Goal: Task Accomplishment & Management: Manage account settings

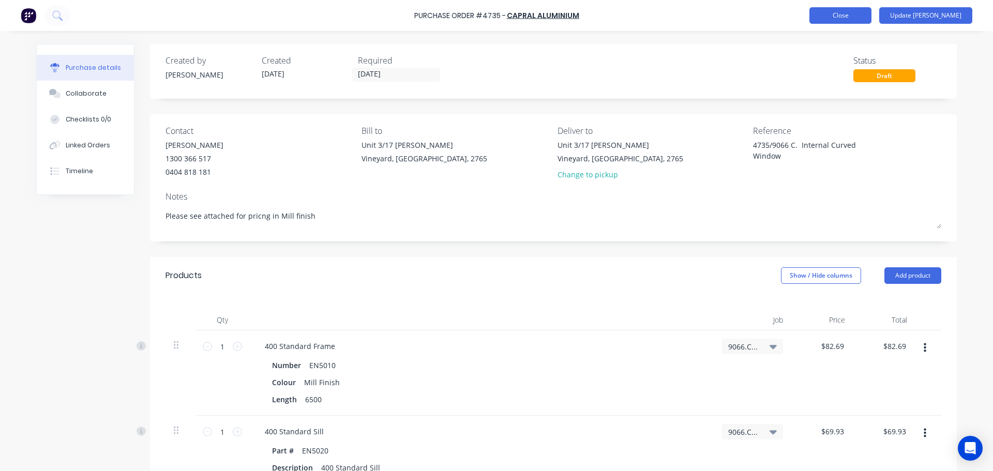
type textarea "x"
click at [871, 19] on button "Close" at bounding box center [840, 15] width 62 height 17
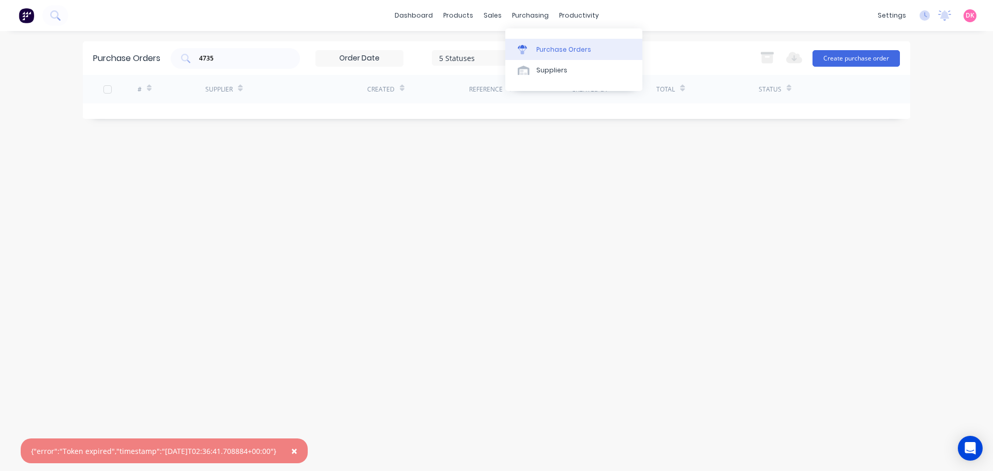
click at [552, 53] on div "Purchase Orders" at bounding box center [563, 49] width 55 height 9
click at [558, 50] on div "Purchase Orders" at bounding box center [563, 49] width 55 height 9
click at [297, 447] on span "×" at bounding box center [294, 451] width 6 height 14
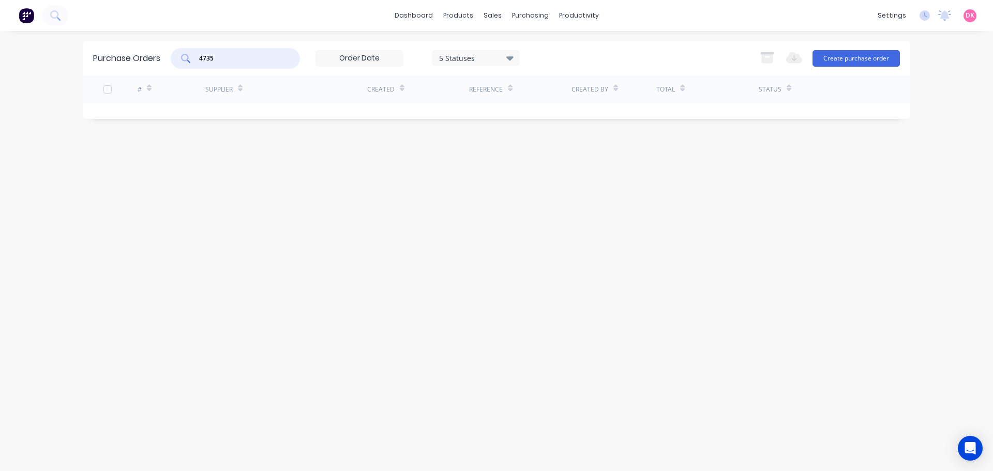
drag, startPoint x: 225, startPoint y: 58, endPoint x: 64, endPoint y: 33, distance: 163.4
click at [58, 32] on div "dashboard products sales purchasing productivity dashboard products Product Cat…" at bounding box center [496, 235] width 993 height 471
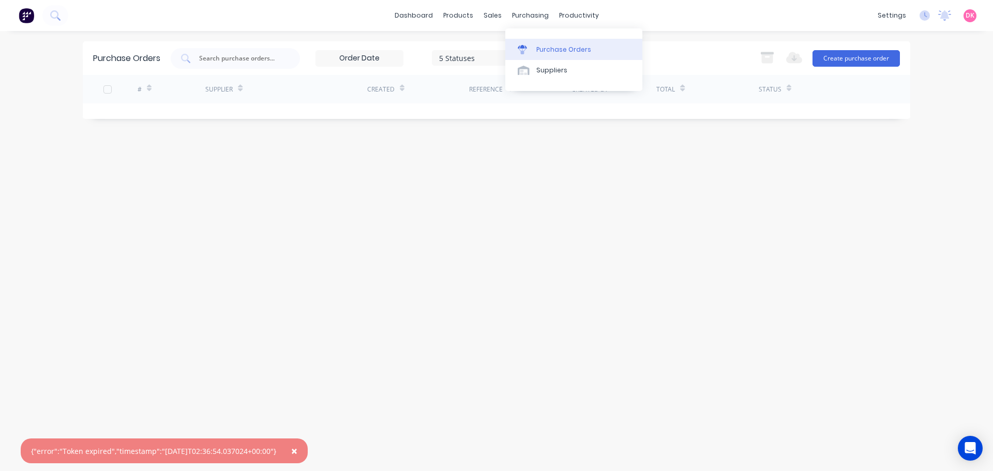
click at [541, 51] on div "Purchase Orders" at bounding box center [563, 49] width 55 height 9
click at [543, 48] on div "Purchase Orders" at bounding box center [563, 49] width 55 height 9
click at [308, 454] on button "×" at bounding box center [294, 451] width 27 height 25
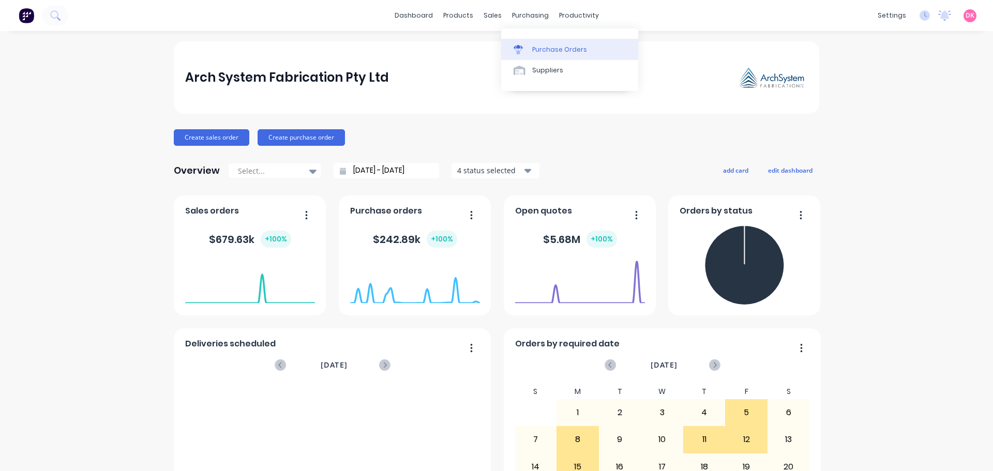
click at [538, 44] on link "Purchase Orders" at bounding box center [569, 49] width 137 height 21
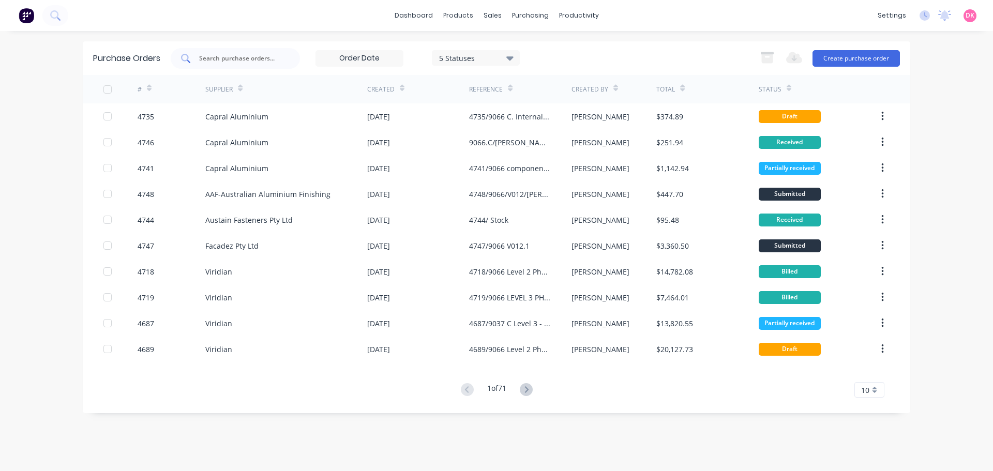
click at [254, 61] on input "text" at bounding box center [241, 58] width 86 height 10
click at [252, 66] on div at bounding box center [235, 58] width 129 height 21
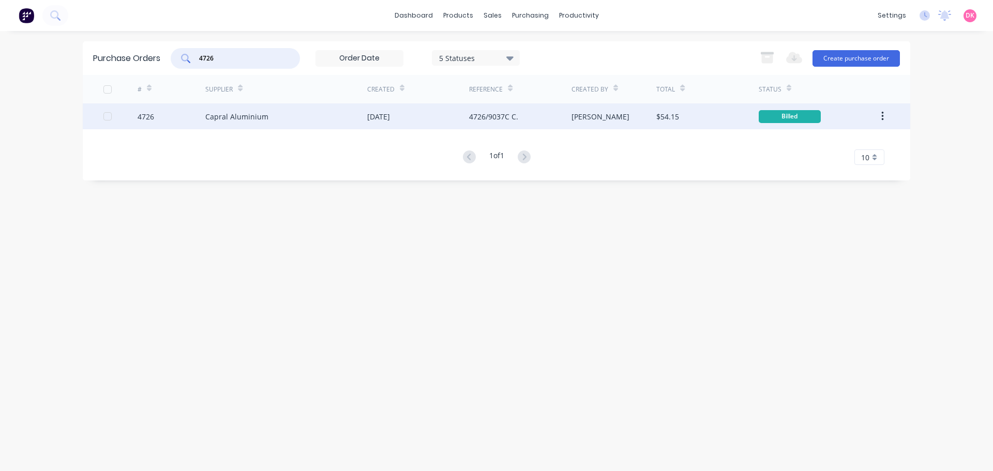
type input "4726"
click at [270, 127] on div "Capral Aluminium" at bounding box center [286, 116] width 162 height 26
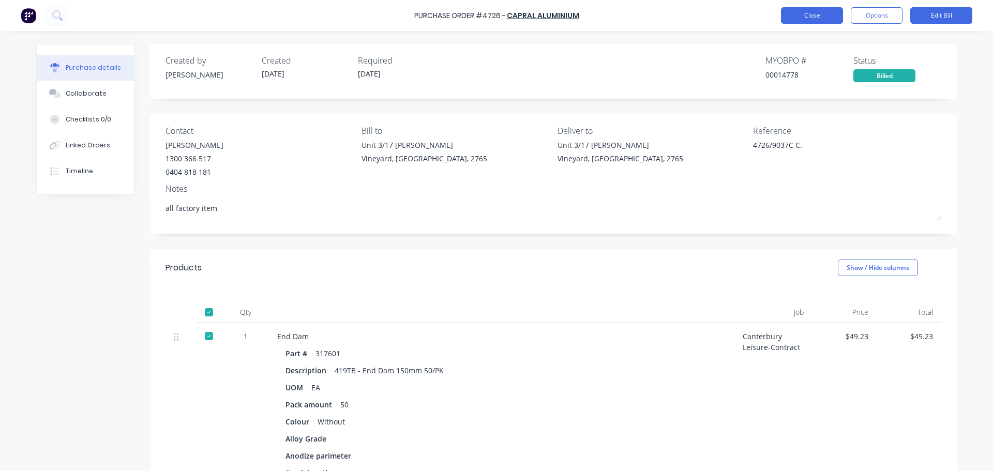
click at [799, 10] on button "Close" at bounding box center [812, 15] width 62 height 17
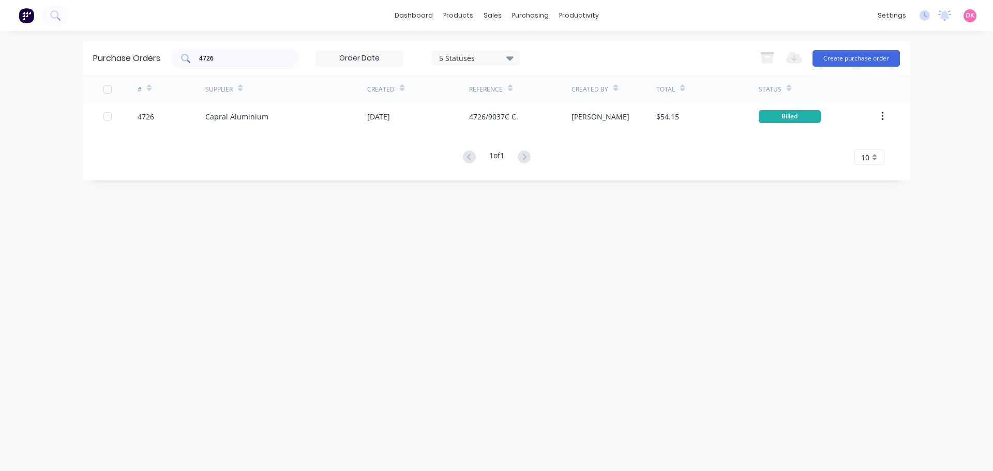
click at [258, 66] on div "4726" at bounding box center [235, 58] width 129 height 21
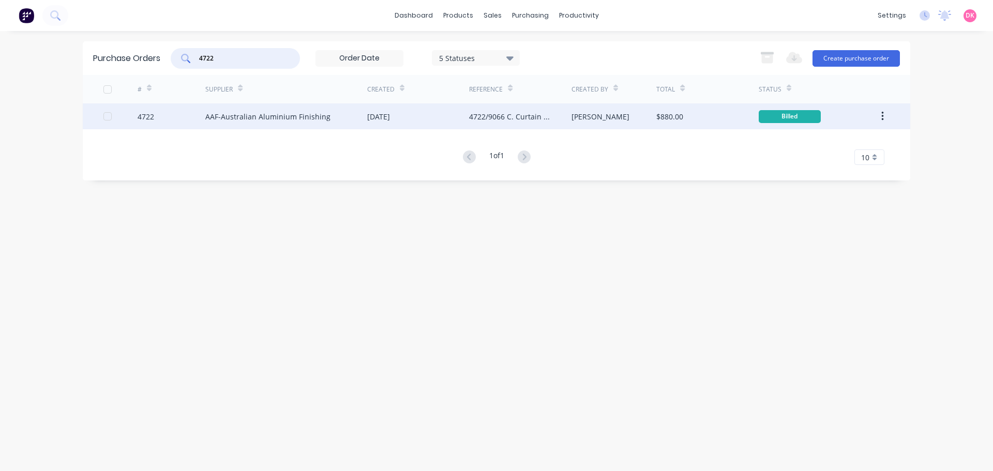
type input "4722"
click at [283, 124] on div "AAF-Australian Aluminium Finishing" at bounding box center [286, 116] width 162 height 26
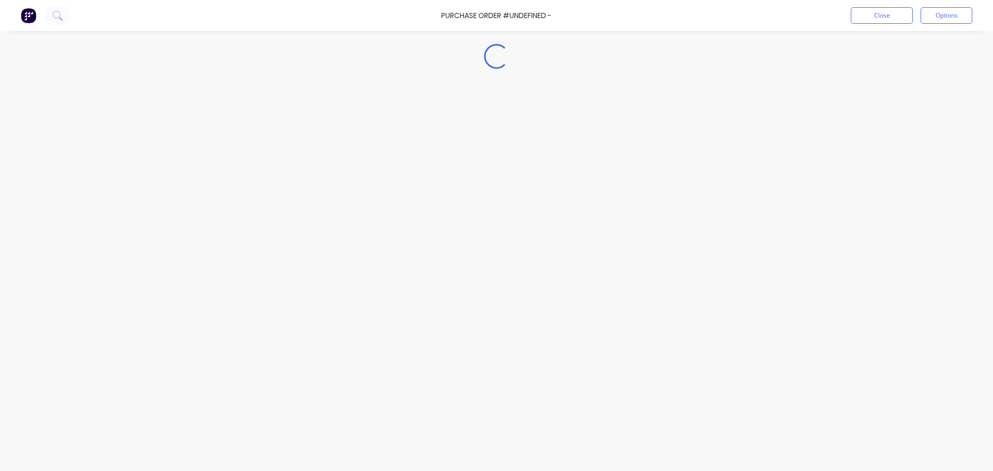
type textarea "x"
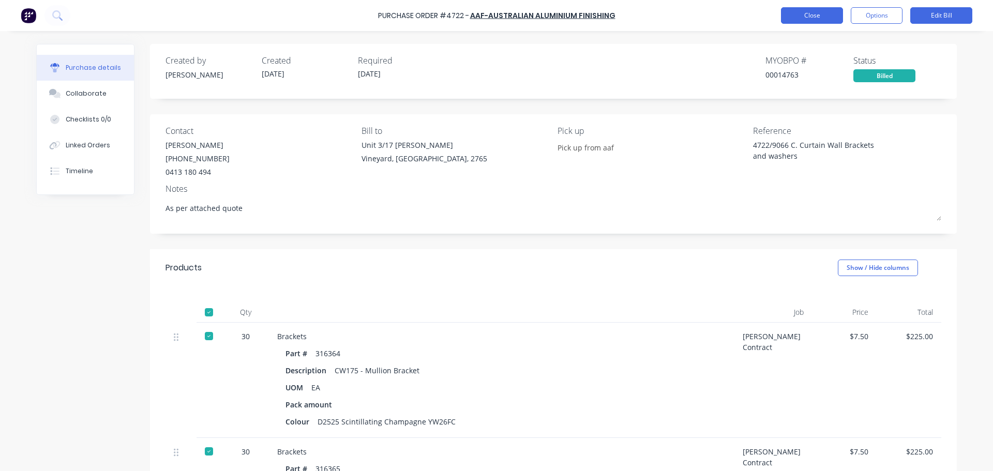
click at [821, 18] on button "Close" at bounding box center [812, 15] width 62 height 17
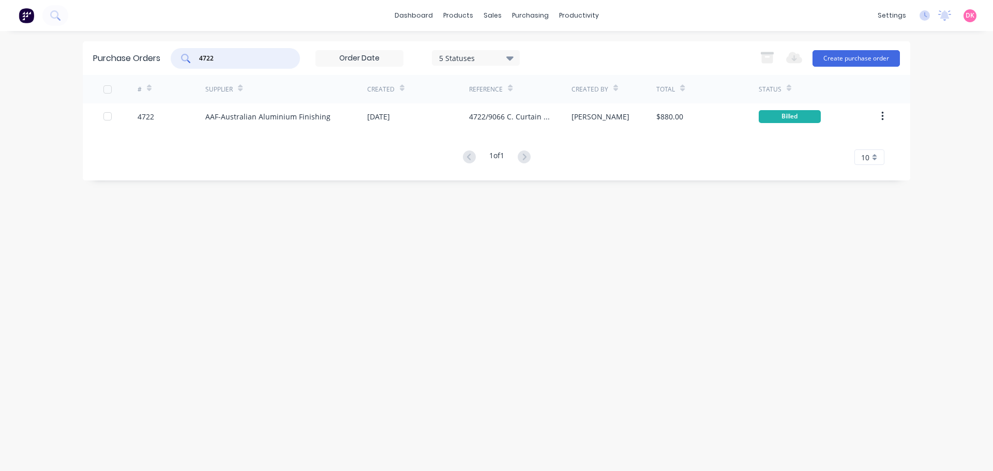
click at [251, 55] on input "4722" at bounding box center [241, 58] width 86 height 10
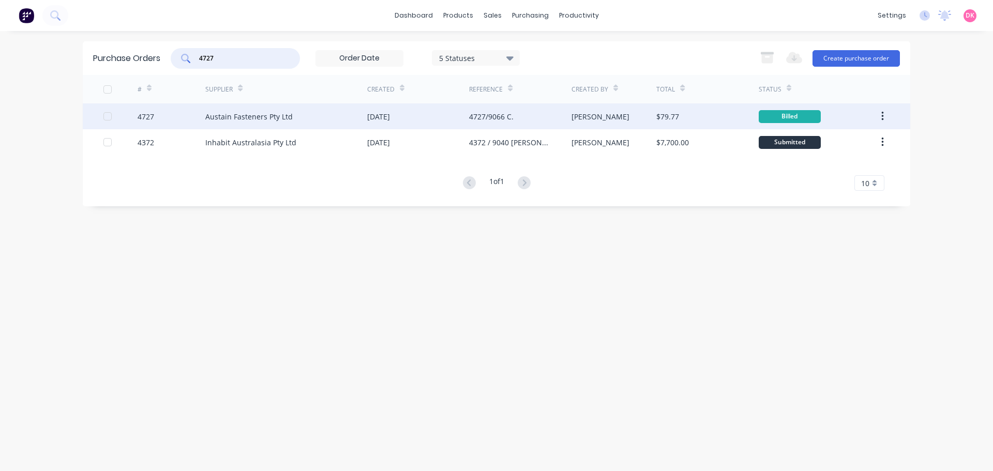
type input "4727"
click at [336, 123] on div "Austain Fasteners Pty Ltd" at bounding box center [286, 116] width 162 height 26
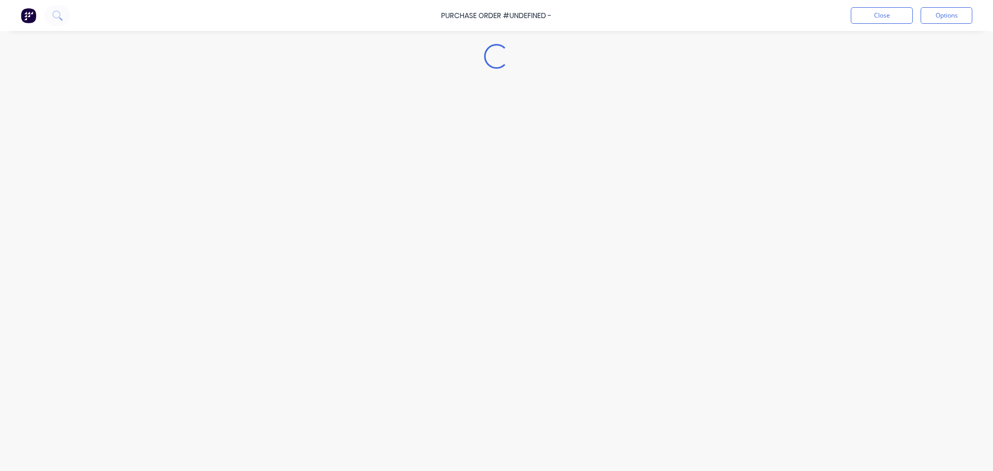
type textarea "x"
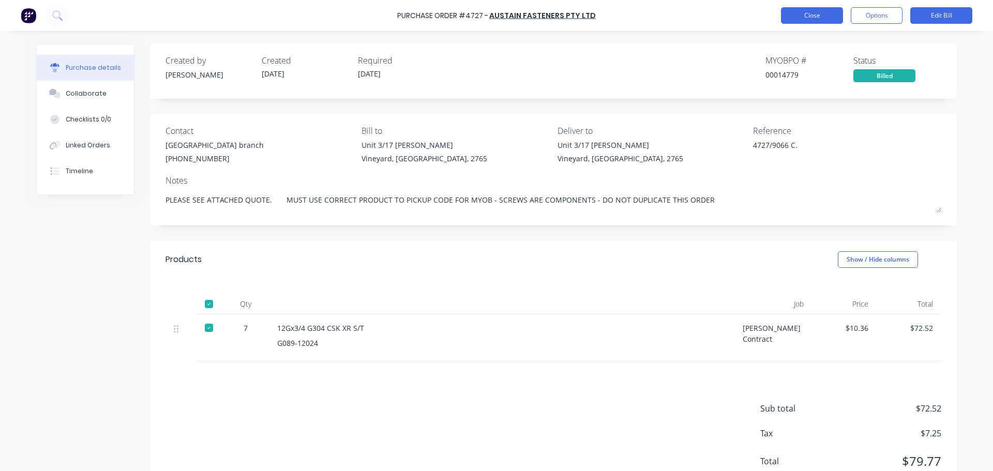
click at [825, 16] on button "Close" at bounding box center [812, 15] width 62 height 17
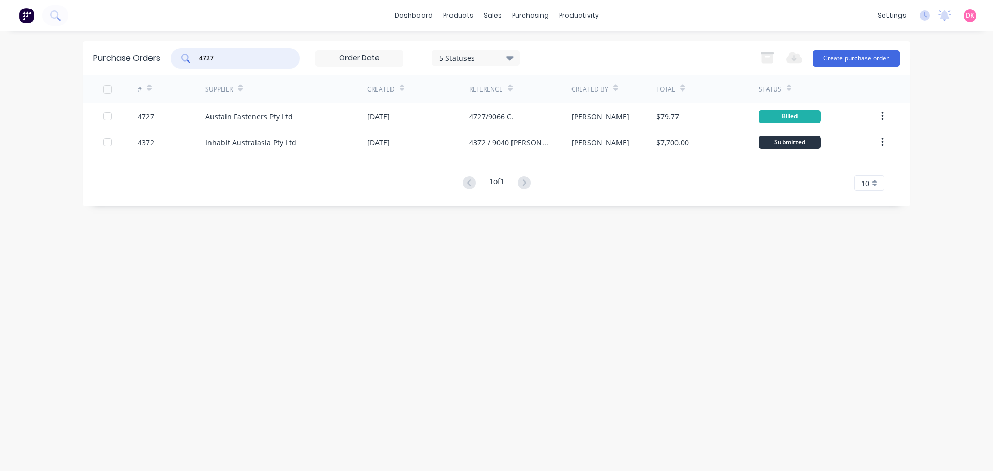
drag, startPoint x: 227, startPoint y: 60, endPoint x: 165, endPoint y: 56, distance: 61.7
click at [165, 56] on div "Purchase Orders 4727 5 Statuses 5 Statuses Export to Excel (XLSX) Create purcha…" at bounding box center [496, 58] width 827 height 34
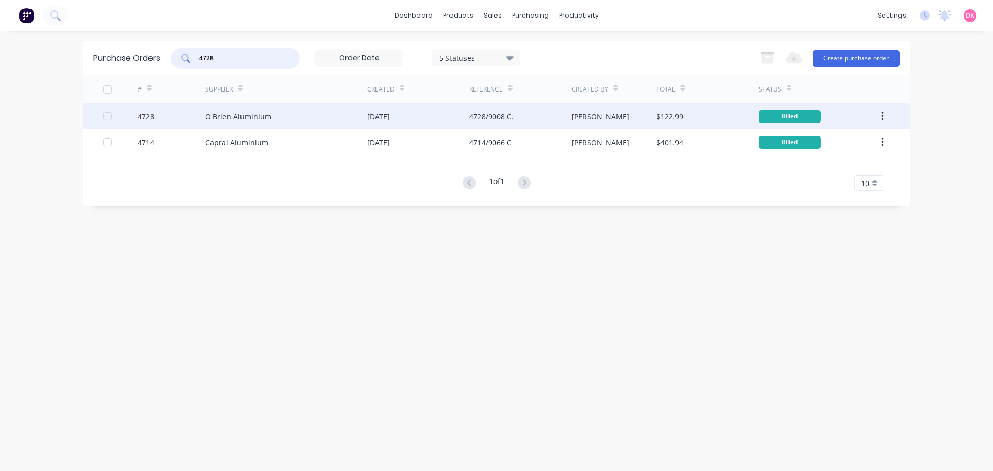
type input "4728"
click at [330, 123] on div "O'Brien Aluminium" at bounding box center [286, 116] width 162 height 26
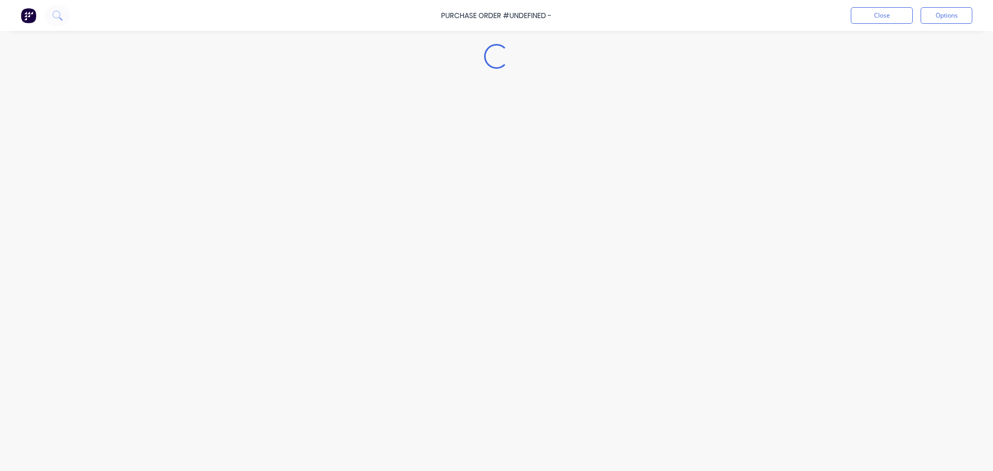
type textarea "x"
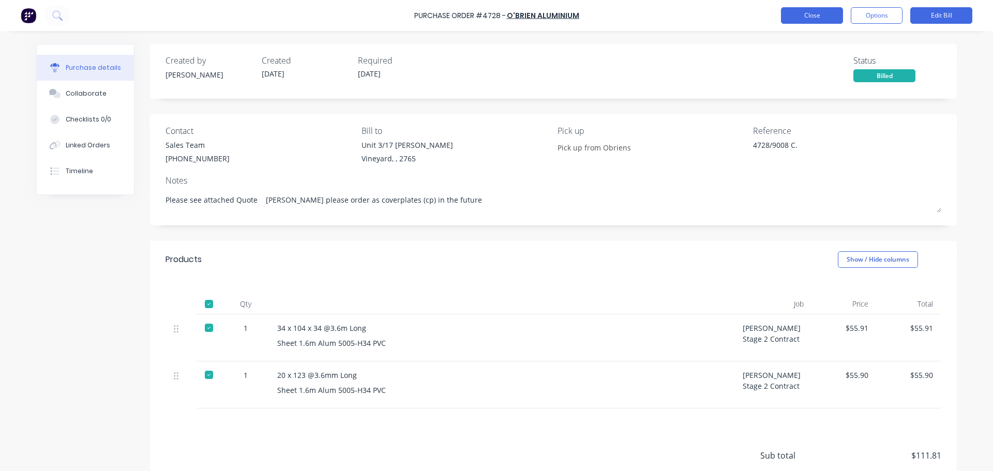
click at [811, 12] on button "Close" at bounding box center [812, 15] width 62 height 17
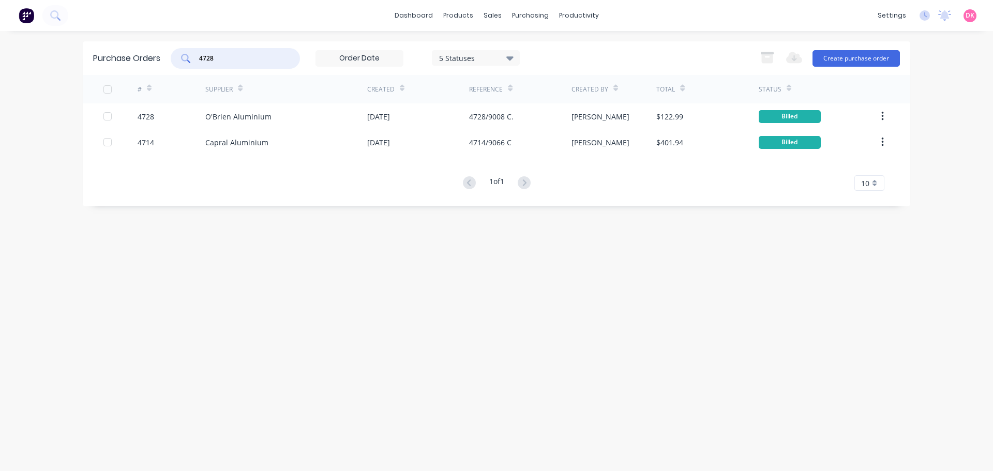
click at [238, 63] on input "4728" at bounding box center [241, 58] width 86 height 10
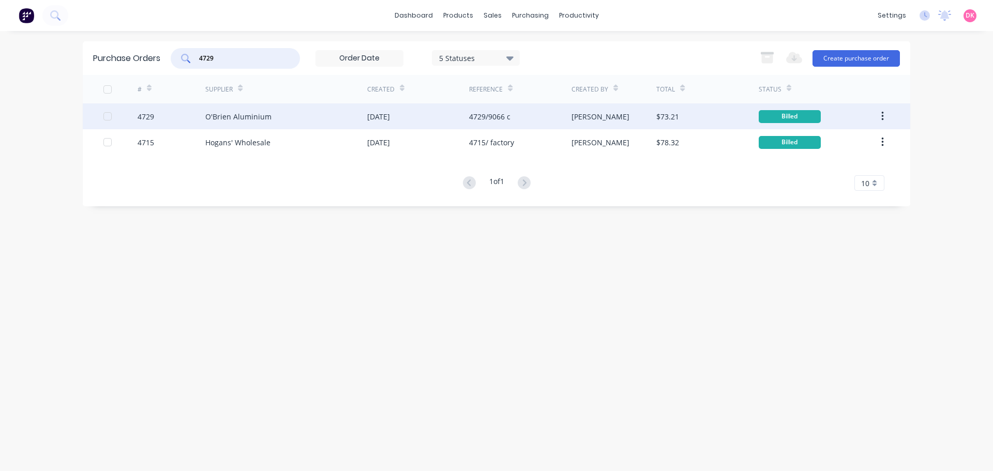
type input "4729"
click at [296, 117] on div "O'Brien Aluminium" at bounding box center [286, 116] width 162 height 26
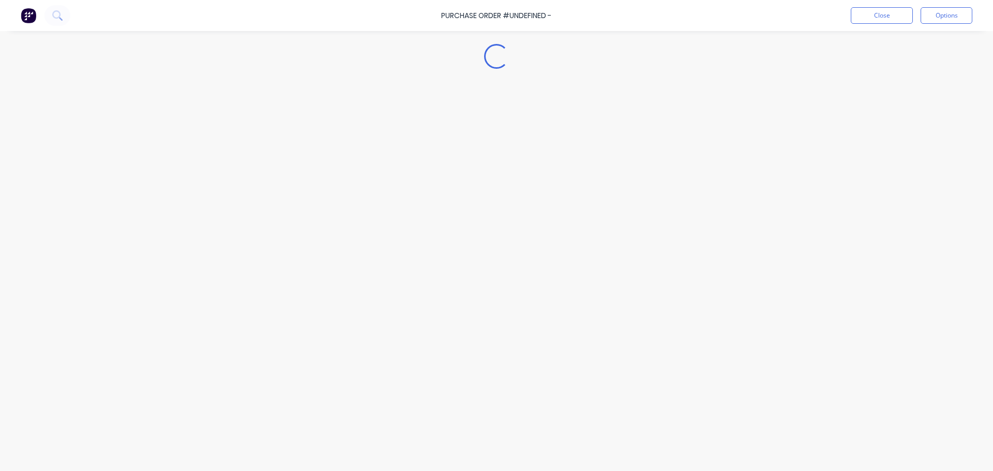
type textarea "x"
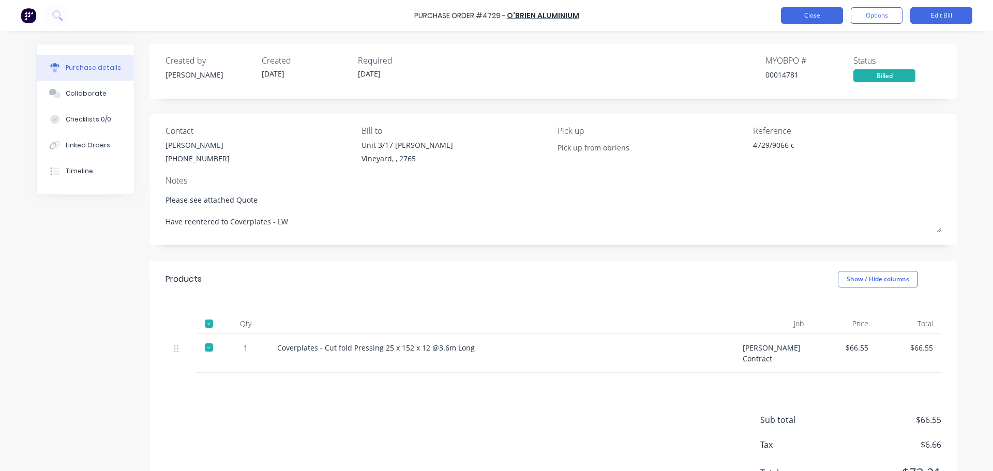
click at [816, 18] on button "Close" at bounding box center [812, 15] width 62 height 17
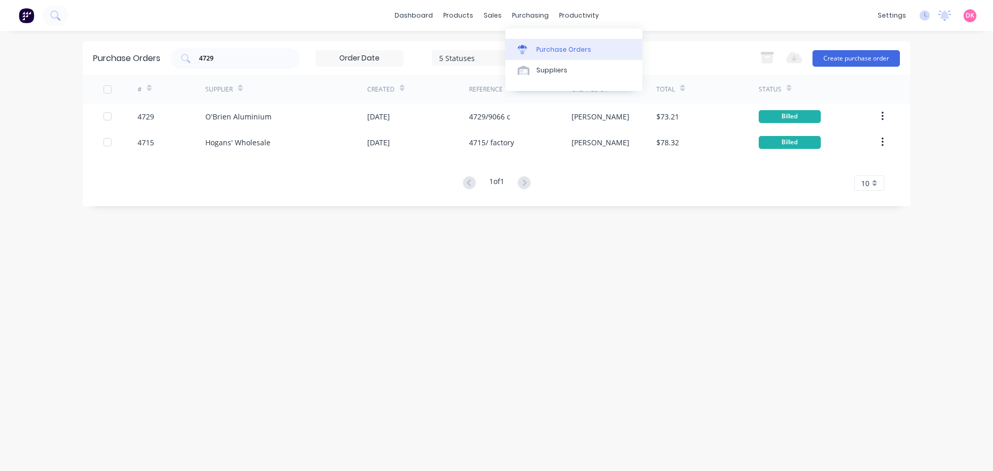
click at [541, 48] on div "Purchase Orders" at bounding box center [563, 49] width 55 height 9
drag, startPoint x: 245, startPoint y: 62, endPoint x: 124, endPoint y: 49, distance: 121.7
click at [124, 49] on div "Purchase Orders 4729 5 Statuses 5 Statuses Export to Excel (XLSX) Create purcha…" at bounding box center [496, 58] width 827 height 34
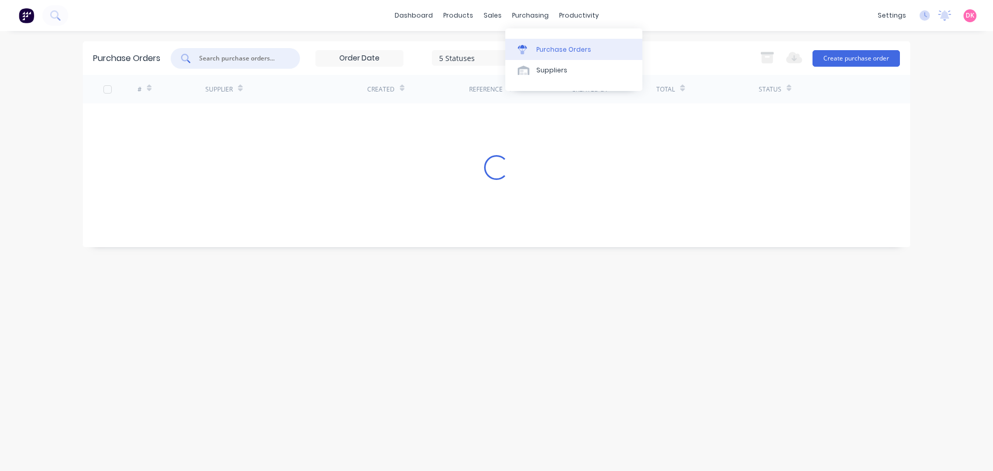
click at [556, 49] on div "Purchase Orders" at bounding box center [563, 49] width 55 height 9
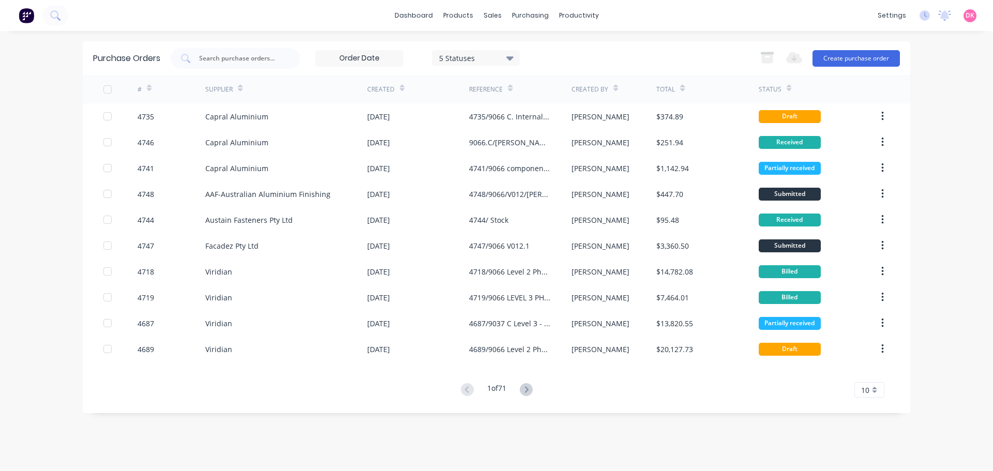
click at [18, 154] on div "dashboard products sales purchasing productivity dashboard products Product Cat…" at bounding box center [496, 235] width 993 height 471
click at [238, 56] on input "text" at bounding box center [241, 58] width 86 height 10
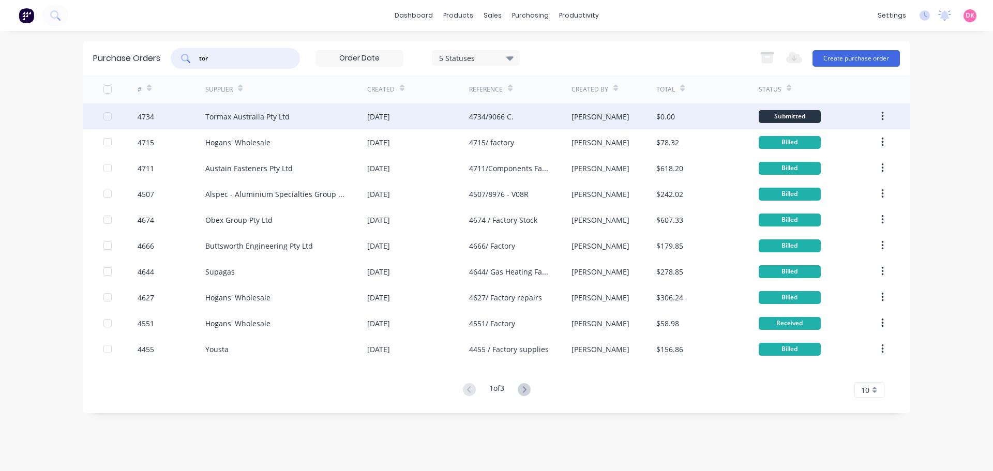
type input "tor"
click at [246, 123] on div "Tormax Australia Pty Ltd" at bounding box center [286, 116] width 162 height 26
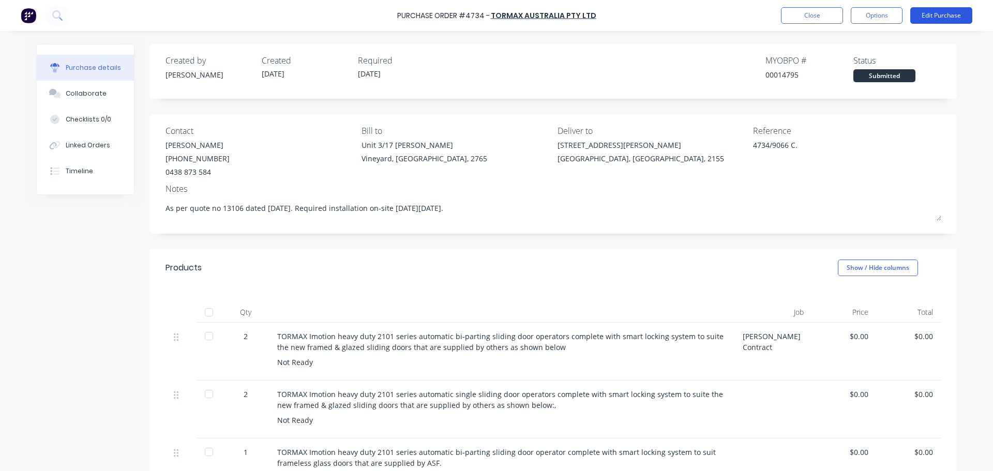
click at [954, 11] on button "Edit Purchase" at bounding box center [941, 15] width 62 height 17
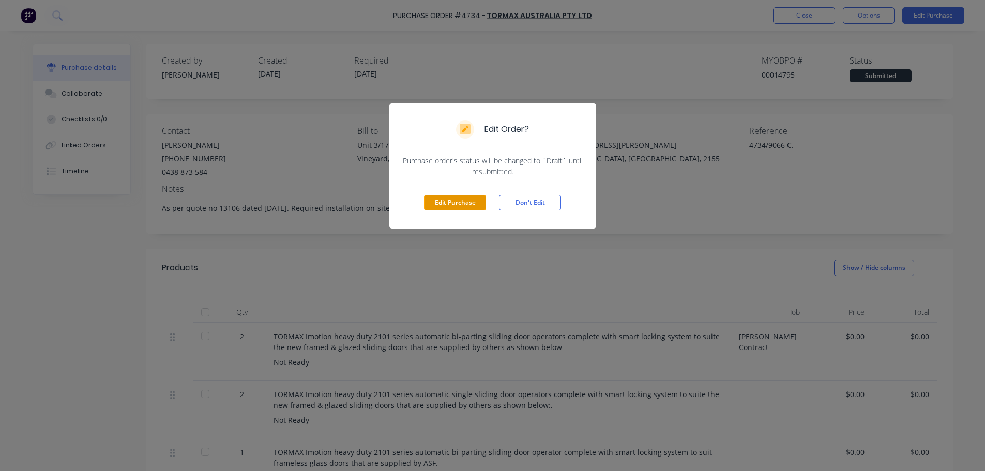
click at [442, 201] on button "Edit Purchase" at bounding box center [455, 203] width 62 height 16
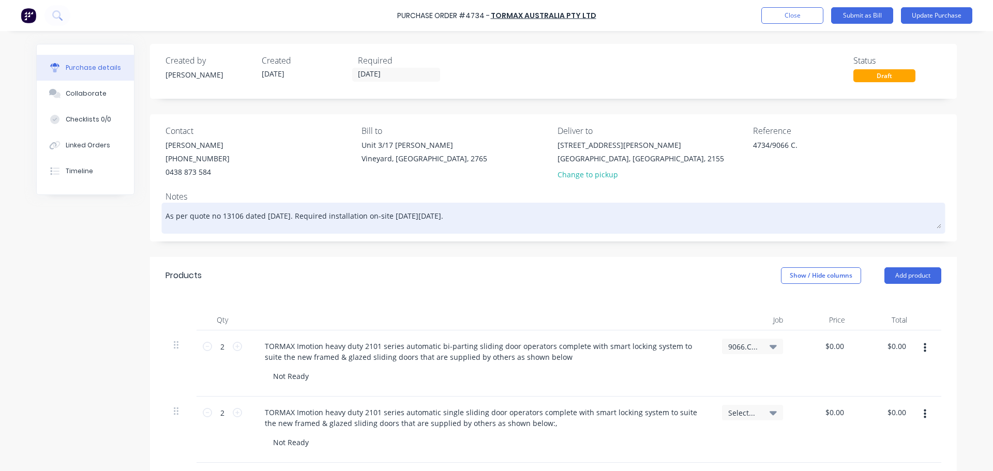
click at [242, 213] on textarea "As per quote no 13106 dated [DATE]. Required installation on-site [DATE][DATE]." at bounding box center [553, 216] width 776 height 23
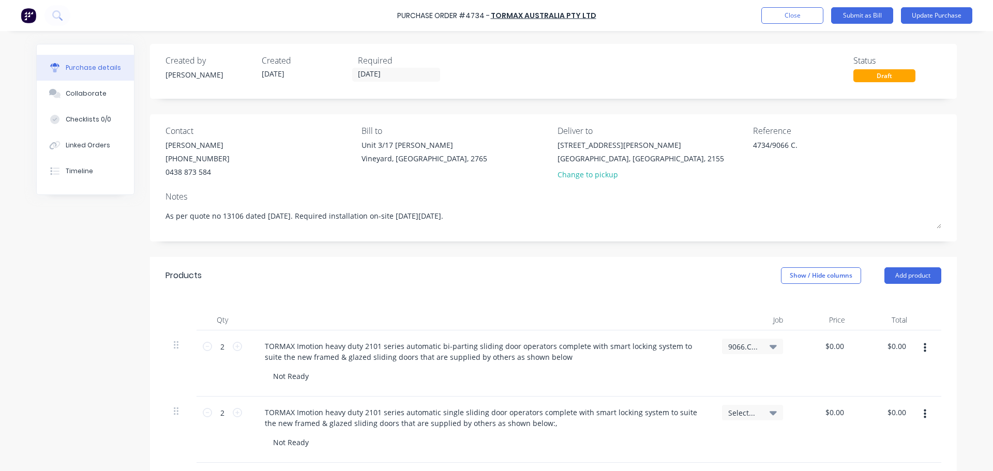
type textarea "x"
type textarea "As per quote no 13106 Rdated [DATE]. Required installation on-site [DATE][DATE]."
type textarea "x"
type textarea "As per quote no 13106 Redated [DATE]. Required installation on-site [DATE][DATE…"
type textarea "x"
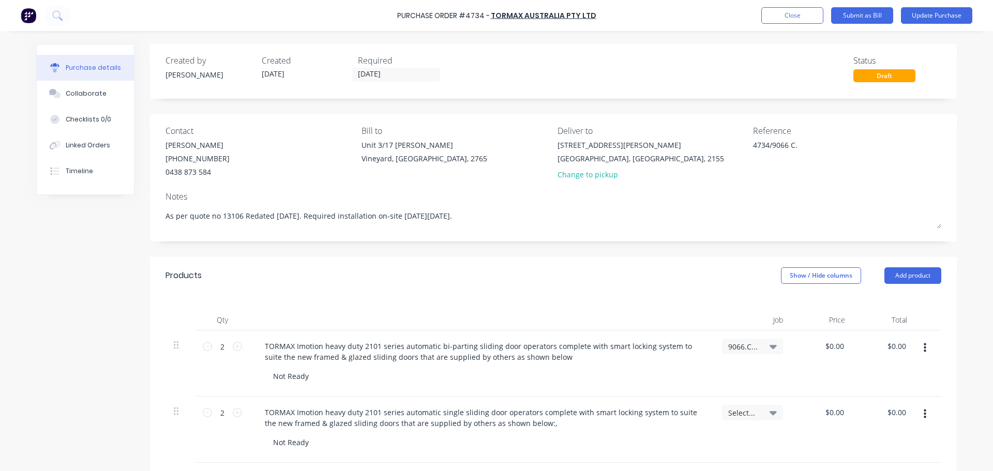
type textarea "As per quote no 13106 Revdated [DATE]. Required installation on-site [DATE][DAT…"
type textarea "x"
type textarea "As per quote no 13106 Revidated [DATE]. Required installation on-site [DATE][DA…"
type textarea "x"
type textarea "As per quote no 13106 Revisdated [DATE]. Required installation on-site [DATE][D…"
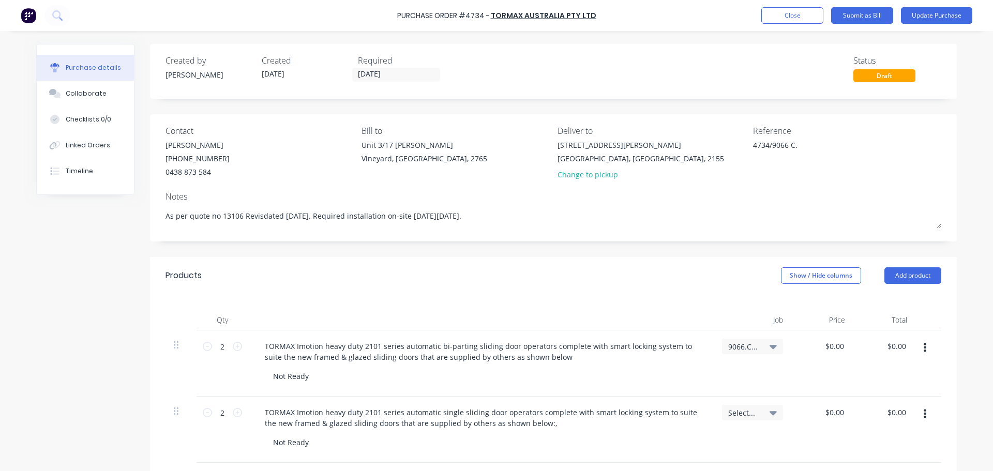
type textarea "x"
type textarea "As per quote no 13106 Revisedated [DATE]. Required installation on-site [DATE][…"
type textarea "x"
type textarea "As per quote no 13106 Reviseddated [DATE]. Required installation on-site [DATE]…"
type textarea "x"
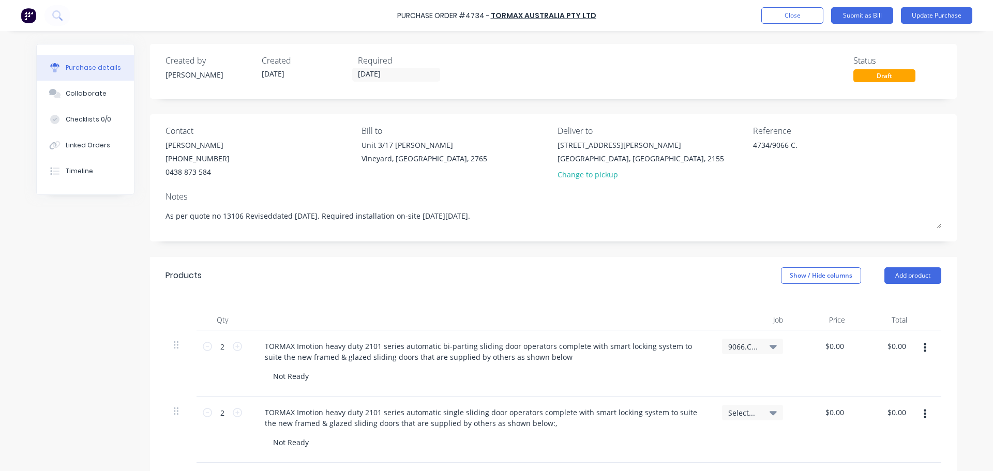
type textarea "As per quote no 13106 Revised dated [DATE]. Required installation on-site [DATE…"
type textarea "x"
type textarea "As per quote no 13106 Revised xdated [DATE]. Required installation on-site [DAT…"
type textarea "x"
type textarea "As per quote no 13106 Revised x2dated [DATE]. Required installation on-site [DA…"
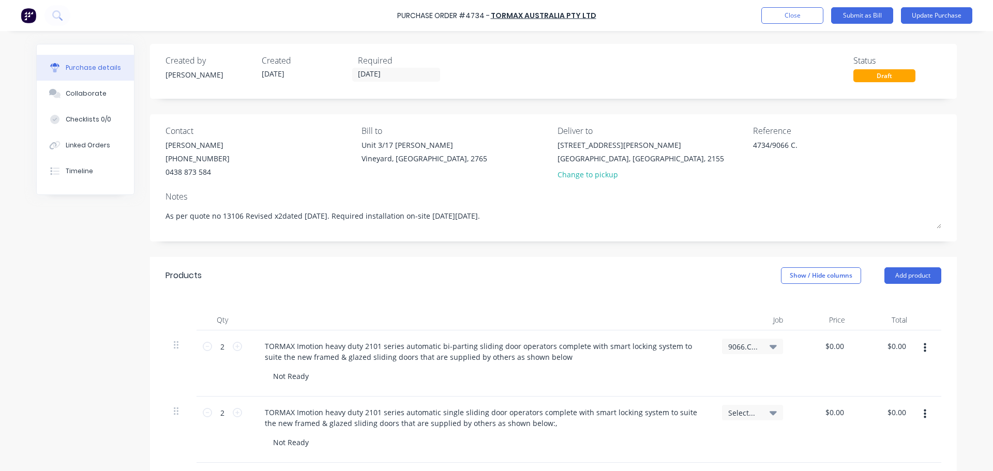
type textarea "x"
type textarea "As per quote no 13106 Revised x2 dated [DATE]. Required installation on-site [D…"
type textarea "x"
type textarea "As per quote no 13106 Revised x2dated [DATE]. Required installation on-site [DA…"
type textarea "x"
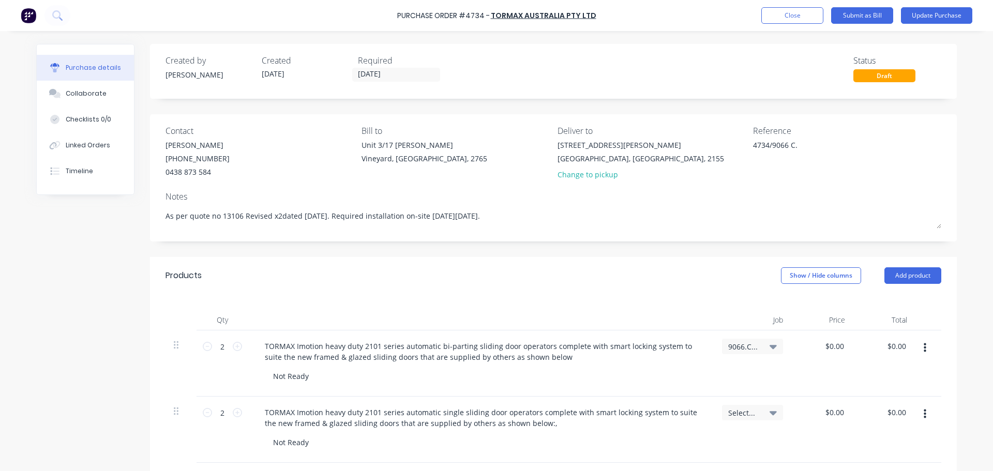
type textarea "As per quote no 13106 Revised x2,dated [DATE]. Required installation on-site [D…"
type textarea "x"
type textarea "As per quote no 13106 Revised x2, dated [DATE]. Required installation on-site […"
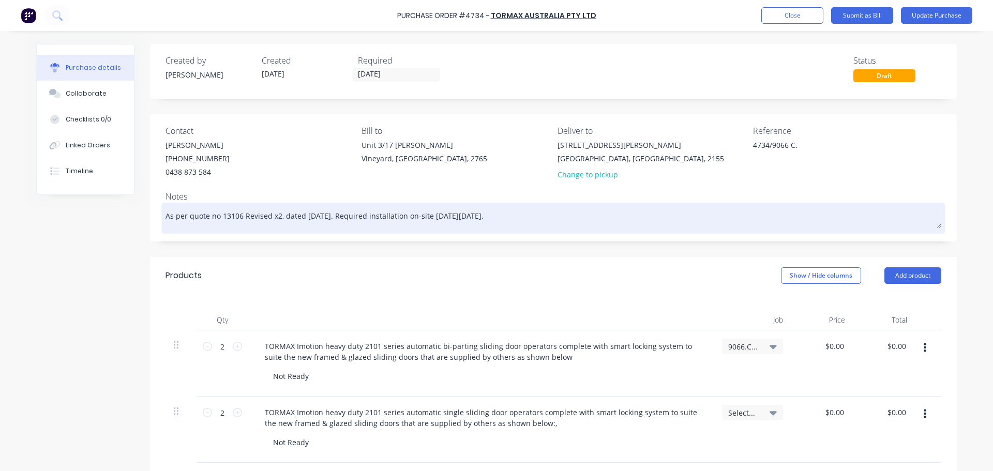
drag, startPoint x: 300, startPoint y: 214, endPoint x: 335, endPoint y: 219, distance: 35.0
click at [335, 219] on textarea "As per quote no 13106 Revised x2, dated [DATE]. Required installation on-site […" at bounding box center [553, 216] width 776 height 23
type textarea "x"
type textarea "As per quote no 13106 Revised x2, dated 2. Required installation on-site [DATE]…"
type textarea "x"
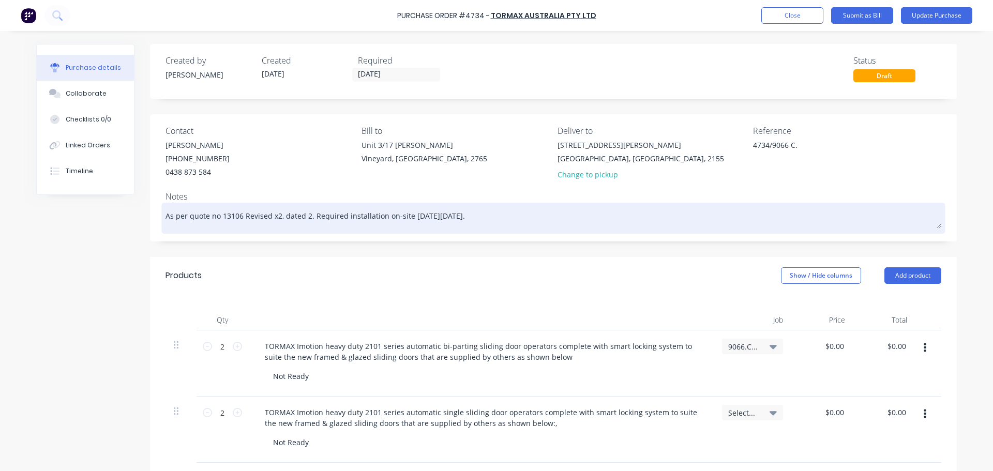
type textarea "As per quote no 13106 Revised x2, dated 24. Required installation on-site [DATE…"
type textarea "x"
type textarea "As per quote no 13106 Revised x2, dated 24/. Required installation on-site [DAT…"
type textarea "x"
type textarea "As per quote no 13106 Revised x2, dated 24/0. Required installation on-site [DA…"
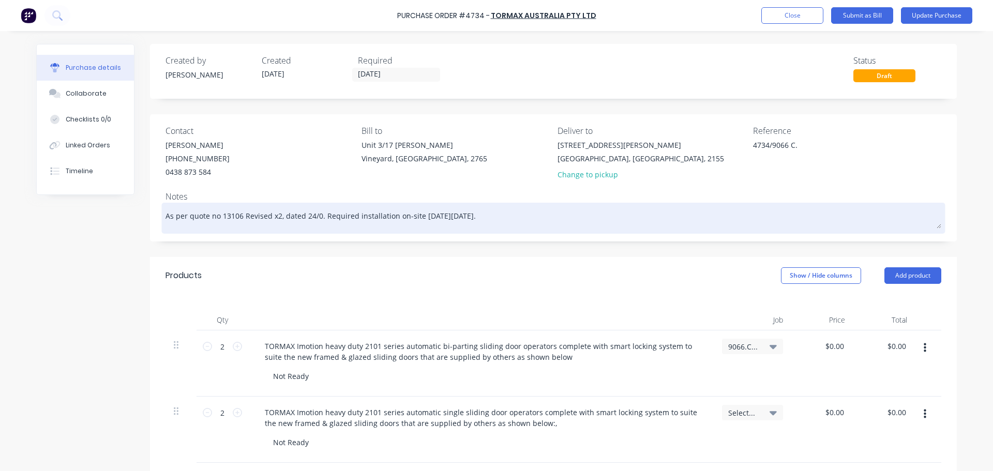
type textarea "x"
type textarea "As per quote no 13106 Revised x2, dated 24/09. Required installation on-site [D…"
type textarea "x"
type textarea "As per quote no 13106 Revised x2, dated 24/09/. Required installation on-site […"
type textarea "x"
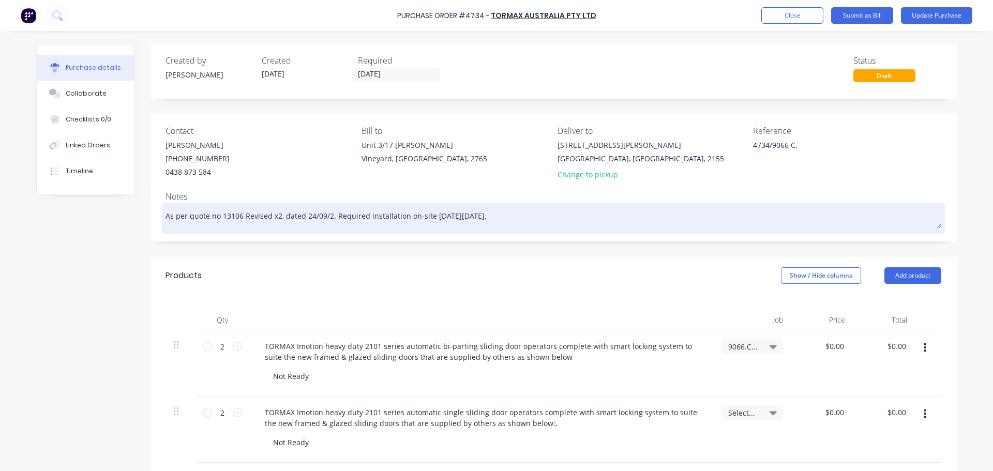
type textarea "As per quote no 13106 Revised x2, dated [DATE]. Required installation on-site […"
type textarea "x"
type textarea "As per quote no 13106 Revised x2, dated 24/09/202. Required installation on-sit…"
type textarea "x"
type textarea "As per quote no 13106 Revised x2, dated [DATE]. Required installation on-site […"
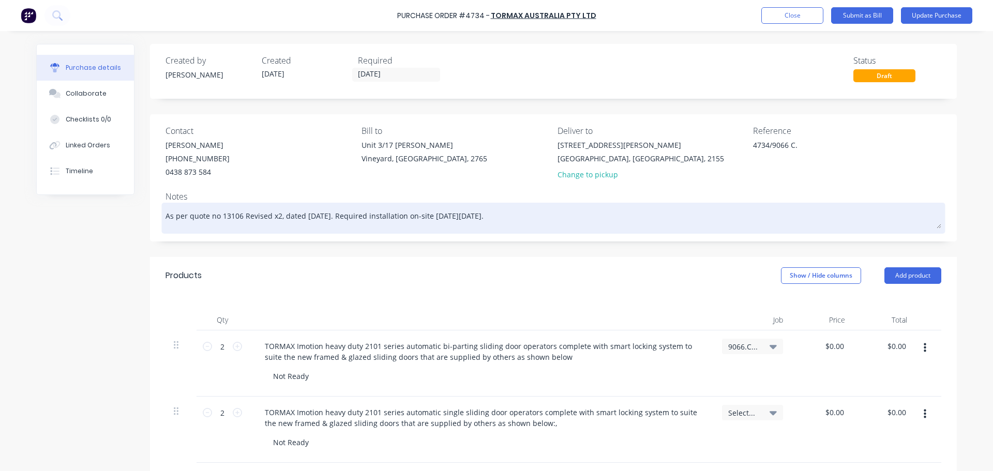
type textarea "x"
drag, startPoint x: 542, startPoint y: 215, endPoint x: 462, endPoint y: 204, distance: 80.8
click at [463, 205] on div "As per quote no 13106 Revised x2, dated [DATE]. Required installation on-site […" at bounding box center [553, 218] width 776 height 26
type textarea "As per quote no 13106 Revised x2, dated [DATE]. Required installation on-site […"
type textarea "x"
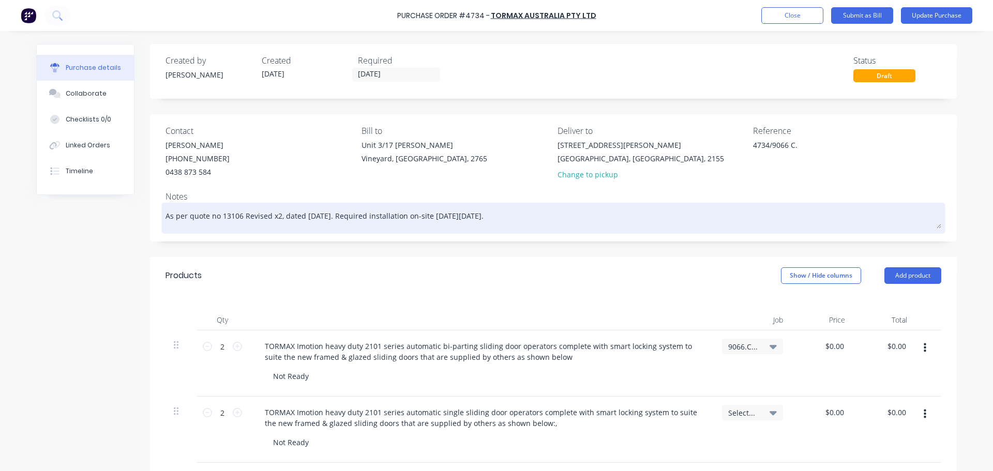
type textarea "As per quote no 13106 Revised x2, dated [DATE]. Required installation on-site […"
click at [456, 205] on div "As per quote no 13106 Revised x2, dated [DATE]. Required installation on-site […" at bounding box center [553, 218] width 776 height 26
click at [554, 225] on textarea "As per quote no 13106 Revised x2, dated [DATE]. Required installation on-site […" at bounding box center [553, 216] width 776 height 23
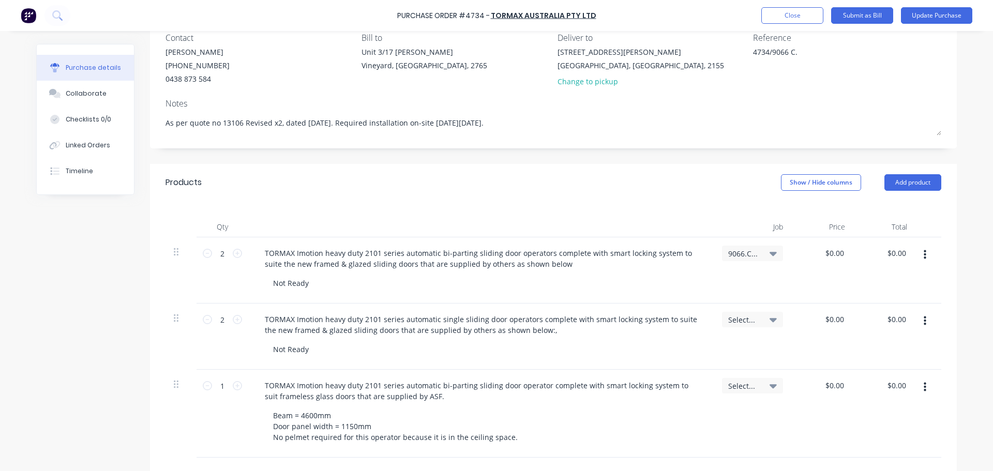
scroll to position [103, 0]
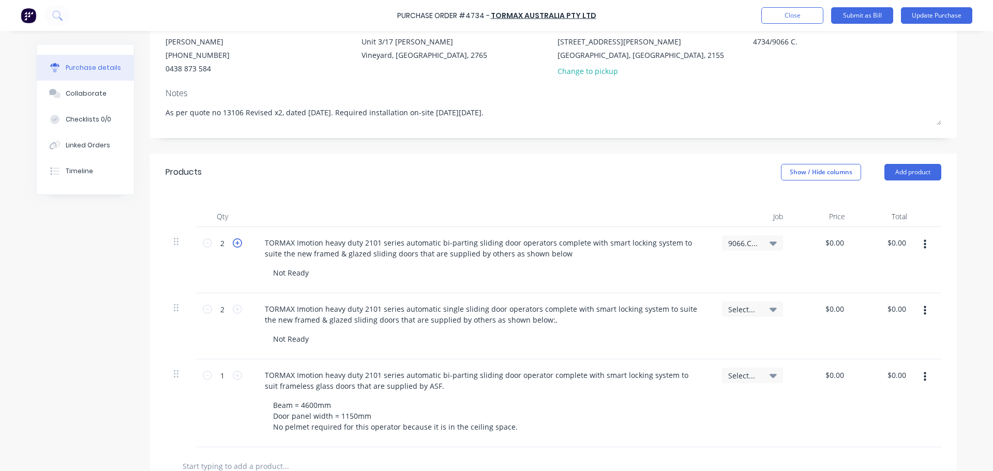
click at [236, 246] on icon at bounding box center [237, 242] width 9 height 9
type textarea "x"
type input "3"
click at [236, 246] on icon at bounding box center [237, 242] width 9 height 9
type textarea "x"
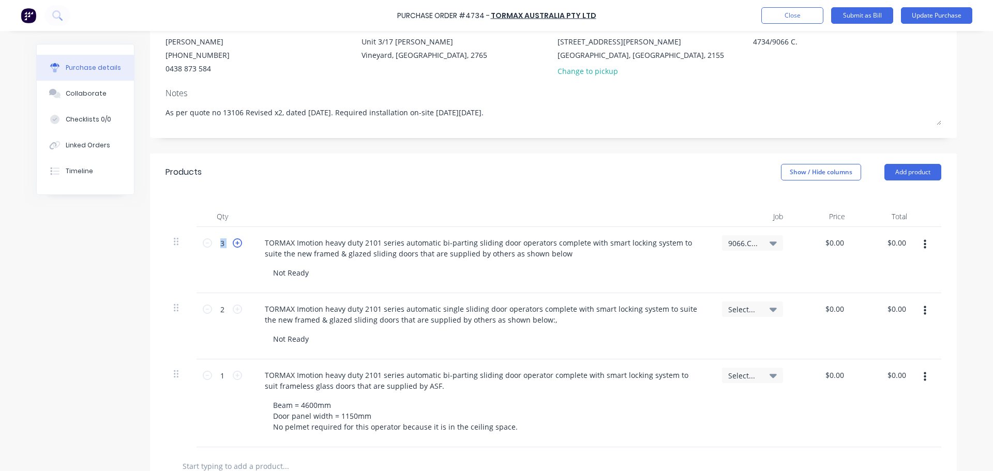
type input "4"
click at [236, 246] on icon at bounding box center [237, 242] width 9 height 9
type textarea "x"
type input "5"
click at [236, 246] on icon at bounding box center [237, 242] width 9 height 9
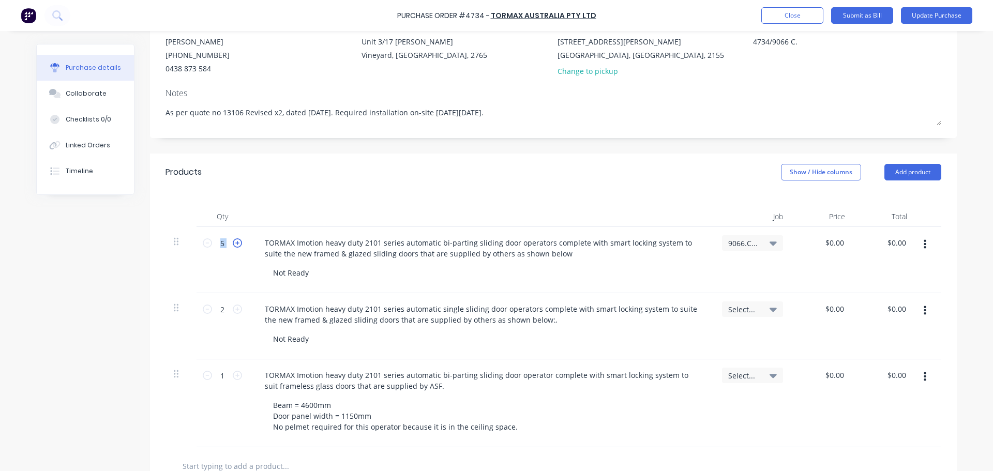
type textarea "x"
type input "6"
click at [236, 246] on icon at bounding box center [237, 242] width 9 height 9
type textarea "x"
type input "7"
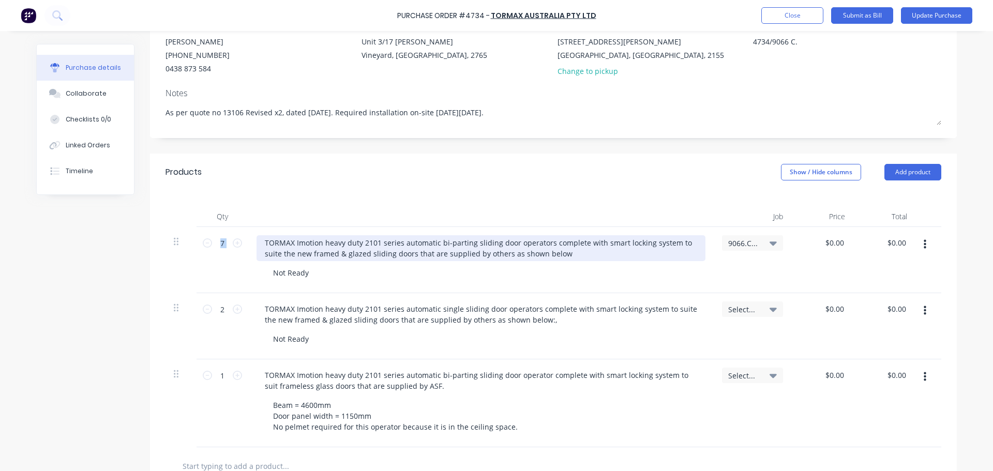
type textarea "x"
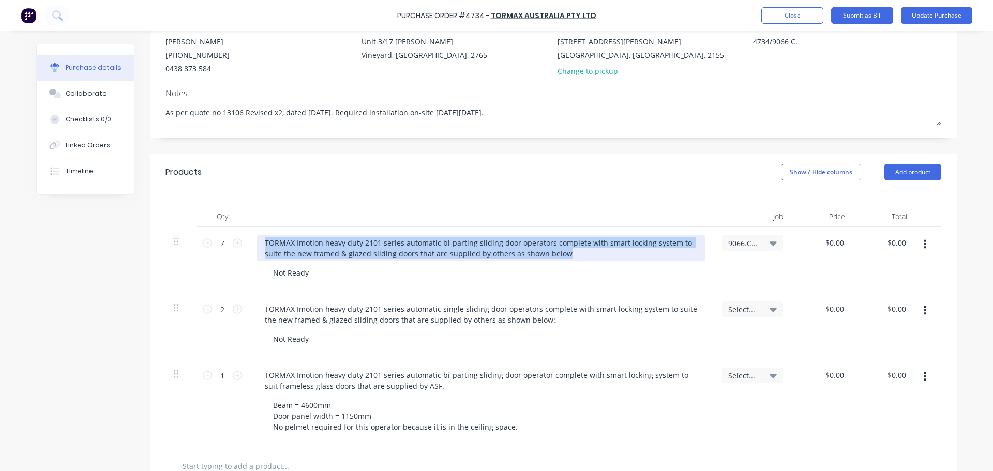
drag, startPoint x: 563, startPoint y: 257, endPoint x: 246, endPoint y: 232, distance: 318.5
click at [248, 232] on div "TORMAX Imotion heavy duty 2101 series automatic bi-parting sliding door operato…" at bounding box center [480, 260] width 465 height 66
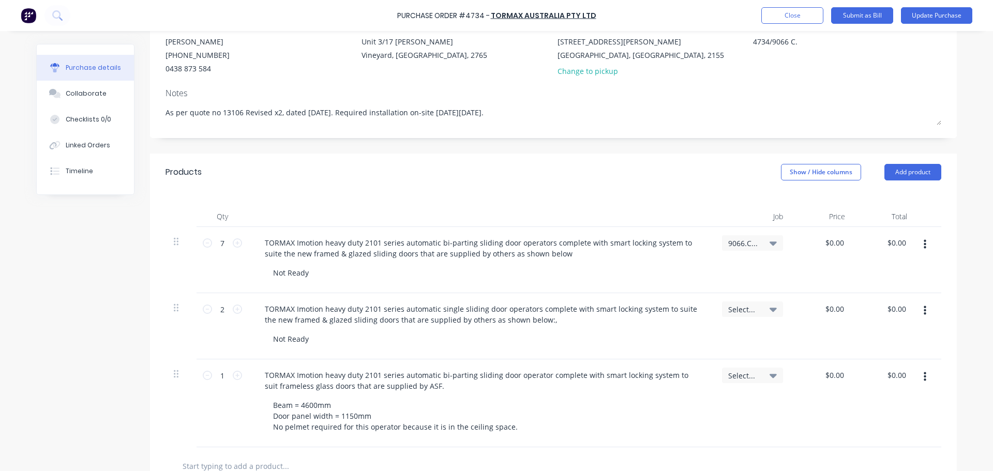
click at [616, 266] on div "Not Ready" at bounding box center [485, 272] width 441 height 15
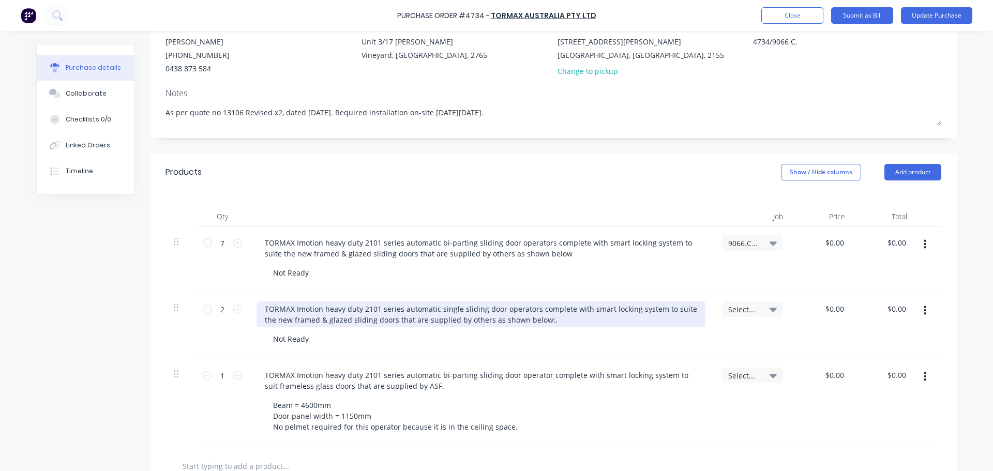
type textarea "x"
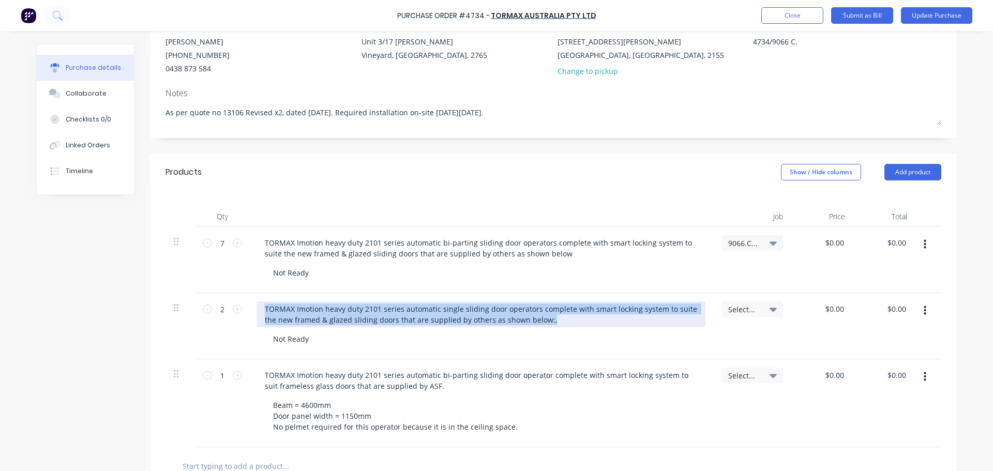
drag, startPoint x: 263, startPoint y: 308, endPoint x: 553, endPoint y: 353, distance: 294.1
click at [553, 353] on div "TORMAX Imotion heavy duty 2101 series automatic single sliding door operators c…" at bounding box center [480, 326] width 465 height 66
paste div
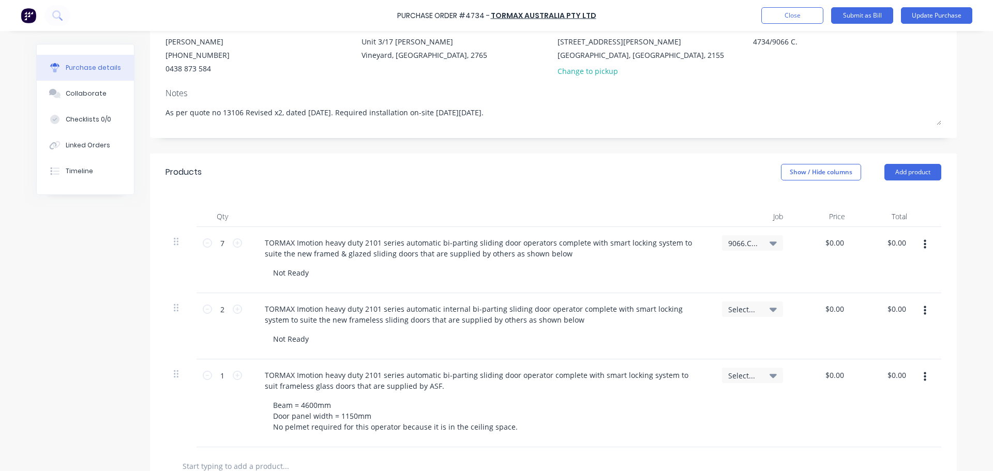
click at [633, 280] on div "Not Ready" at bounding box center [485, 272] width 441 height 15
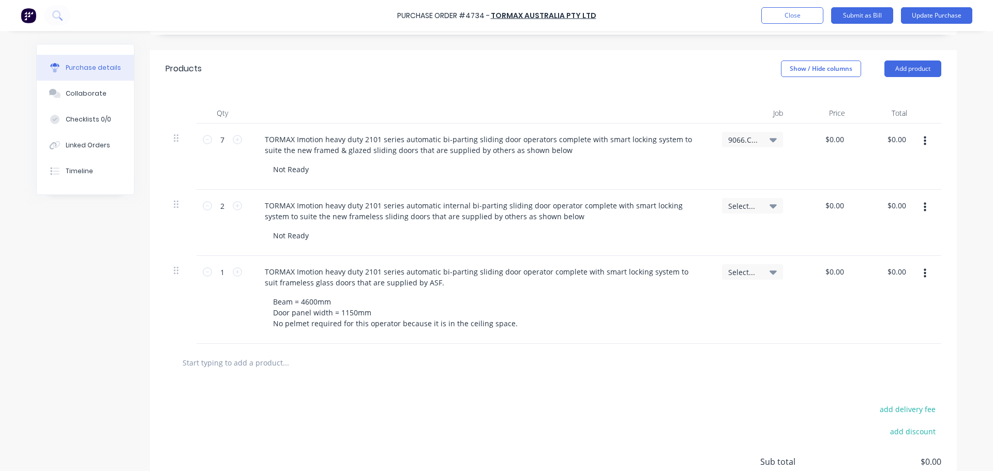
click at [771, 141] on icon at bounding box center [772, 140] width 7 height 4
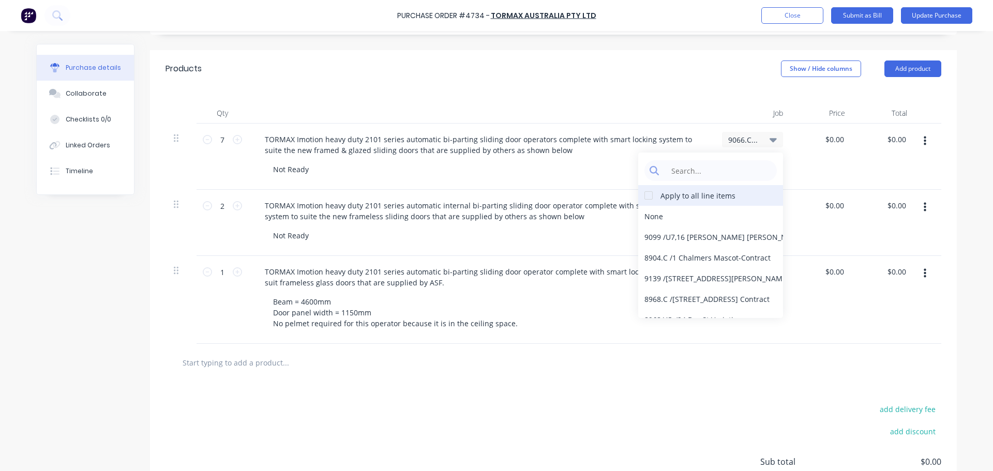
click at [648, 200] on div at bounding box center [648, 195] width 21 height 21
click at [741, 107] on div "Job" at bounding box center [753, 113] width 78 height 21
click at [772, 144] on icon at bounding box center [772, 139] width 7 height 11
click at [736, 134] on div "9066.C / [PERSON_NAME] Contract" at bounding box center [752, 140] width 61 height 16
click at [645, 201] on div at bounding box center [648, 195] width 21 height 21
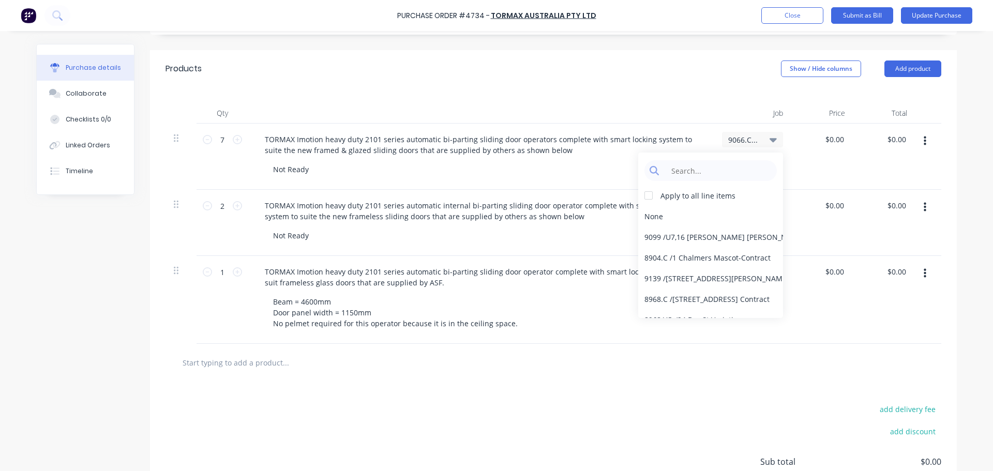
click at [773, 141] on icon at bounding box center [772, 139] width 7 height 11
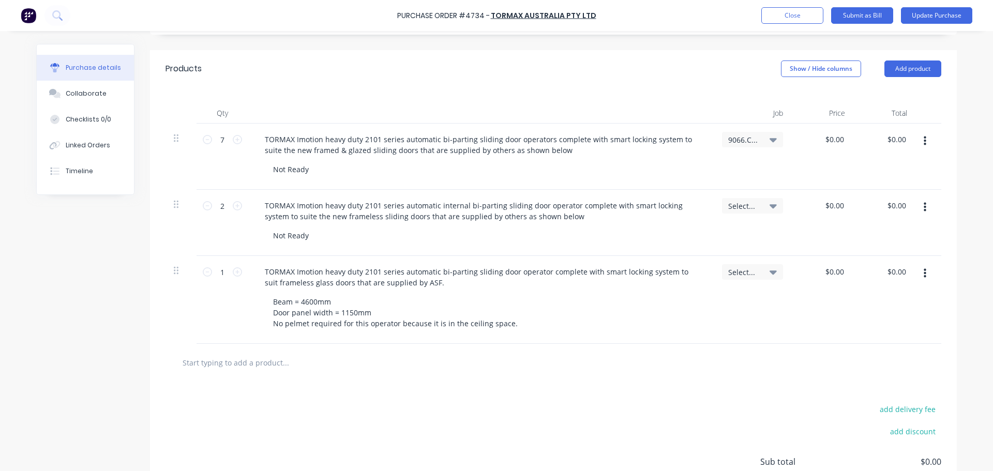
click at [669, 87] on div "Products Show / Hide columns Add product" at bounding box center [553, 68] width 807 height 37
click at [753, 142] on span "9066.C / [PERSON_NAME] Contract" at bounding box center [743, 139] width 31 height 11
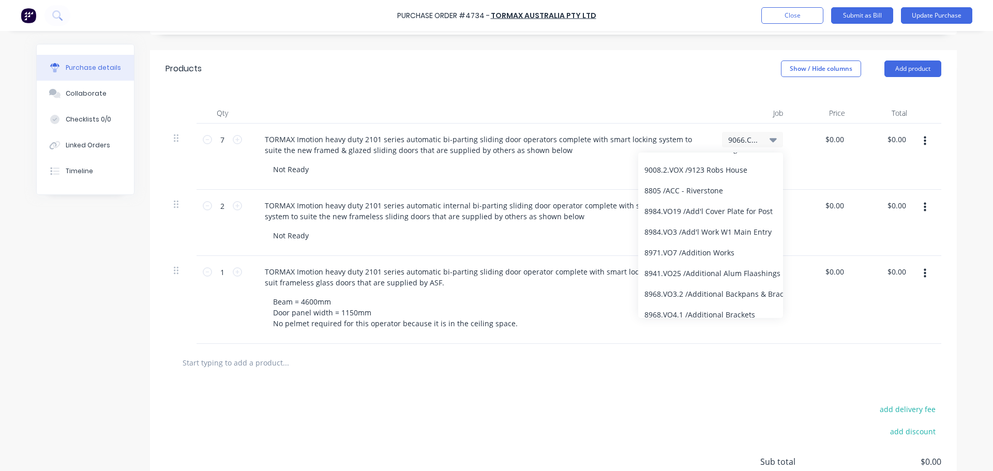
scroll to position [0, 0]
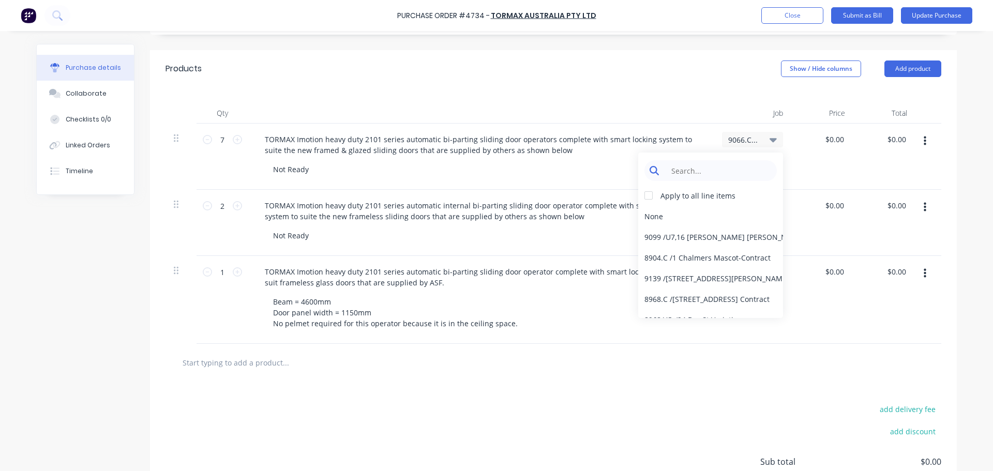
type textarea "x"
click at [703, 177] on input at bounding box center [719, 170] width 106 height 21
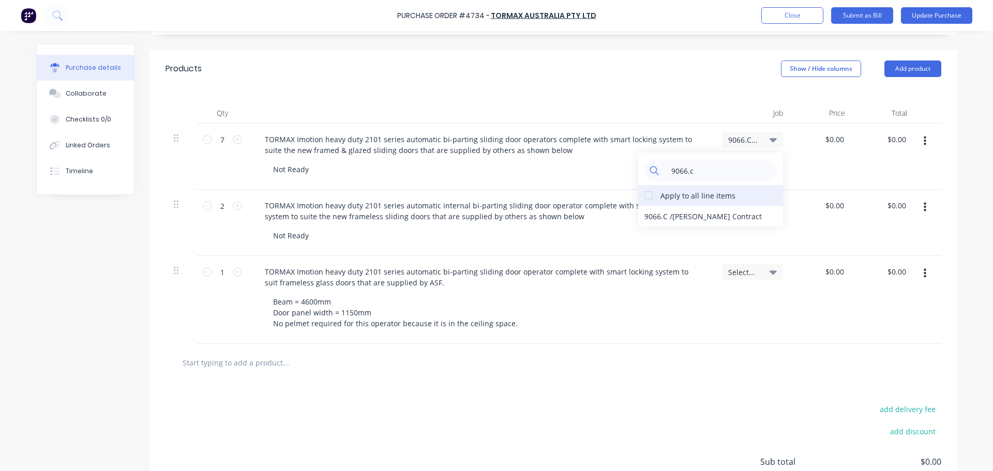
type input "9066.c"
click at [645, 194] on div at bounding box center [648, 195] width 21 height 21
click at [682, 215] on div "9066.C / [PERSON_NAME] Contract" at bounding box center [710, 216] width 145 height 21
click at [632, 307] on div "Beam = 4600mm Door panel width = 1150mm No pelmet required for this operator be…" at bounding box center [485, 312] width 441 height 37
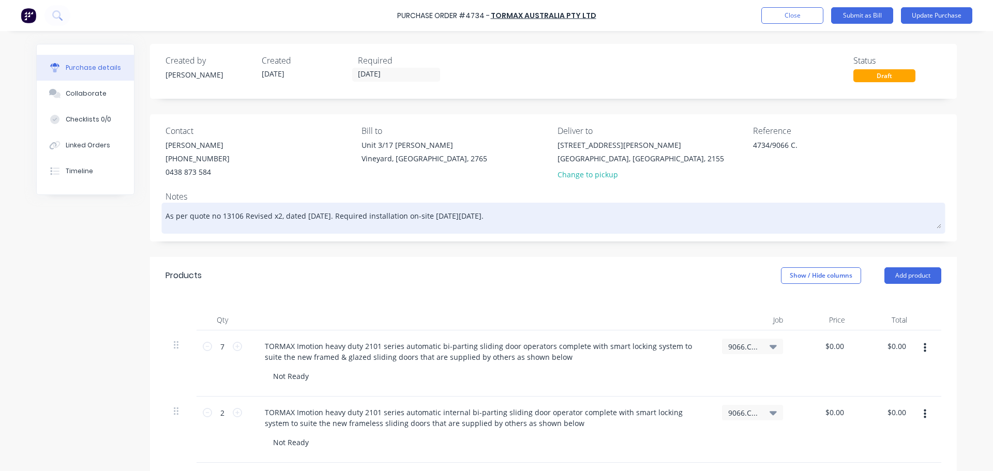
drag, startPoint x: 530, startPoint y: 217, endPoint x: 439, endPoint y: 206, distance: 91.7
click at [439, 206] on textarea "As per quote no 13106 Revised x2, dated [DATE]. Required installation on-site […" at bounding box center [553, 216] width 776 height 23
type textarea "x"
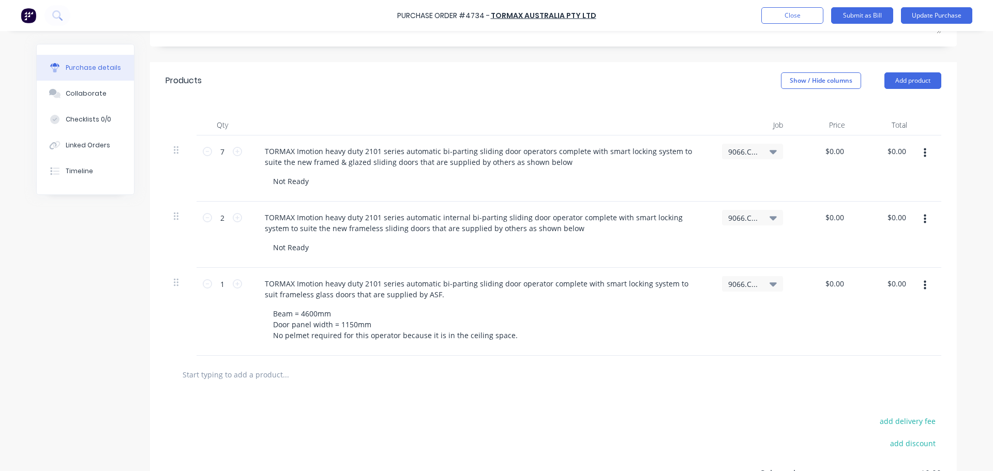
scroll to position [207, 0]
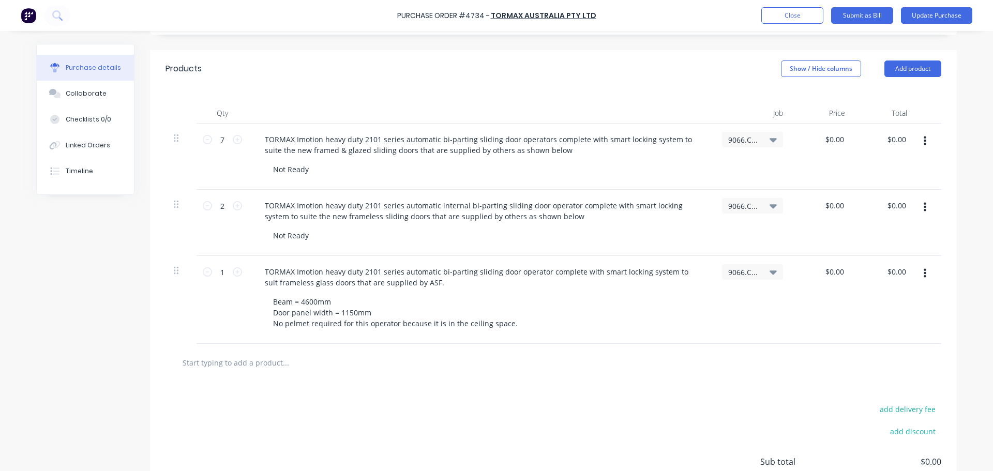
type textarea "As per quote no 13106 Revised x2, dated [DATE]. Required installation on-site ."
type textarea "x"
type textarea "As per quote no 13106 Revised x2, dated [DATE]. Required installation on-site ."
type textarea "x"
type input "0.00"
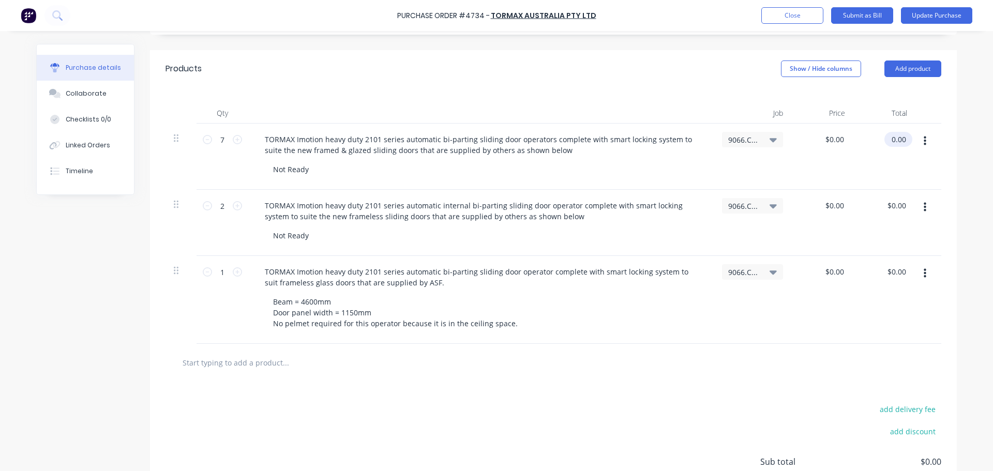
click at [891, 142] on input "0.00" at bounding box center [896, 139] width 24 height 15
type textarea "x"
click at [891, 142] on input "0.00" at bounding box center [898, 139] width 20 height 15
type input "34415"
type textarea "x"
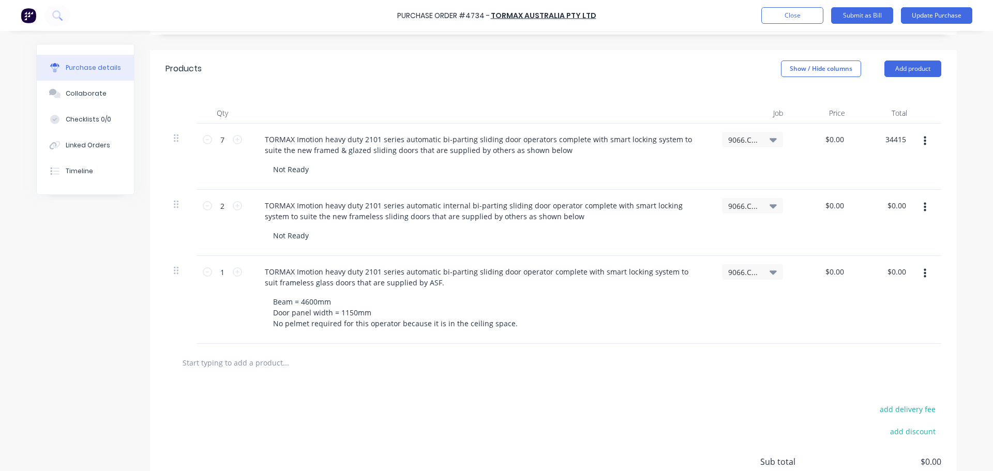
type input "$4,916.4286"
type input "$34,415.00"
click at [858, 167] on div "$34,415.00 $34,415.00" at bounding box center [884, 157] width 62 height 66
type textarea "x"
type input "34415.00"
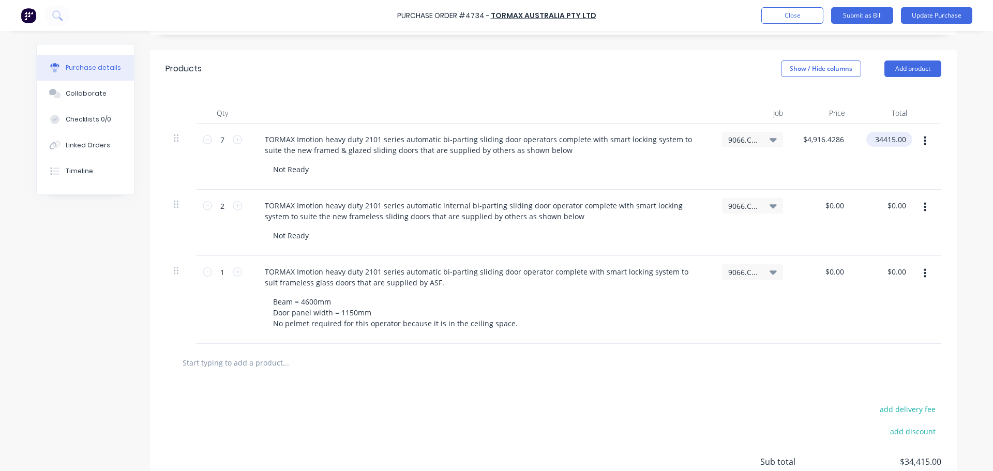
click at [880, 141] on input "34415.00" at bounding box center [887, 139] width 42 height 15
drag, startPoint x: 904, startPoint y: 142, endPoint x: 893, endPoint y: 138, distance: 11.4
click at [893, 138] on input "34415.00" at bounding box center [890, 139] width 36 height 15
type textarea "x"
type input "$34,415.00"
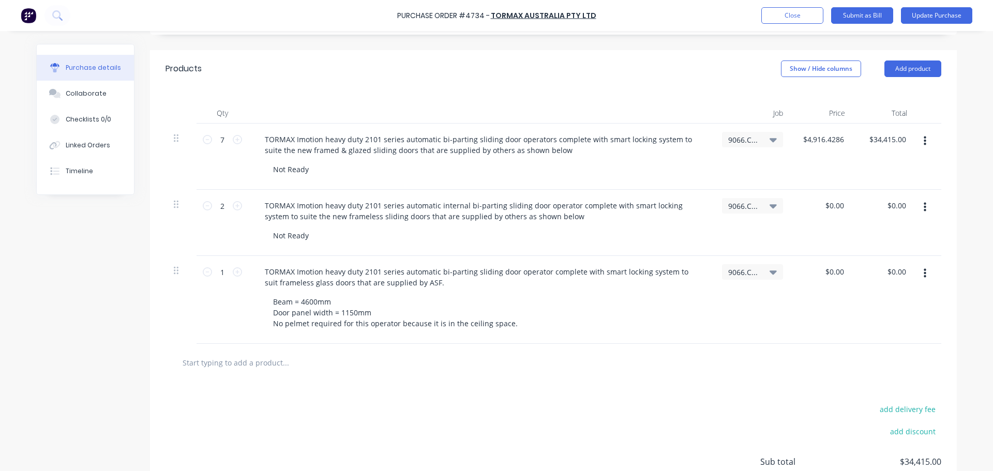
click at [842, 157] on div "$4,916.4286 $4,916.4286" at bounding box center [822, 157] width 62 height 66
click at [830, 157] on div "$4,916.4286 $4,916.4286" at bounding box center [822, 157] width 62 height 66
type textarea "x"
type input "4916.43"
click at [827, 143] on input "4916.43" at bounding box center [824, 139] width 46 height 15
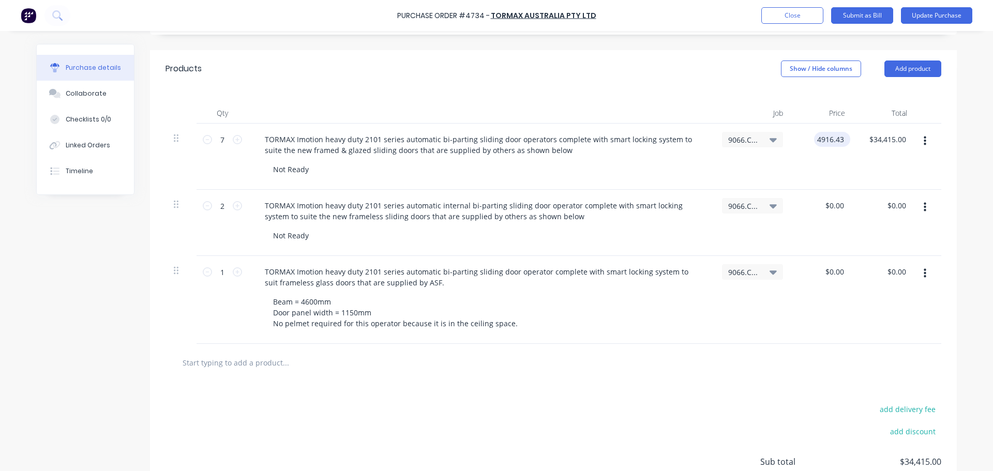
type textarea "x"
drag, startPoint x: 842, startPoint y: 140, endPoint x: 761, endPoint y: 129, distance: 81.8
click at [761, 129] on div "7 7 TORMAX Imotion heavy duty 2101 series automatic bi-parting sliding door ope…" at bounding box center [553, 157] width 776 height 66
type input "3823.888"
type textarea "x"
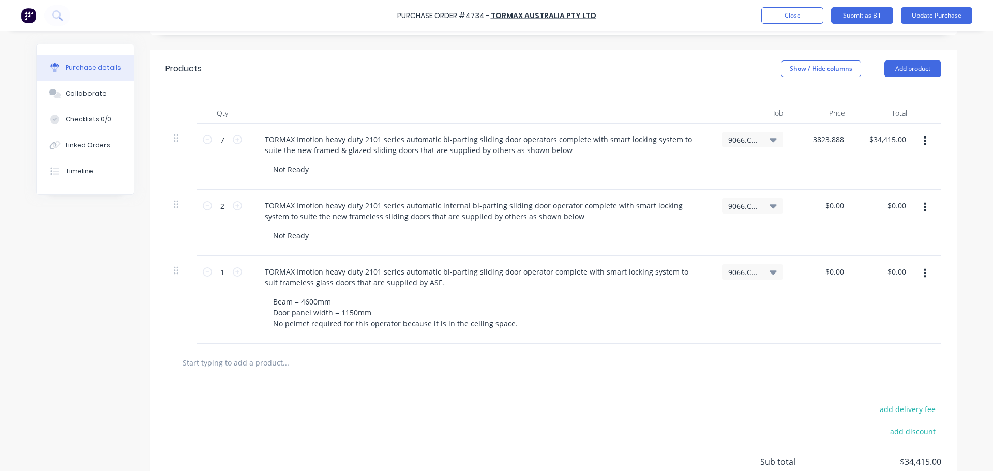
type input "$3,823.89"
type input "$26,767.23"
click at [835, 170] on div "$3,823.89 3823.888" at bounding box center [822, 157] width 62 height 66
type textarea "x"
type input "0.00"
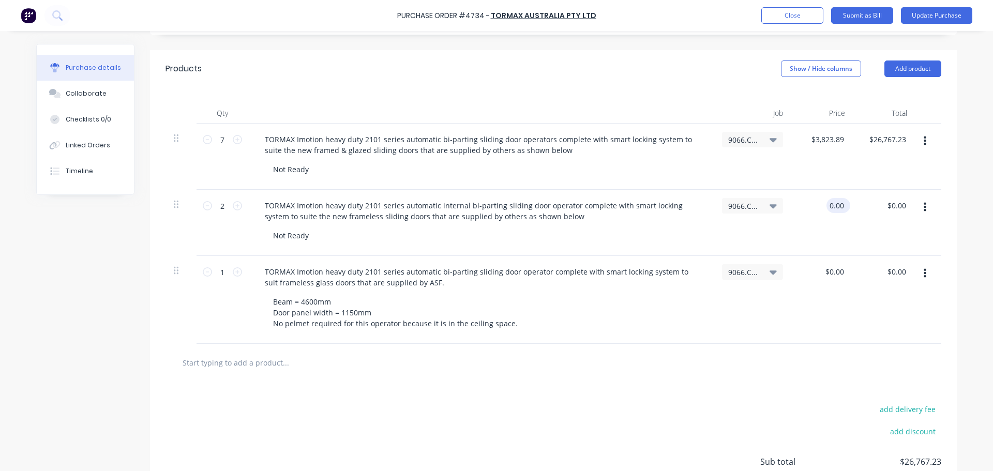
click at [833, 207] on input "0.00" at bounding box center [836, 205] width 20 height 15
type textarea "x"
click at [833, 207] on input "0.00" at bounding box center [836, 205] width 20 height 15
type input "3823.88"
type textarea "x"
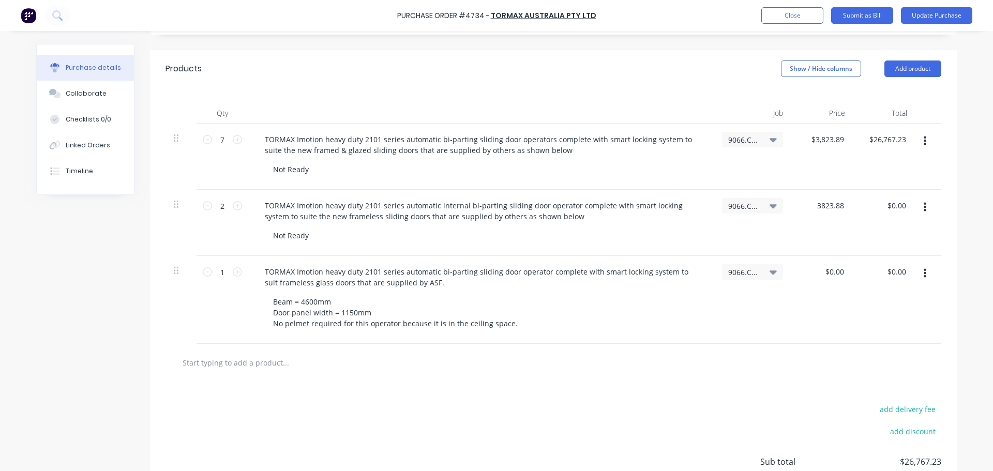
type input "$3,823.88"
type input "$7,647.76"
click at [816, 287] on div "$0.00 $0.00" at bounding box center [822, 300] width 62 height 88
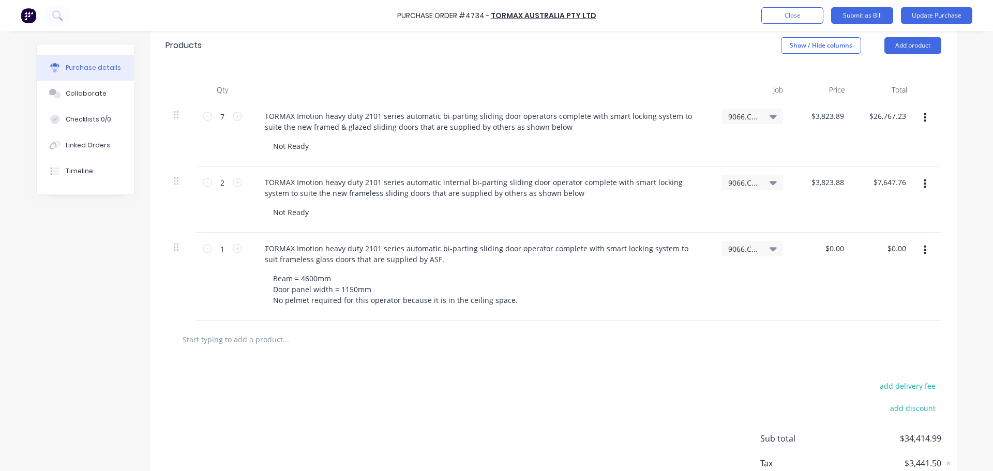
scroll to position [143, 0]
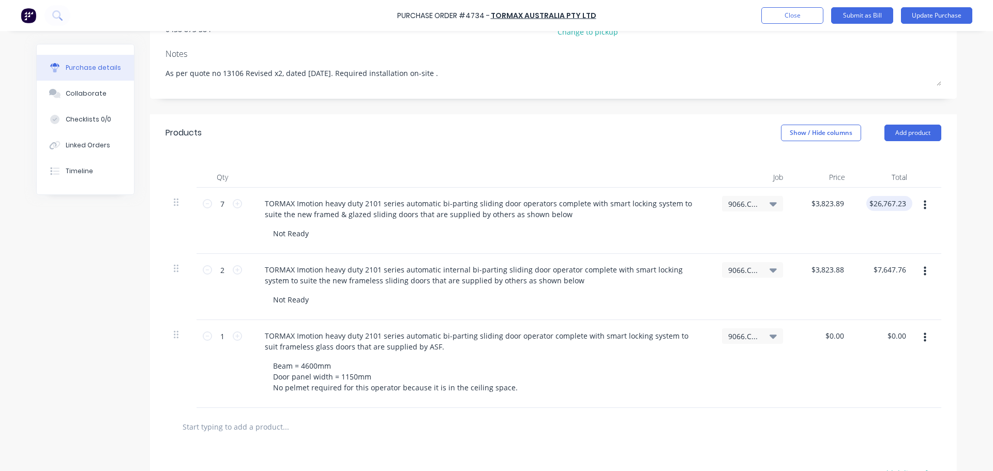
type textarea "x"
type input "26767.23"
click at [902, 205] on input "26767.23" at bounding box center [887, 203] width 42 height 15
type textarea "x"
type input "$26,767.23"
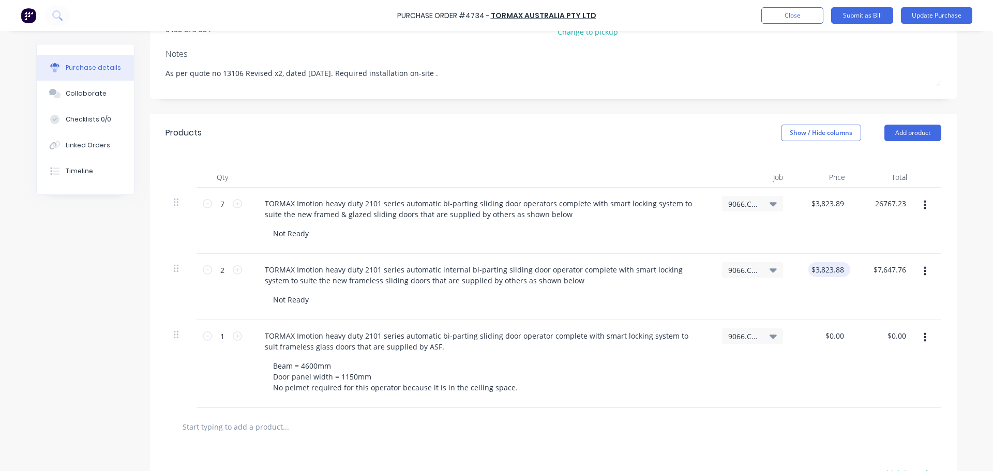
type input "3823.88"
drag, startPoint x: 835, startPoint y: 266, endPoint x: 844, endPoint y: 272, distance: 11.2
click at [833, 267] on input "3823.88" at bounding box center [827, 269] width 38 height 15
type textarea "x"
click at [840, 265] on input "3823.88" at bounding box center [830, 269] width 32 height 15
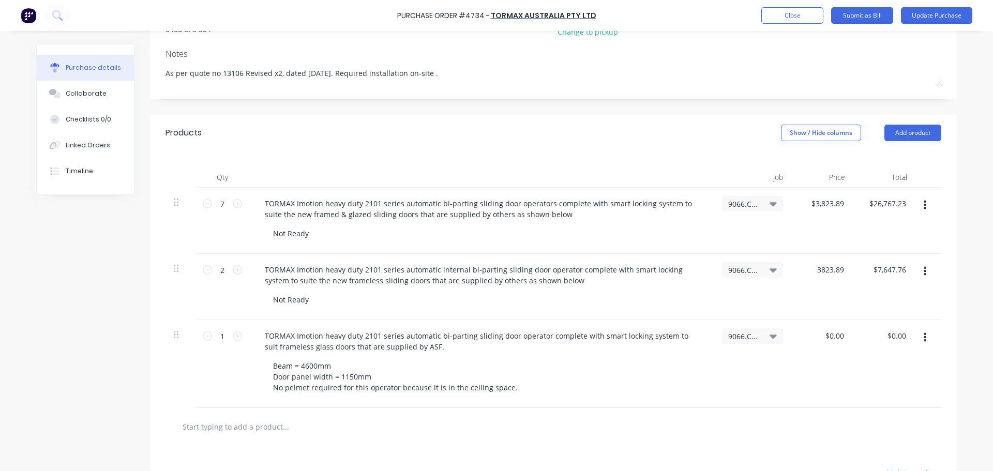
type input "3823.89"
type textarea "x"
type input "$3,823.89"
type input "$7,647.78"
click at [815, 415] on div at bounding box center [553, 427] width 776 height 38
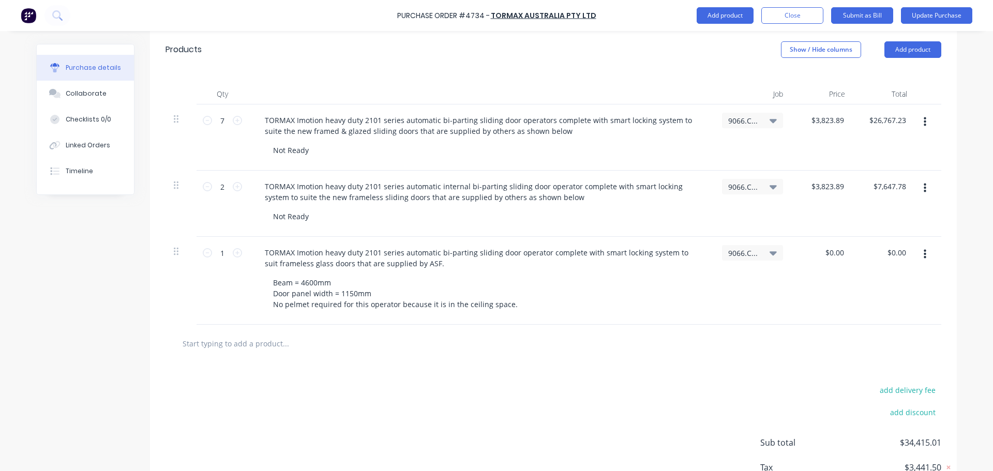
scroll to position [298, 0]
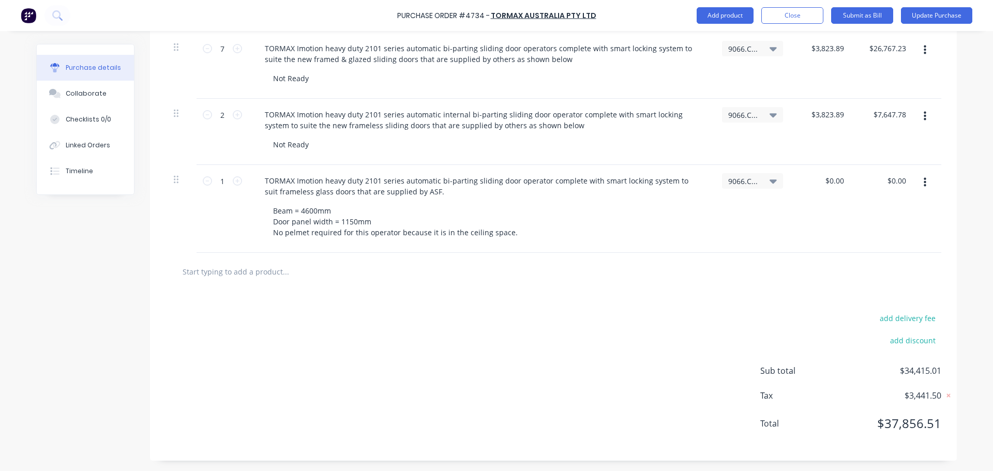
click at [924, 185] on icon "button" at bounding box center [925, 182] width 3 height 11
click at [878, 264] on button "Delete" at bounding box center [893, 272] width 88 height 21
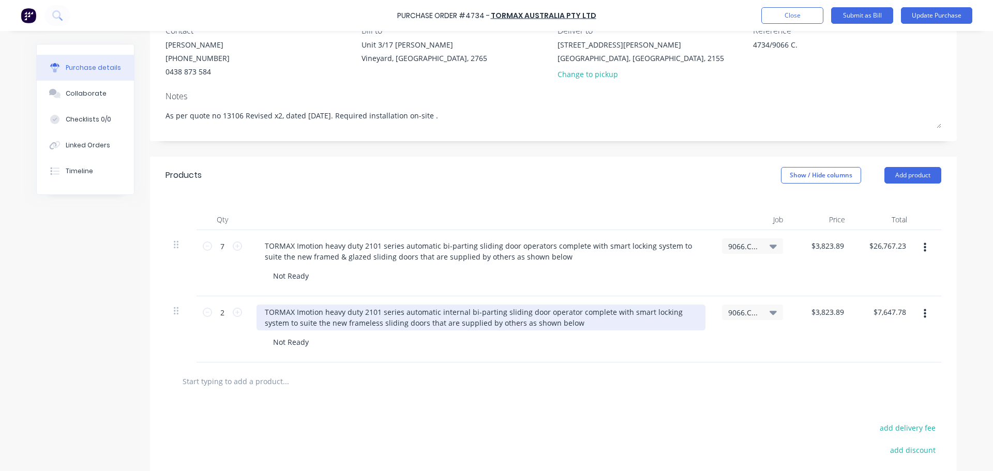
scroll to position [0, 0]
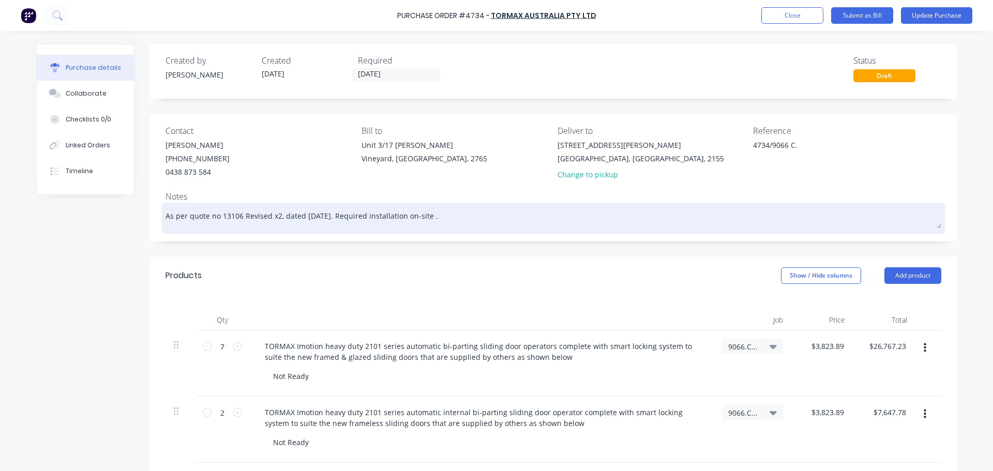
click at [440, 215] on textarea "As per quote no 13106 Revised x2, dated [DATE]. Required installation on-site ." at bounding box center [553, 216] width 776 height 23
drag, startPoint x: 450, startPoint y: 218, endPoint x: 343, endPoint y: 211, distance: 107.3
click at [343, 211] on textarea "As per quote no 13106 Revised x2, dated [DATE]. Required installation on-site ." at bounding box center [553, 216] width 776 height 23
type textarea "x"
type textarea "As per quote no 13106 Revised x2, dated [DATE]. A"
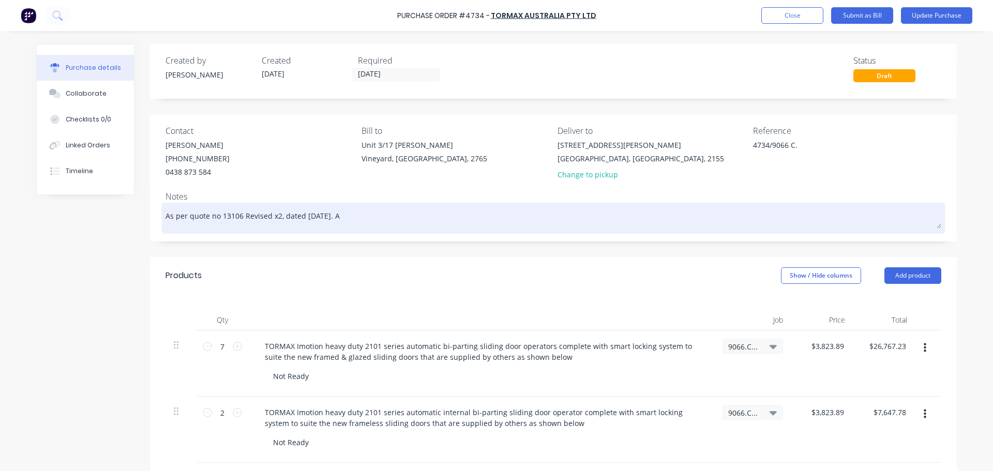
type textarea "x"
type textarea "As per quote no 13106 Revised x2, dated [DATE]. Al"
type textarea "x"
type textarea "As per quote no 13106 Revised x2, dated [DATE]. All"
type textarea "x"
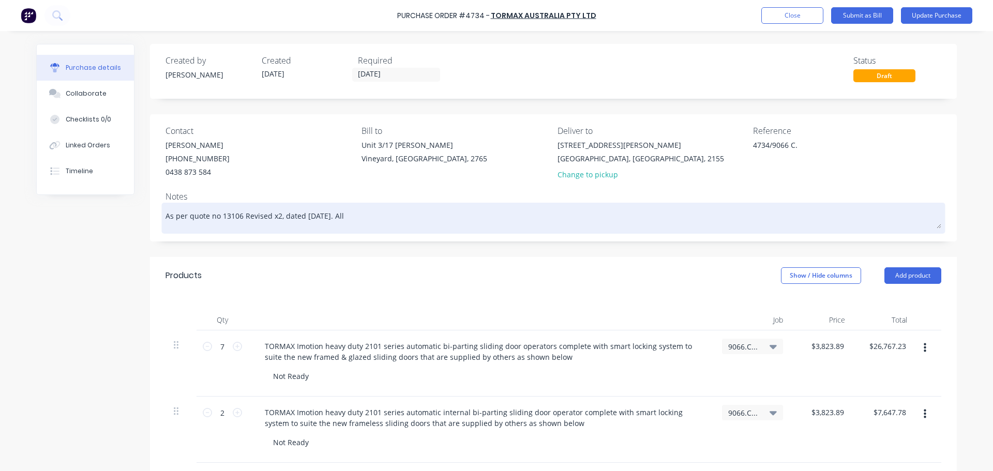
type textarea "As per quote no 13106 Revised x2, dated [DATE]. All"
type textarea "x"
type textarea "As per quote no 13106 Revised x2, dated [DATE]. All s"
type textarea "x"
type textarea "As per quote no 13106 Revised x2, dated [DATE]. All si"
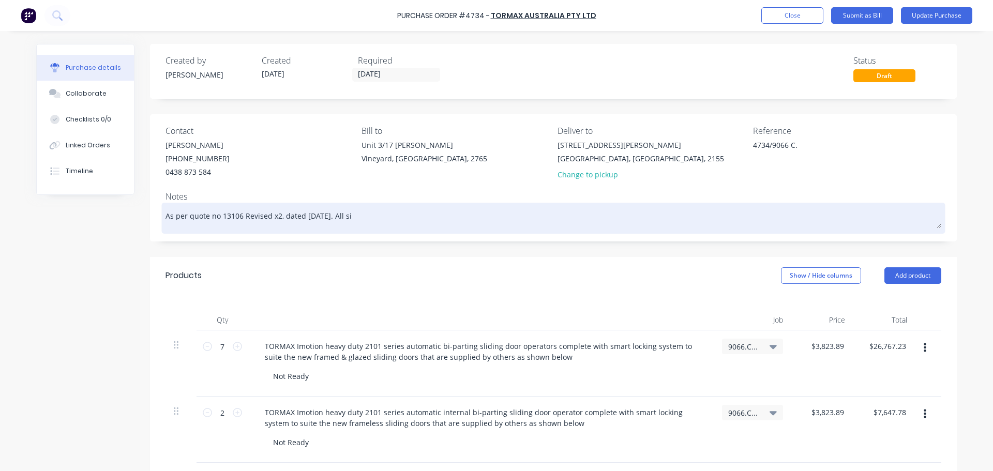
type textarea "x"
type textarea "As per quote no 13106 Revised x2, dated [DATE]. All siz"
type textarea "x"
type textarea "As per quote no 13106 Revised x2, dated [DATE]. All size"
type textarea "x"
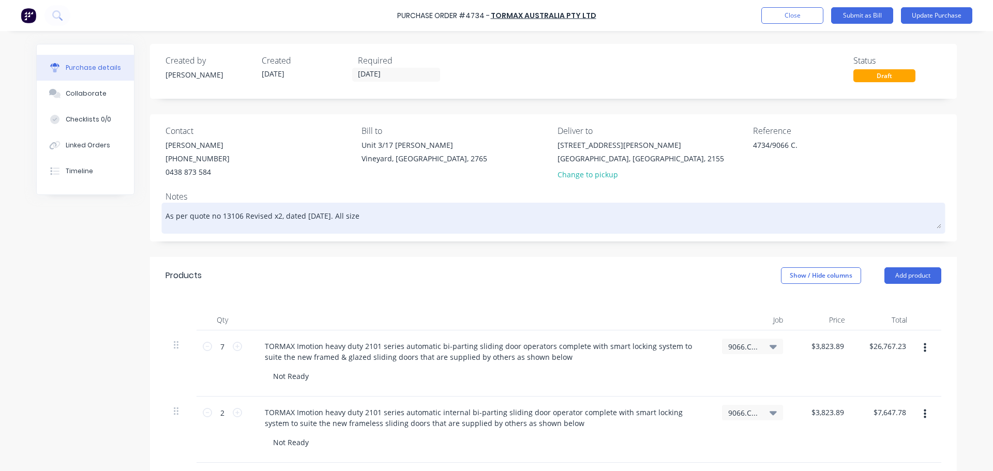
type textarea "As per quote no 13106 Revised x2, dated [DATE]. All sizes"
type textarea "x"
type textarea "As per quote no 13106 Revised x2, dated [DATE]. All sizes"
type textarea "x"
type textarea "As per quote no 13106 Revised x2, dated [DATE]. All sizes t"
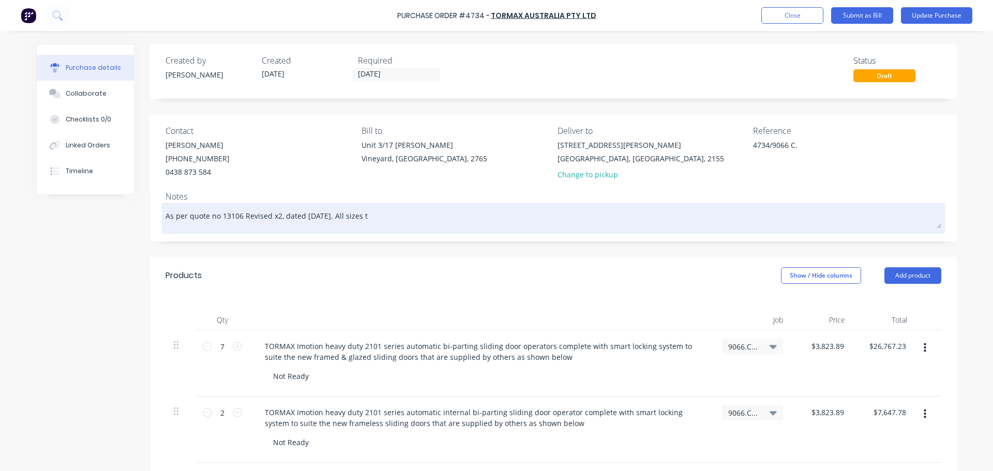
type textarea "x"
type textarea "As per quote no 13106 Revised x2, dated [DATE]. All sizes to"
type textarea "x"
type textarea "As per quote no 13106 Revised x2, dated [DATE]. All sizes to"
type textarea "x"
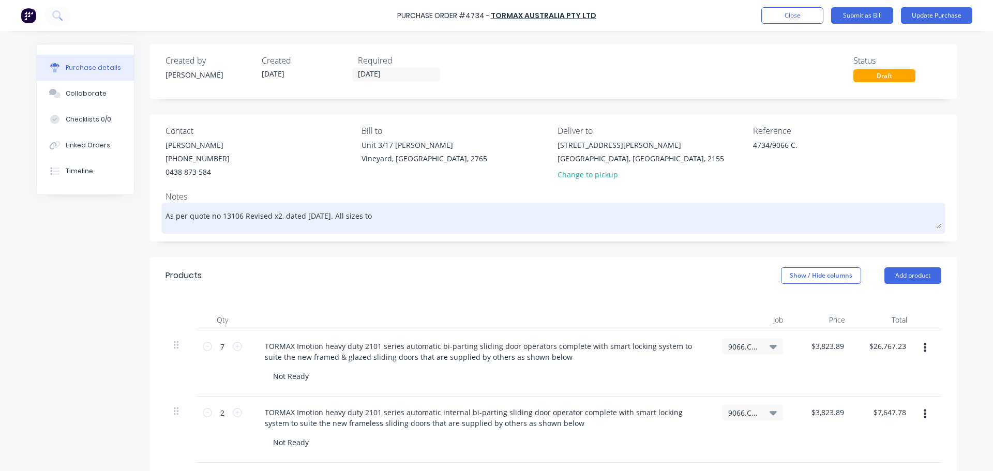
type textarea "As per quote no 13106 Revised x2, dated [DATE]. All sizes to b"
type textarea "x"
type textarea "As per quote no 13106 Revised x2, dated [DATE]. All sizes to"
type textarea "x"
type textarea "As per quote no 13106 Revised x2, dated [DATE]. All sizes to"
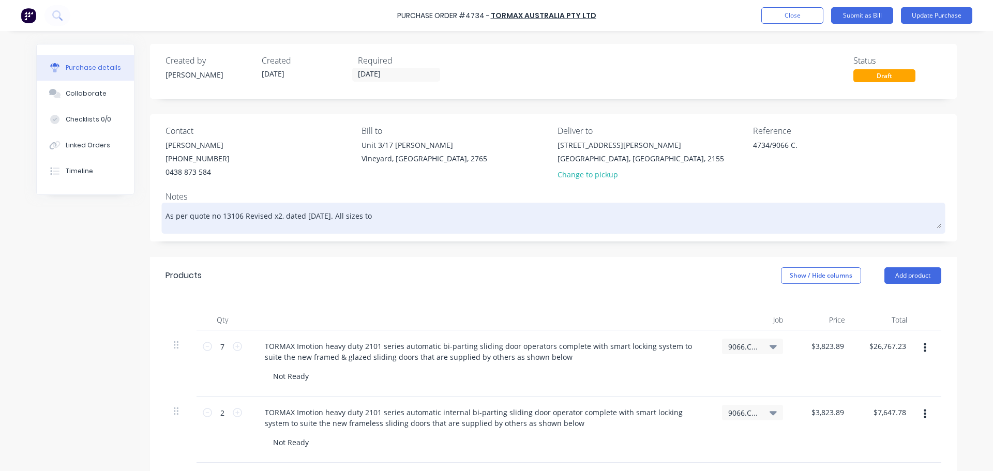
type textarea "x"
type textarea "As per quote no 13106 Revised x2, dated [DATE]. All sizes t"
type textarea "x"
type textarea "As per quote no 13106 Revised x2, dated [DATE]. All sizes"
type textarea "x"
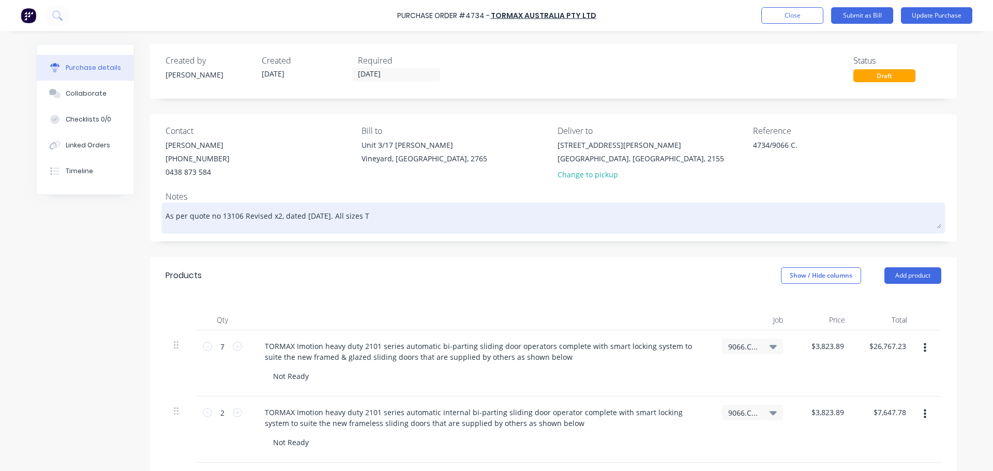
type textarea "As per quote no 13106 Revised x2, dated [DATE]. All sizes TO"
type textarea "x"
type textarea "As per quote no 13106 Revised x2, dated [DATE]. All sizes TO"
type textarea "x"
type textarea "As per quote no 13106 Revised x2, dated [DATE]. All sizes TO B"
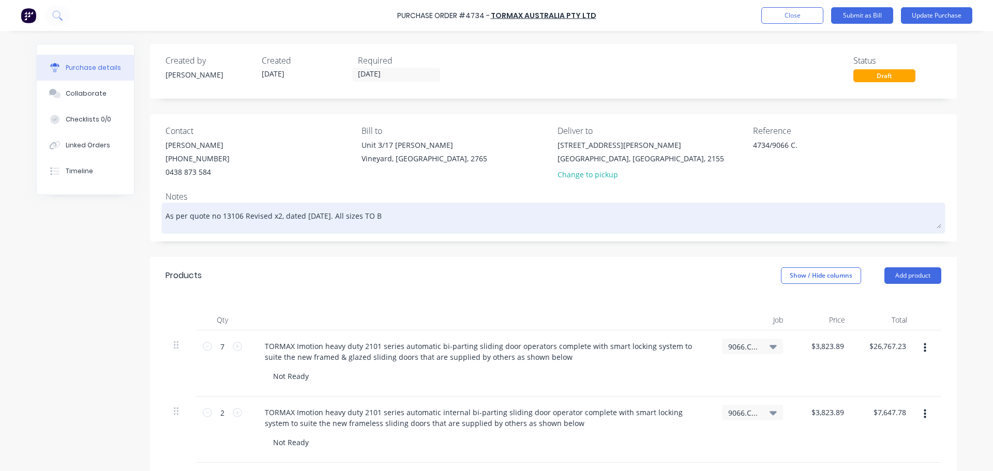
type textarea "x"
type textarea "As per quote no 13106 Revised x2, dated [DATE]. All sizes TO Be"
type textarea "x"
type textarea "As per quote no 13106 Revised x2, dated [DATE]. All sizes TO Be"
type textarea "x"
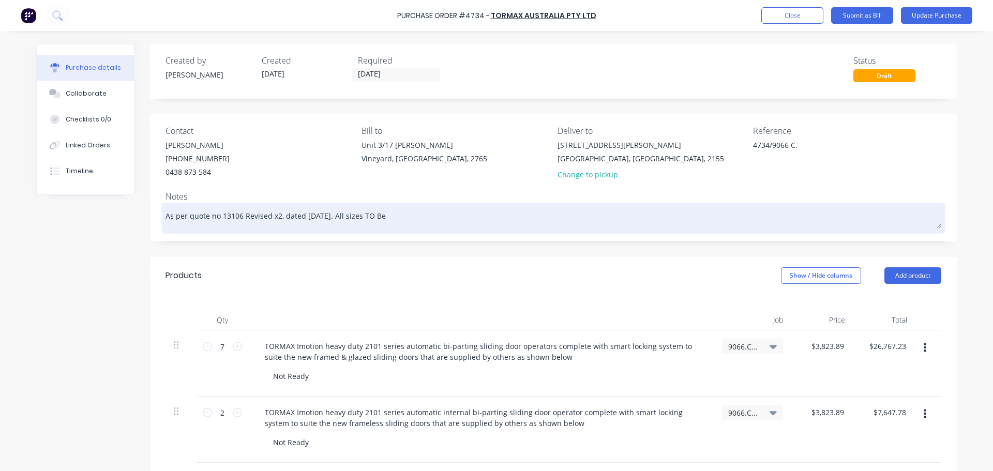
type textarea "As per quote no 13106 Revised x2, dated [DATE]. All sizes TO Be"
type textarea "x"
type textarea "As per quote no 13106 Revised x2, dated [DATE]. All sizes TO B"
type textarea "x"
type textarea "As per quote no 13106 Revised x2, dated [DATE]. All sizes TO"
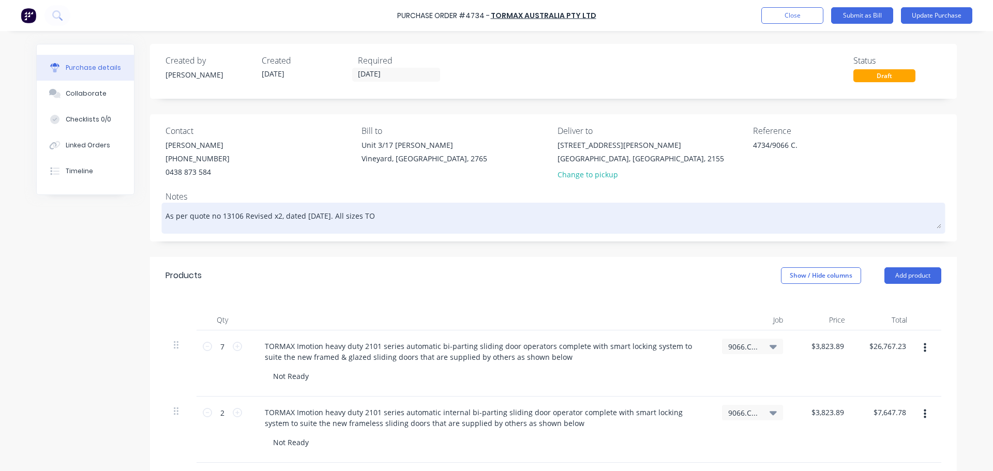
type textarea "x"
type textarea "As per quote no 13106 Revised x2, dated [DATE]. All sizes TO"
type textarea "x"
type textarea "As per quote no 13106 Revised x2, dated [DATE]. All sizes T"
type textarea "x"
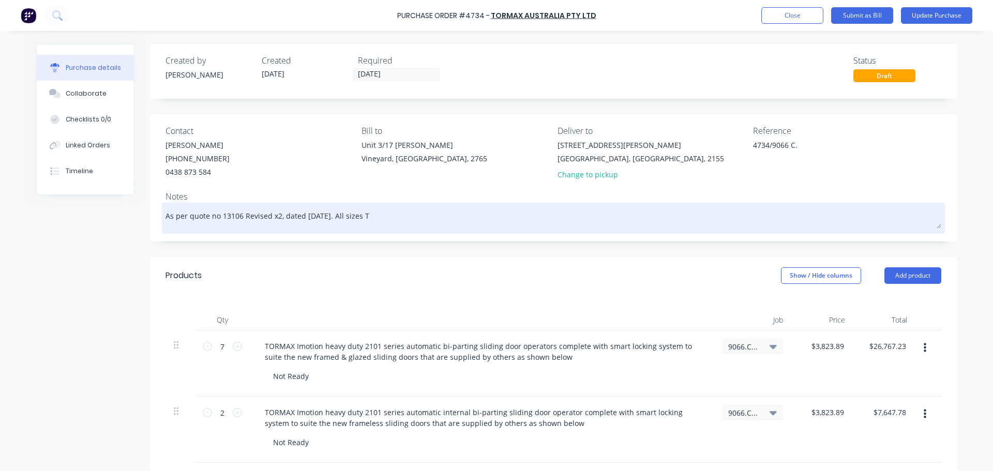
type textarea "As per quote no 13106 Revised x2, dated [DATE]. All sizes To"
type textarea "x"
type textarea "As per quote no 13106 Revised x2, dated [DATE]. All sizes To"
type textarea "x"
type textarea "As per quote no 13106 Revised x2, dated [DATE]. All sizes To B"
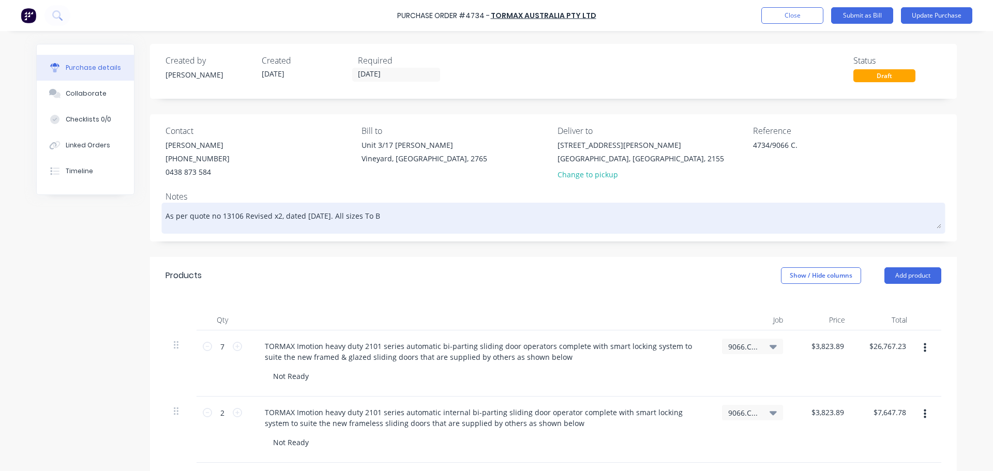
type textarea "x"
type textarea "As per quote no 13106 Revised x2, dated [DATE]. All sizes To Be"
type textarea "x"
type textarea "As per quote no 13106 Revised x2, dated [DATE]. All sizes To Be"
type textarea "x"
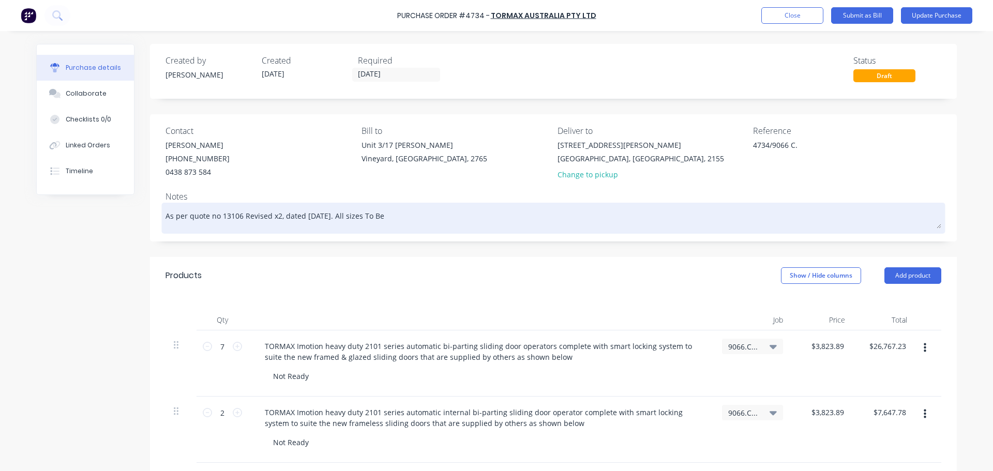
type textarea "As per quote no 13106 Revised x2, dated [DATE]. All sizes To Be c"
type textarea "x"
type textarea "As per quote no 13106 Revised x2, dated [DATE]. All sizes To Be"
type textarea "x"
type textarea "As per quote no 13106 Revised x2, dated [DATE]. All sizes To Be Co"
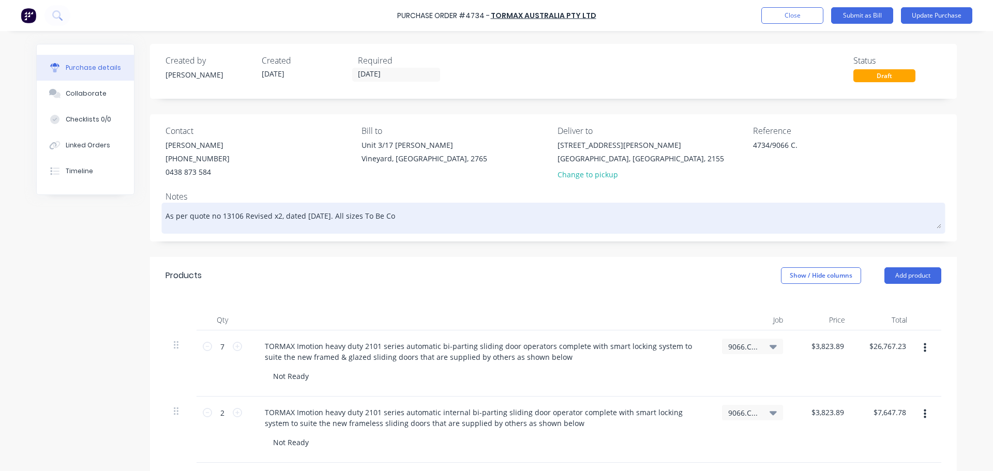
type textarea "x"
type textarea "As per quote no 13106 Revised x2, dated [DATE]. All sizes To Be Con"
type textarea "x"
type textarea "As per quote no 13106 Revised x2, dated [DATE]. All sizes To Be Conf"
type textarea "x"
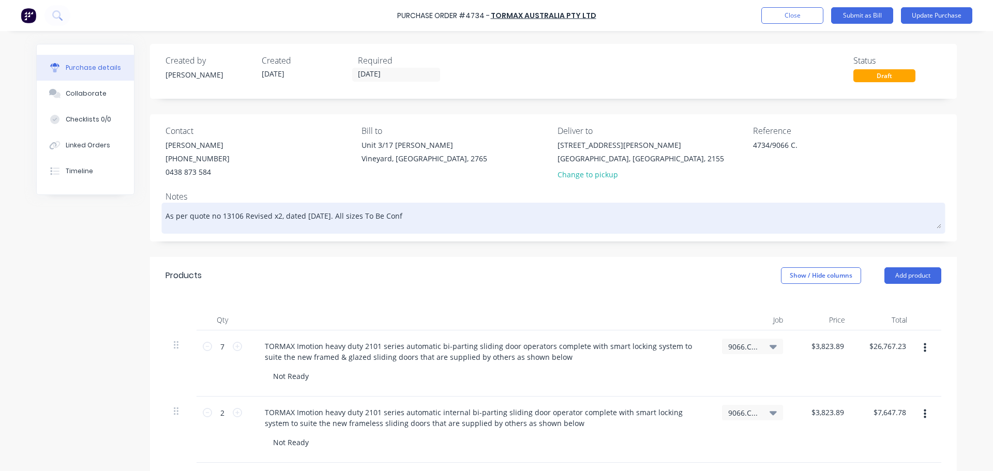
type textarea "As per quote no 13106 Revised x2, dated [DATE]. All sizes To Be Confi"
type textarea "x"
type textarea "As per quote no 13106 Revised x2, dated [DATE]. All sizes To Be Confim"
type textarea "x"
type textarea "As per quote no 13106 Revised x2, dated [DATE]. All sizes To Be Confimr"
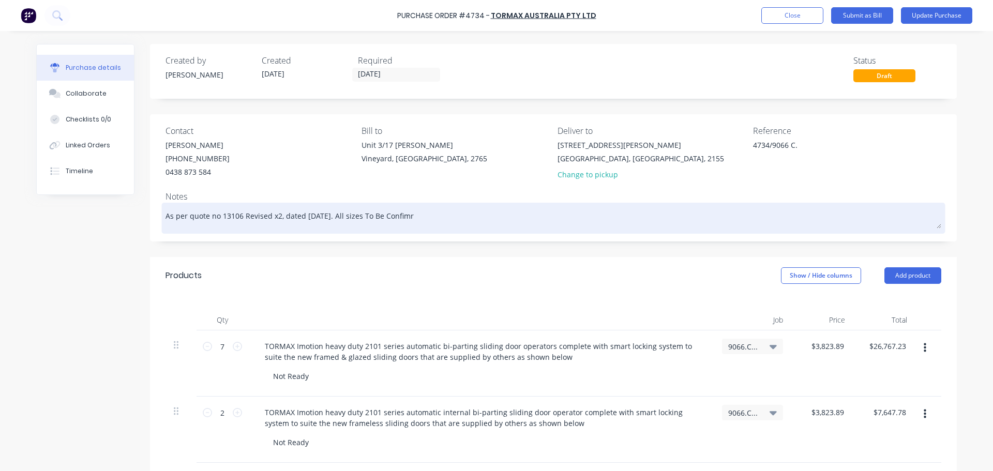
type textarea "x"
type textarea "As per quote no 13106 Revised x2, dated [DATE]. All sizes To Be Confimre"
type textarea "x"
drag, startPoint x: 449, startPoint y: 219, endPoint x: 342, endPoint y: 215, distance: 107.1
click at [342, 215] on textarea "As per quote no 13106 Revised x2, dated [DATE]. All sizes To Be Confirmed" at bounding box center [553, 216] width 776 height 23
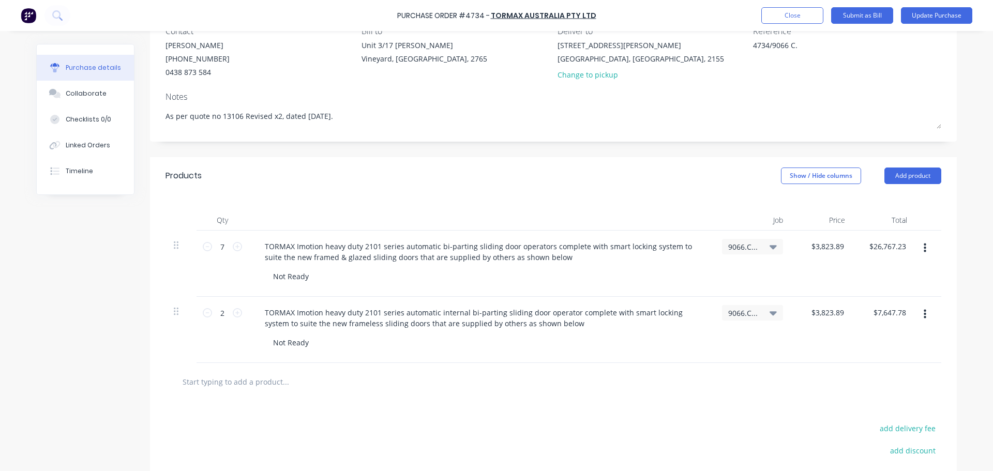
scroll to position [103, 0]
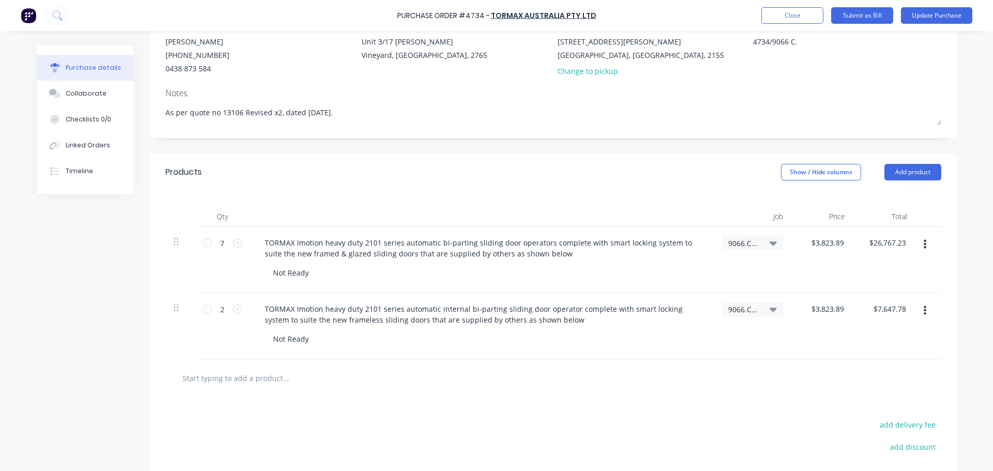
click at [262, 371] on input "text" at bounding box center [285, 378] width 207 height 21
click at [261, 376] on input "text" at bounding box center [285, 378] width 207 height 21
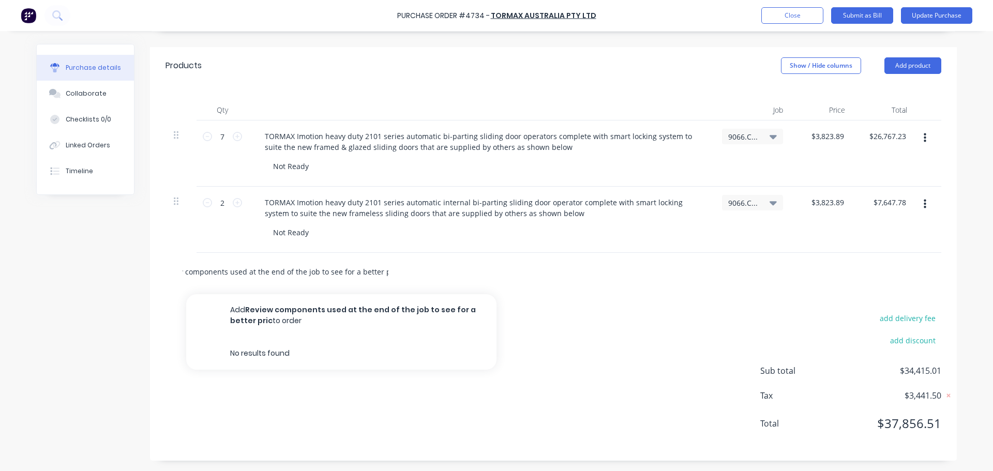
scroll to position [0, 32]
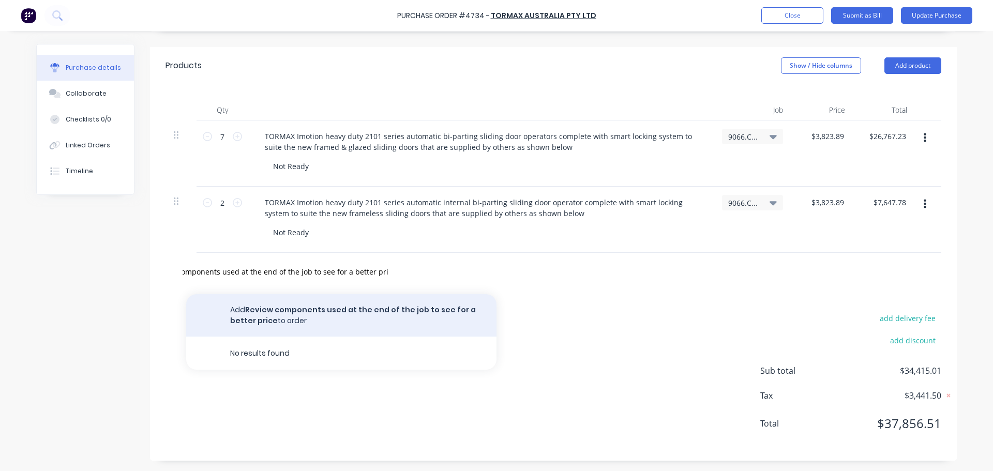
click at [466, 306] on button "Add Review components used at the end of the job to see for a better price to o…" at bounding box center [341, 315] width 310 height 42
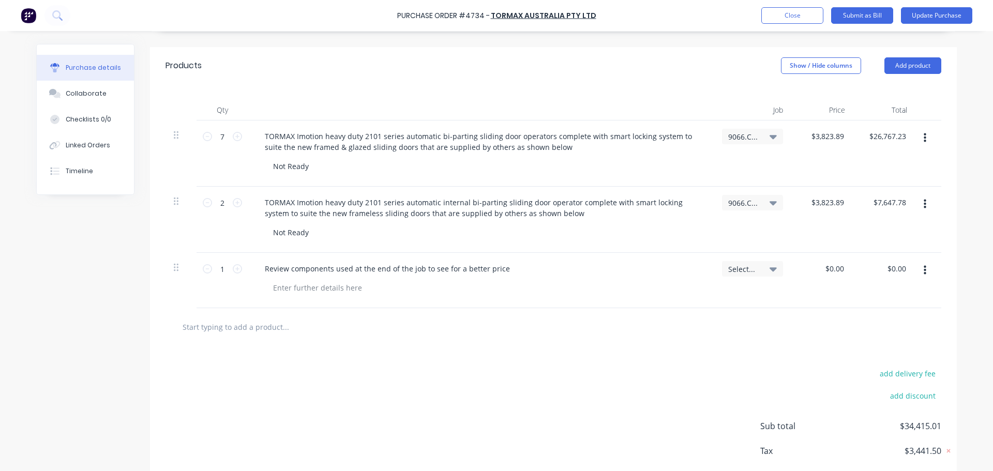
scroll to position [0, 0]
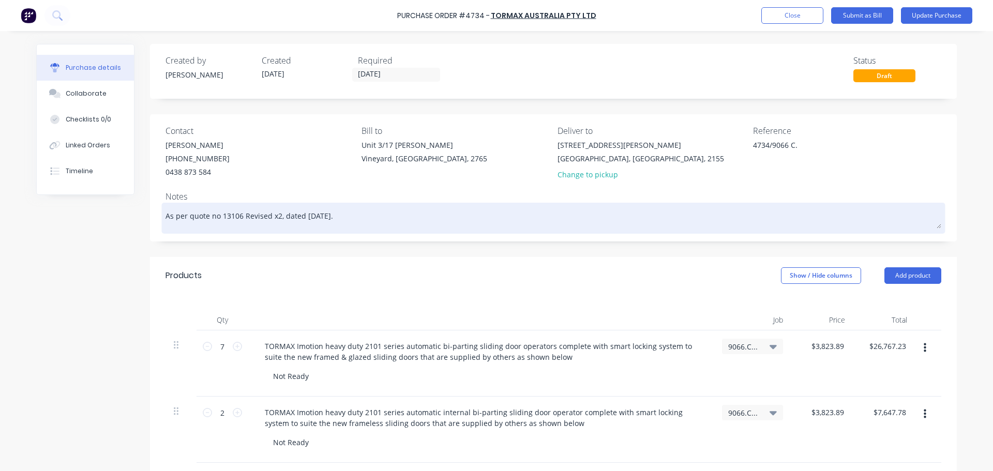
click at [355, 216] on textarea "As per quote no 13106 Revised x2, dated [DATE]." at bounding box center [553, 216] width 776 height 23
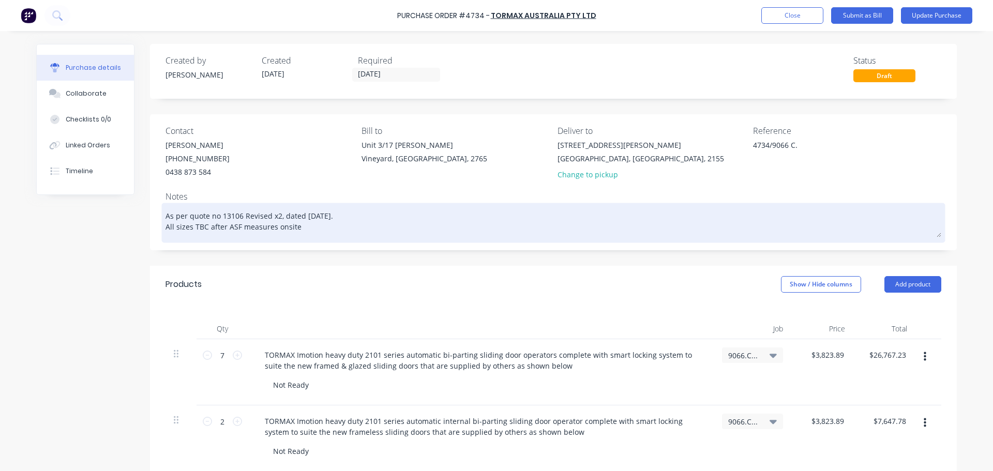
click at [282, 225] on textarea "As per quote no 13106 Revised x2, dated [DATE]. All sizes TBC after ASF measure…" at bounding box center [553, 221] width 776 height 32
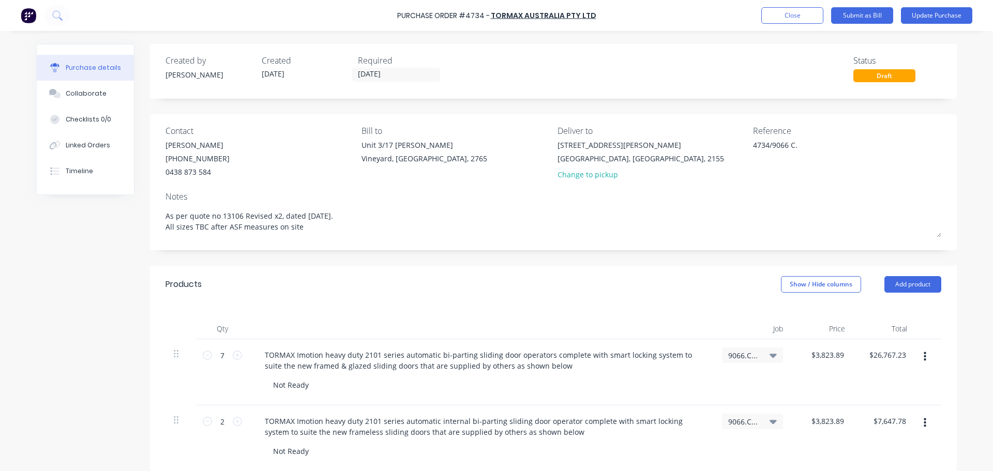
click at [391, 296] on div "Products Show / Hide columns Add product" at bounding box center [553, 284] width 807 height 37
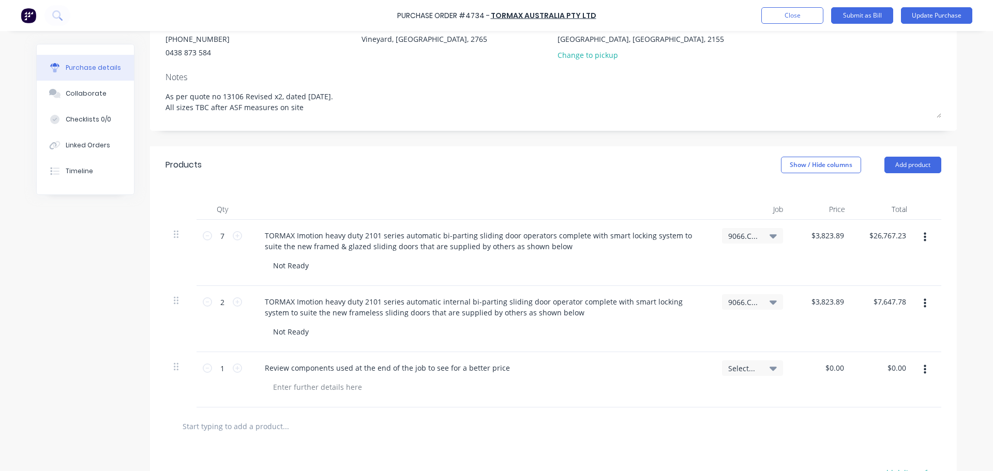
scroll to position [103, 0]
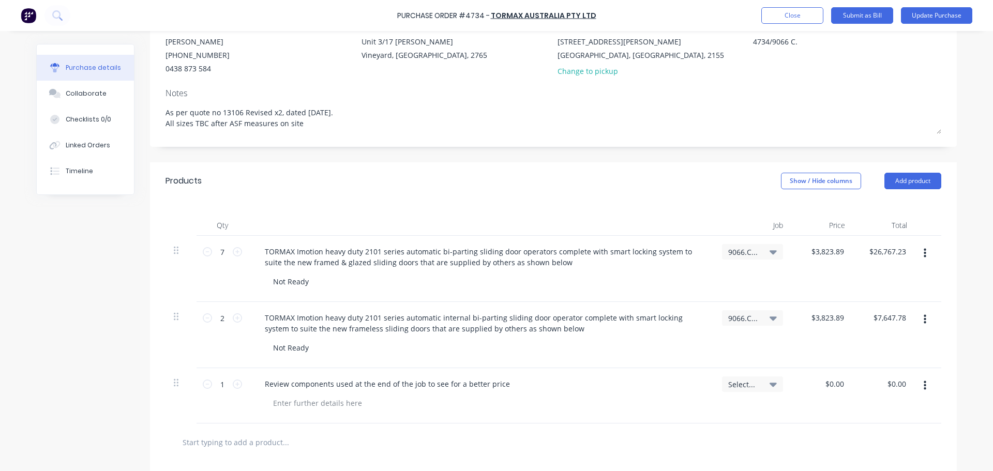
click at [769, 316] on icon at bounding box center [772, 317] width 7 height 11
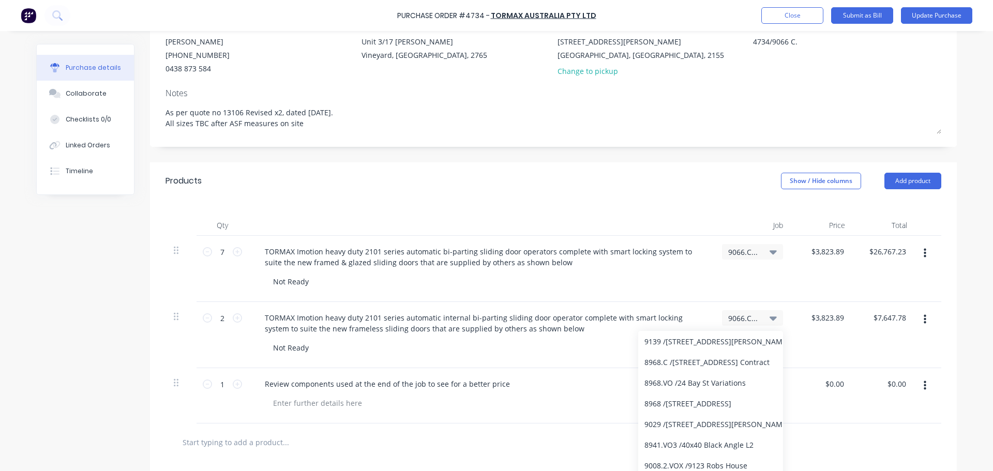
scroll to position [0, 0]
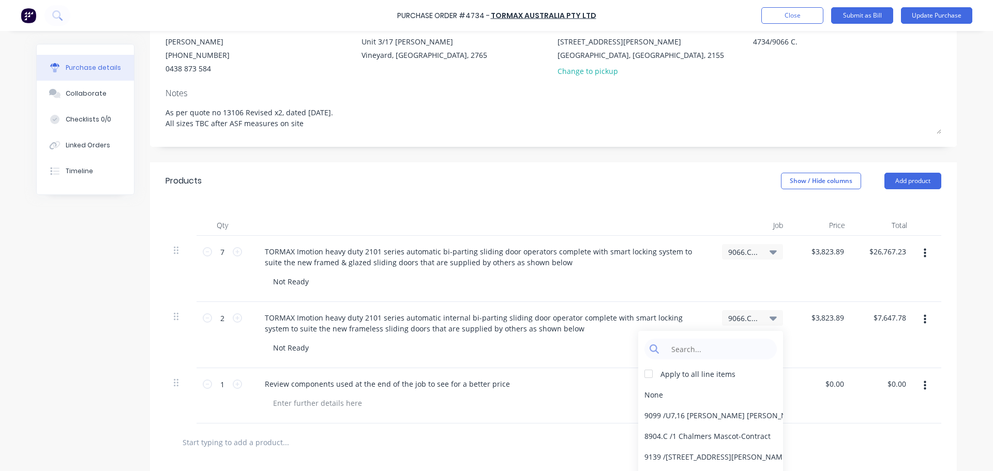
click at [692, 389] on div "None" at bounding box center [710, 394] width 145 height 21
click at [770, 256] on icon at bounding box center [772, 251] width 7 height 11
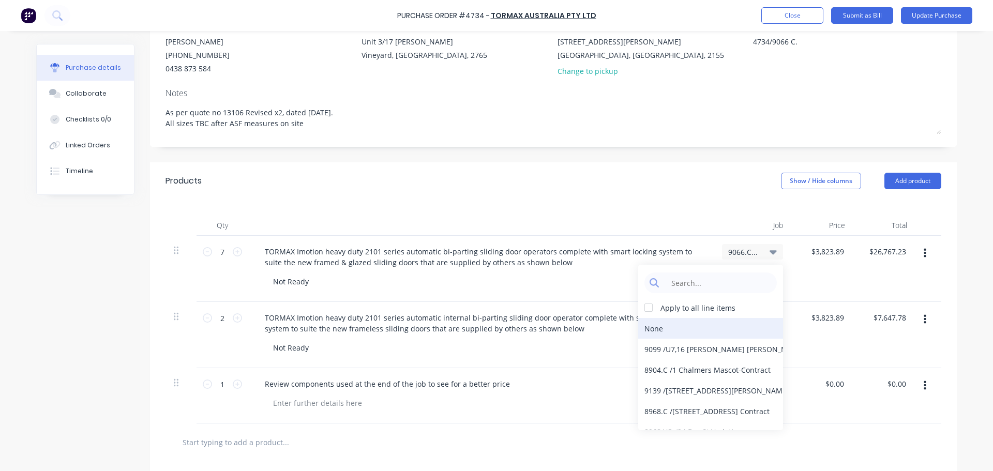
click at [699, 324] on div "None" at bounding box center [710, 328] width 145 height 21
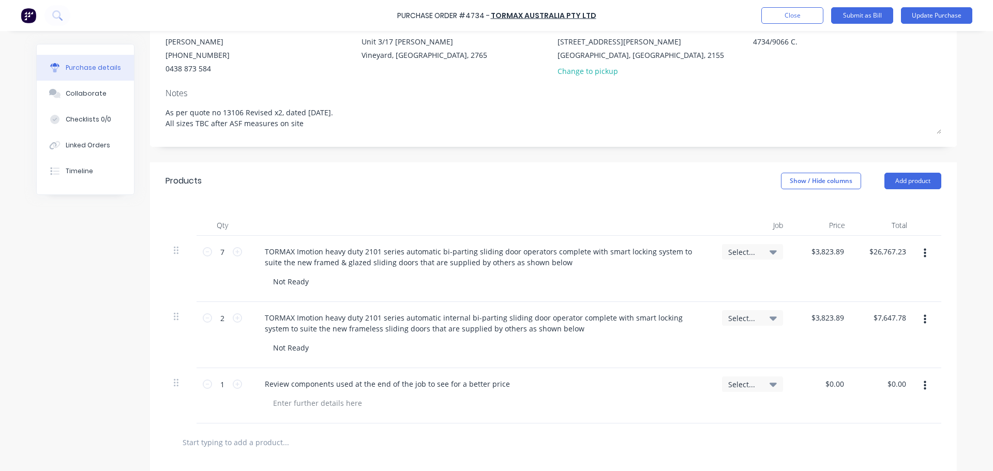
click at [635, 217] on div at bounding box center [480, 225] width 465 height 21
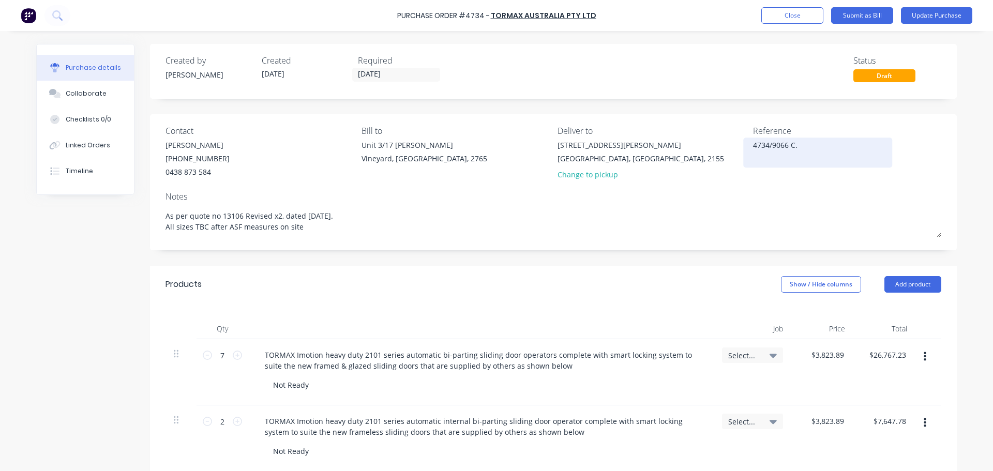
click at [794, 146] on textarea "4734/9066 C." at bounding box center [817, 151] width 129 height 23
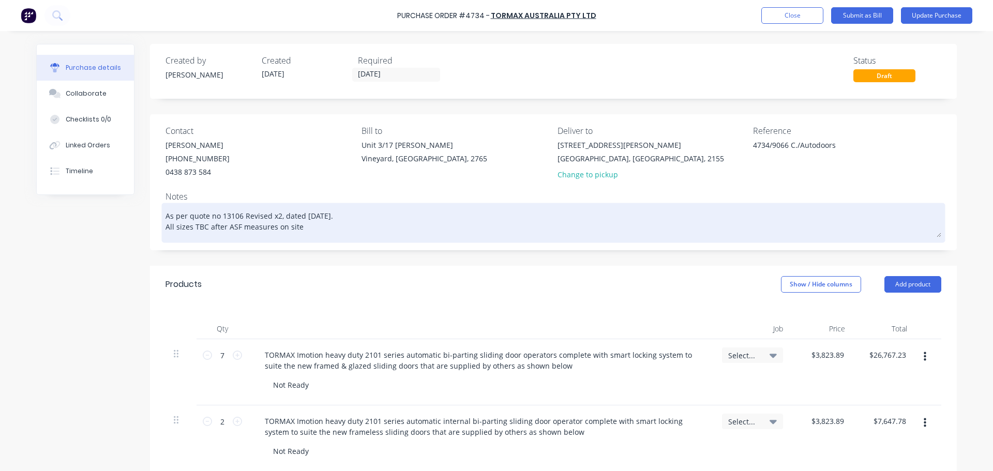
click at [606, 228] on textarea "As per quote no 13106 Revised x2, dated [DATE]. All sizes TBC after ASF measure…" at bounding box center [553, 221] width 776 height 32
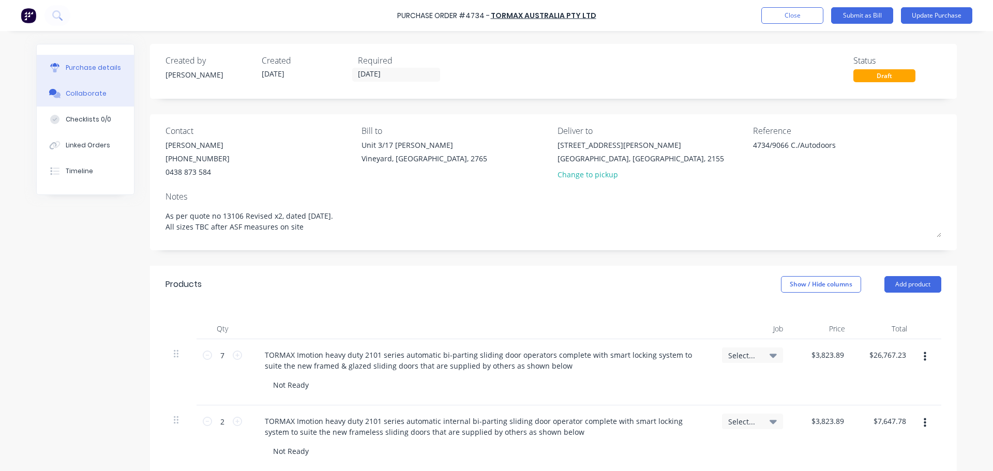
click at [67, 98] on button "Collaborate" at bounding box center [85, 94] width 97 height 26
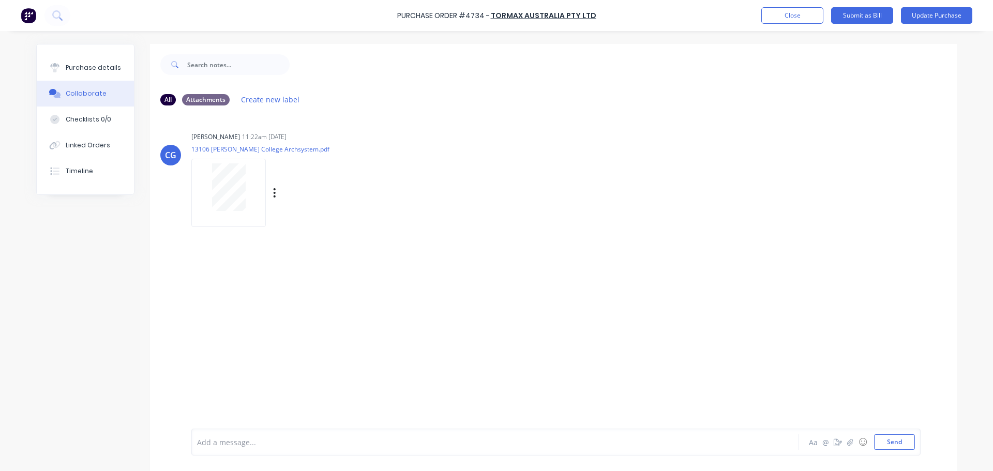
click at [273, 187] on div "Labels Download Delete" at bounding box center [328, 193] width 116 height 15
click at [273, 193] on icon "button" at bounding box center [274, 193] width 3 height 12
click at [567, 221] on div "CG [PERSON_NAME] 11:22am [DATE] 13106 [PERSON_NAME] College Archsystem.pdf Labe…" at bounding box center [553, 175] width 807 height 93
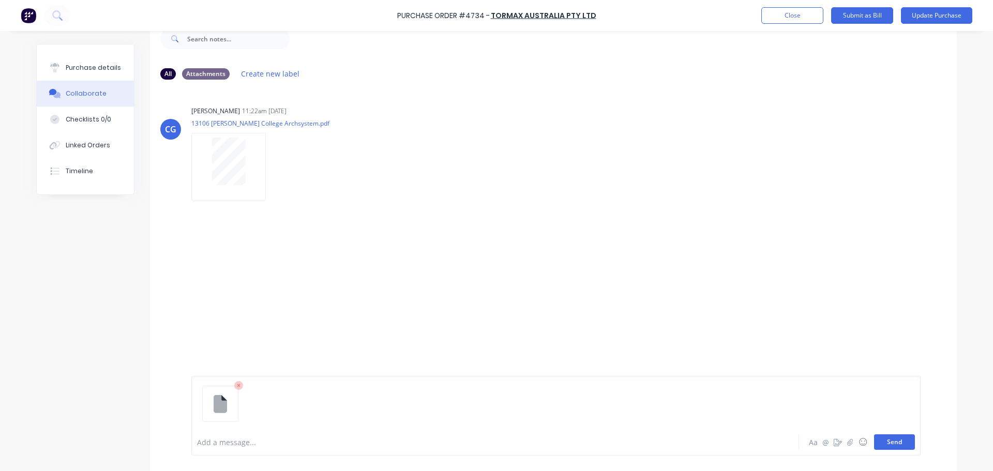
click at [903, 444] on button "Send" at bounding box center [894, 442] width 41 height 16
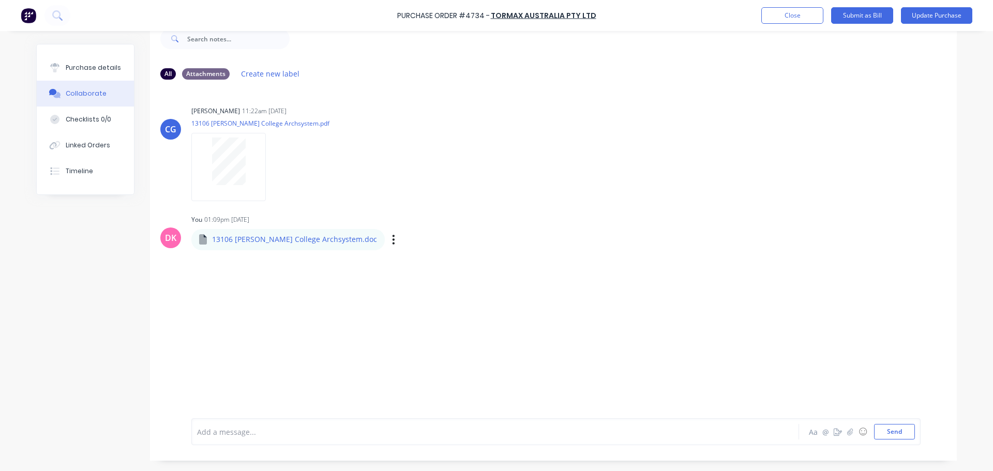
click at [389, 247] on div "Labels Download Delete" at bounding box center [447, 239] width 116 height 15
click at [392, 238] on icon "button" at bounding box center [393, 240] width 3 height 12
click at [280, 265] on div "CG [PERSON_NAME] 11:22am [DATE] 13106 [PERSON_NAME] College Archsystem.pdf Labe…" at bounding box center [553, 245] width 807 height 315
click at [246, 238] on p "13106 [PERSON_NAME] College Archsystem.doc" at bounding box center [294, 239] width 165 height 10
click at [389, 236] on div "Labels Download Delete" at bounding box center [447, 239] width 116 height 15
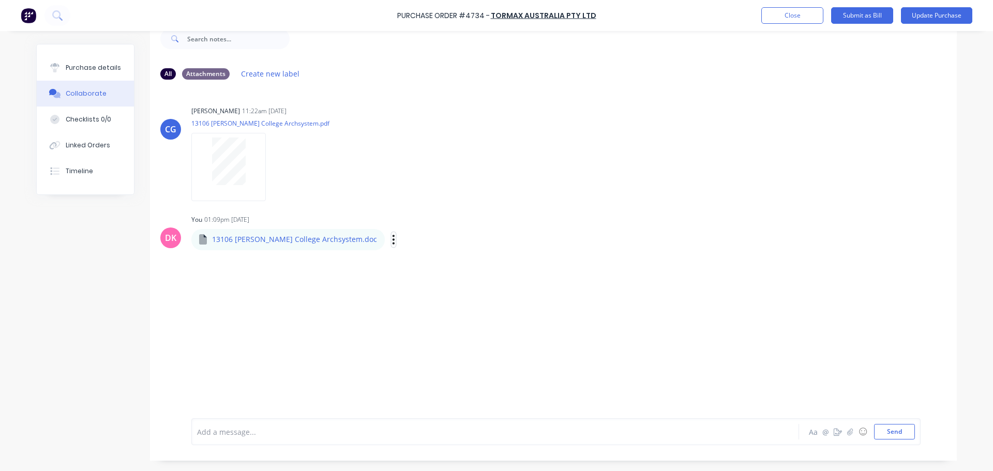
click at [393, 237] on icon "button" at bounding box center [394, 239] width 2 height 9
click at [392, 239] on icon "button" at bounding box center [393, 240] width 3 height 12
click at [414, 286] on button "Delete" at bounding box center [461, 290] width 116 height 23
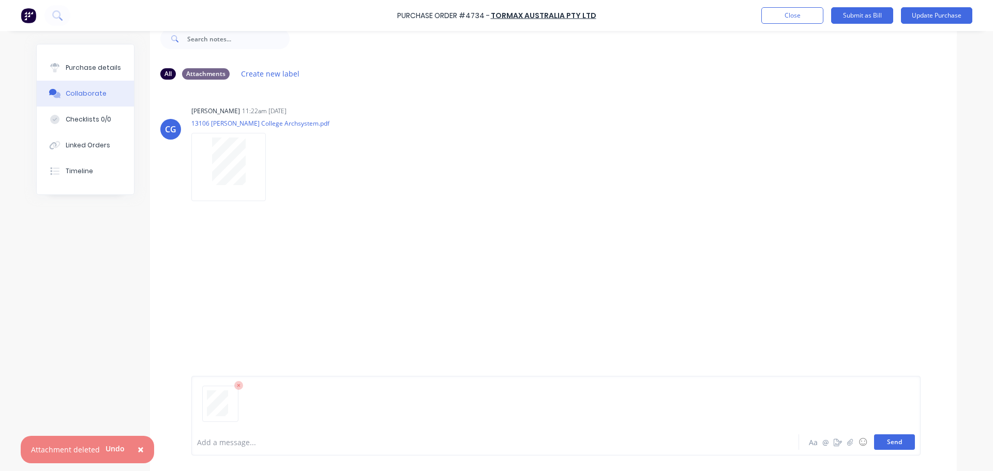
click at [897, 445] on button "Send" at bounding box center [894, 442] width 41 height 16
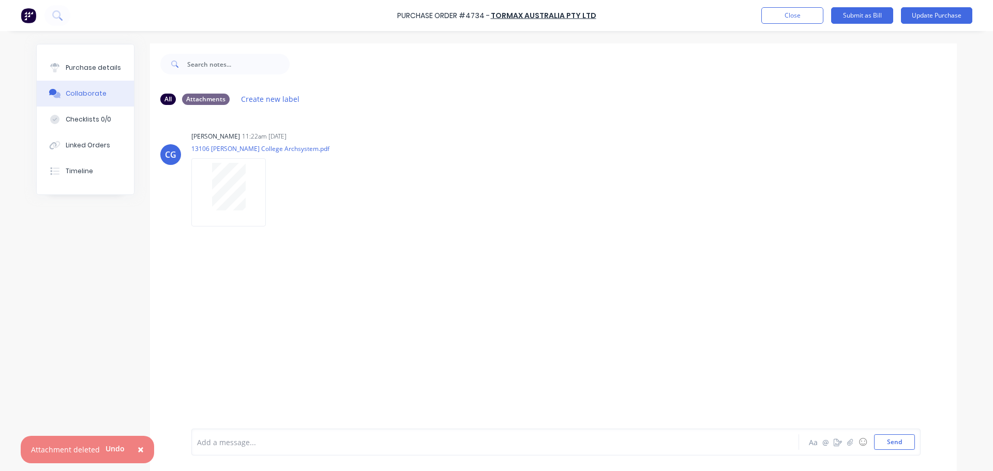
scroll to position [0, 0]
click at [891, 442] on button "Send" at bounding box center [894, 442] width 41 height 16
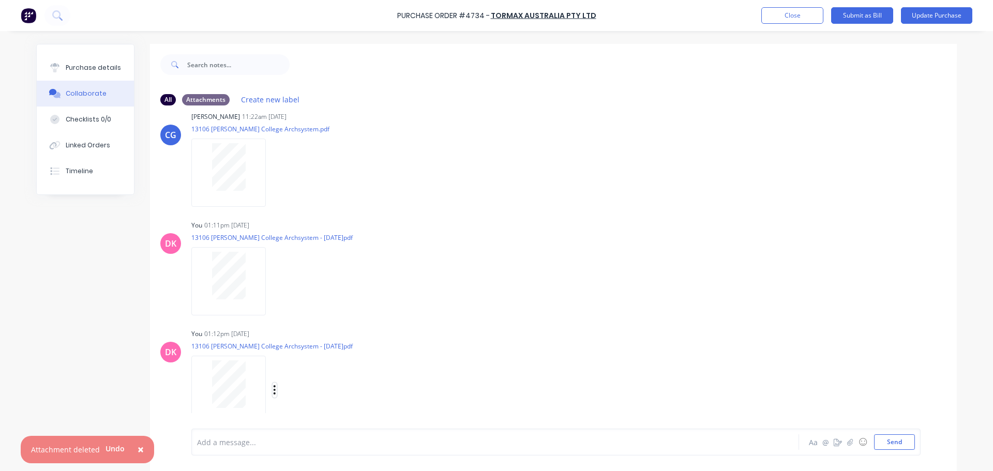
click at [274, 393] on icon "button" at bounding box center [275, 389] width 2 height 9
click at [313, 420] on button "Delete" at bounding box center [342, 414] width 116 height 23
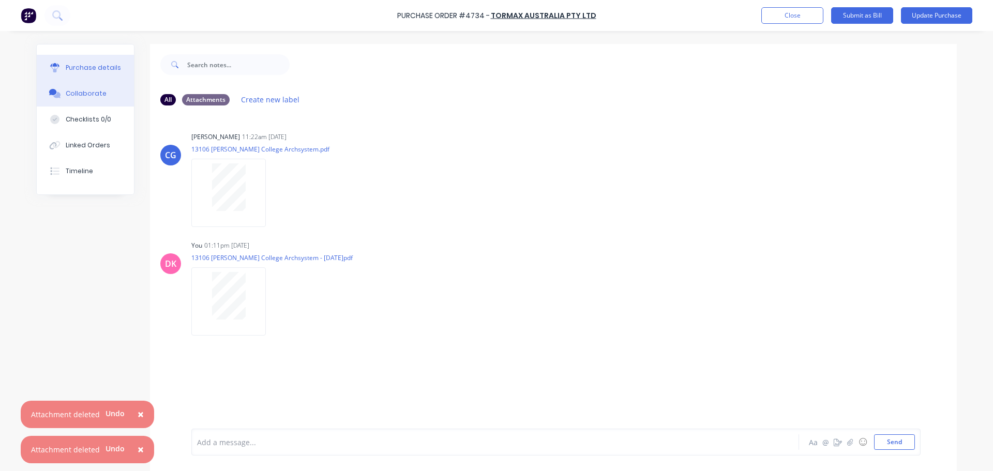
click at [87, 67] on div "Purchase details" at bounding box center [93, 67] width 55 height 9
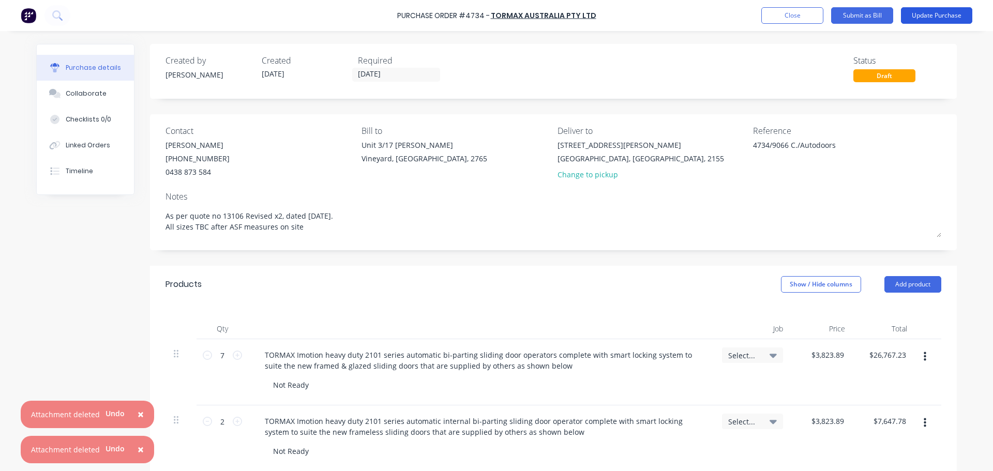
click at [952, 17] on button "Update Purchase" at bounding box center [936, 15] width 71 height 17
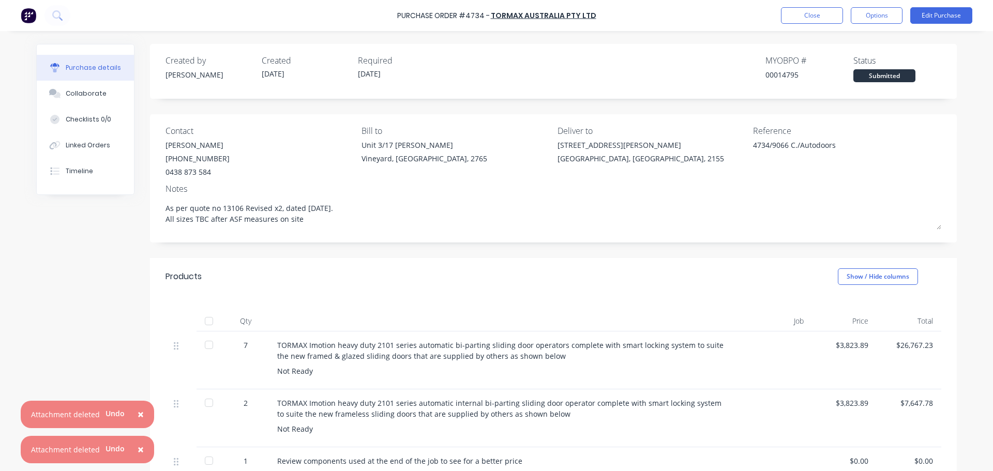
click at [178, 73] on div "[PERSON_NAME]" at bounding box center [209, 74] width 88 height 11
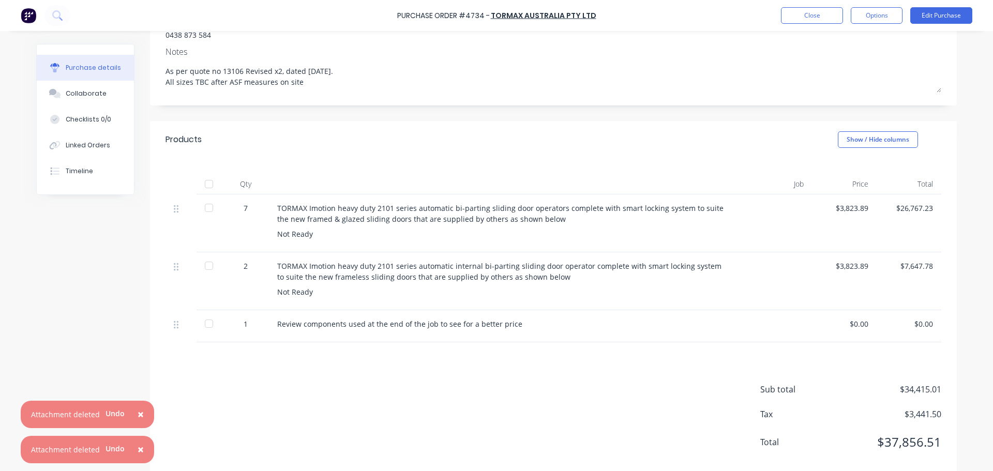
scroll to position [156, 0]
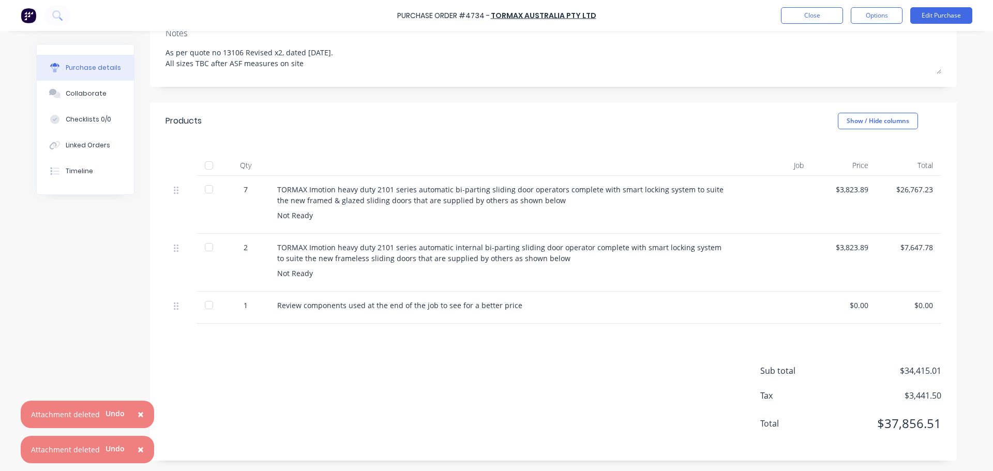
click at [313, 216] on div "Not Ready" at bounding box center [501, 215] width 449 height 11
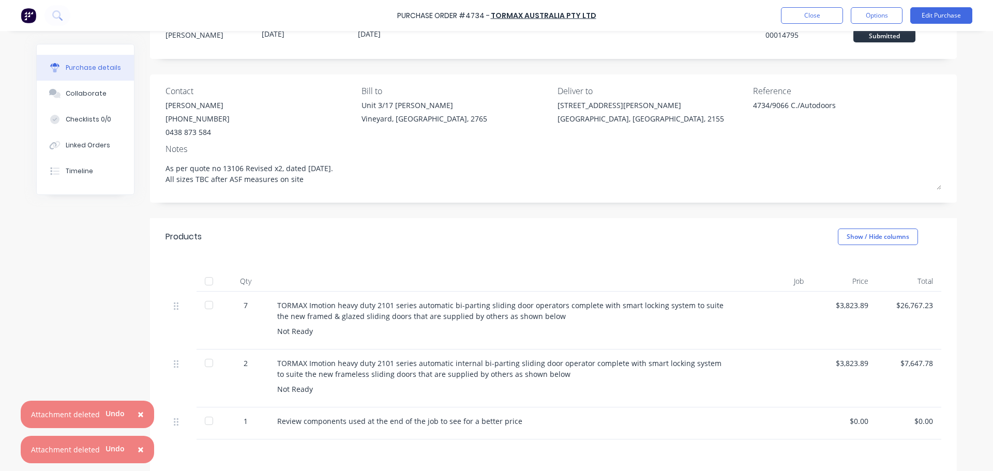
scroll to position [0, 0]
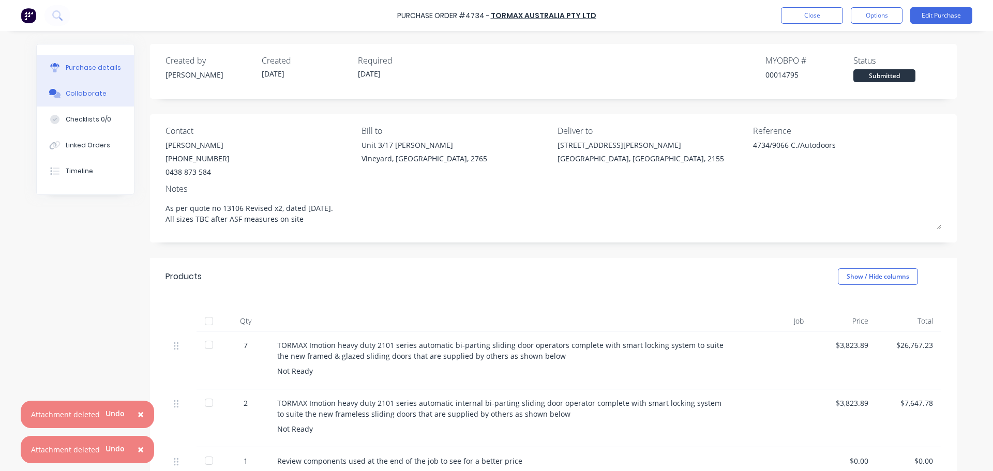
click at [74, 91] on div "Collaborate" at bounding box center [86, 93] width 41 height 9
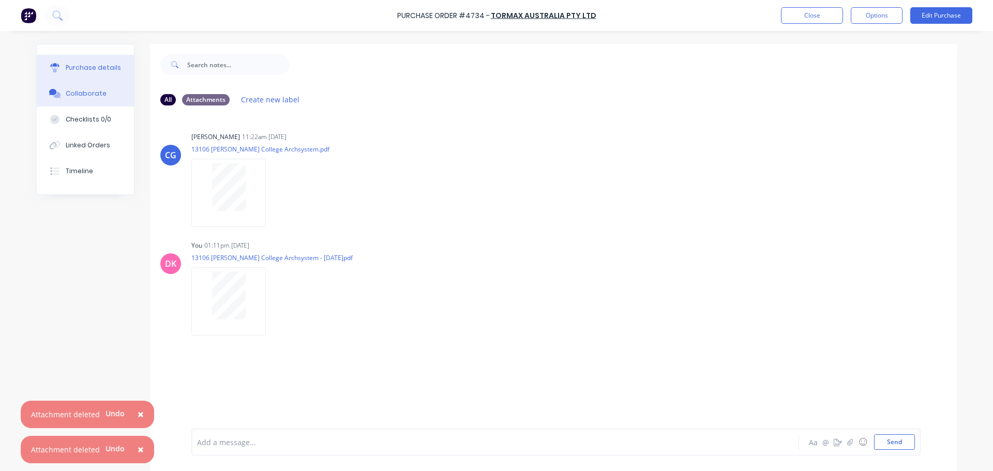
click at [72, 59] on button "Purchase details" at bounding box center [85, 68] width 97 height 26
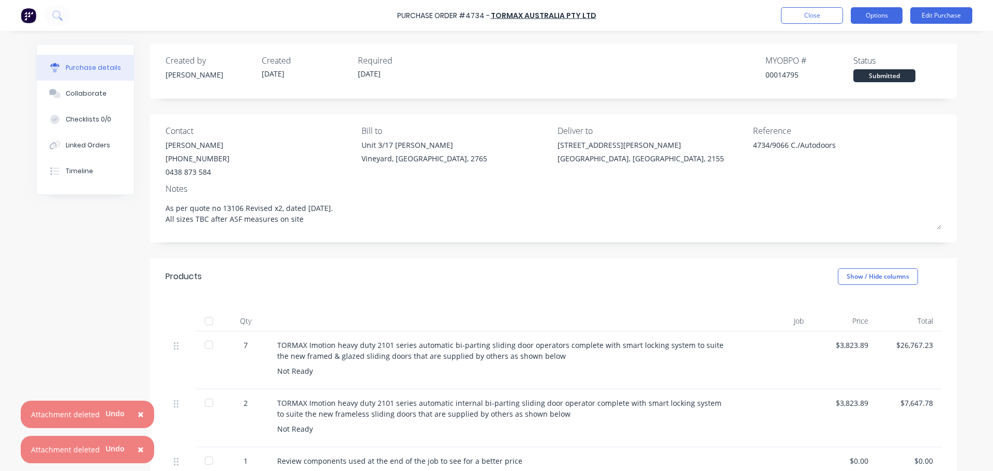
click at [888, 17] on button "Options" at bounding box center [877, 15] width 52 height 17
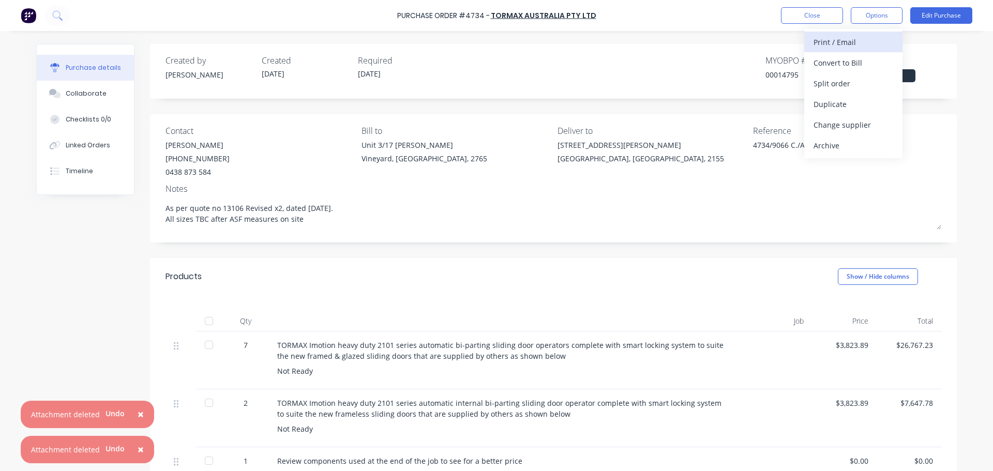
click at [851, 39] on div "Print / Email" at bounding box center [853, 42] width 80 height 15
click at [846, 66] on div "With pricing" at bounding box center [853, 62] width 80 height 15
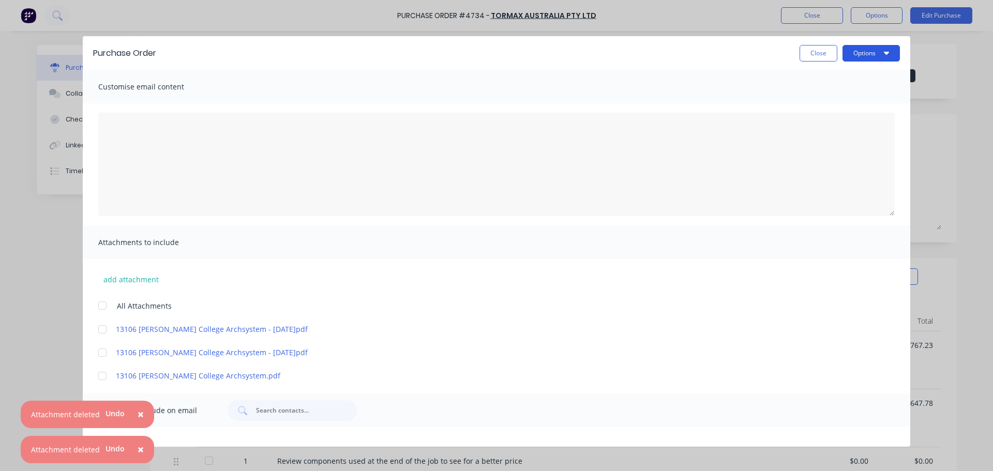
click at [864, 52] on button "Options" at bounding box center [870, 53] width 57 height 17
click at [853, 102] on div "Print" at bounding box center [851, 100] width 80 height 15
click at [817, 53] on button "Close" at bounding box center [818, 53] width 38 height 17
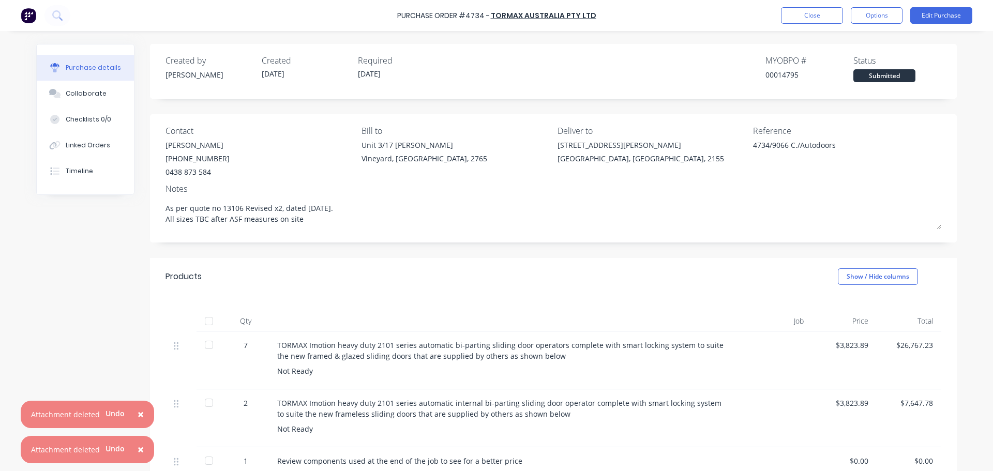
click at [138, 411] on span "×" at bounding box center [141, 414] width 6 height 14
click at [139, 446] on span "×" at bounding box center [141, 449] width 6 height 14
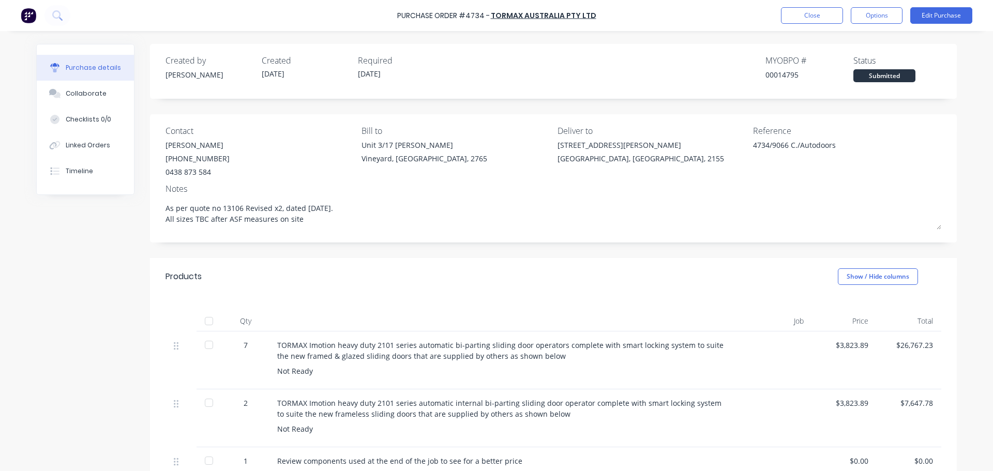
click at [96, 297] on div "Created by [PERSON_NAME] Created [DATE] Required [DATE] MYOB PO # 00014795 Stat…" at bounding box center [496, 330] width 920 height 572
click at [808, 18] on button "Close" at bounding box center [812, 15] width 62 height 17
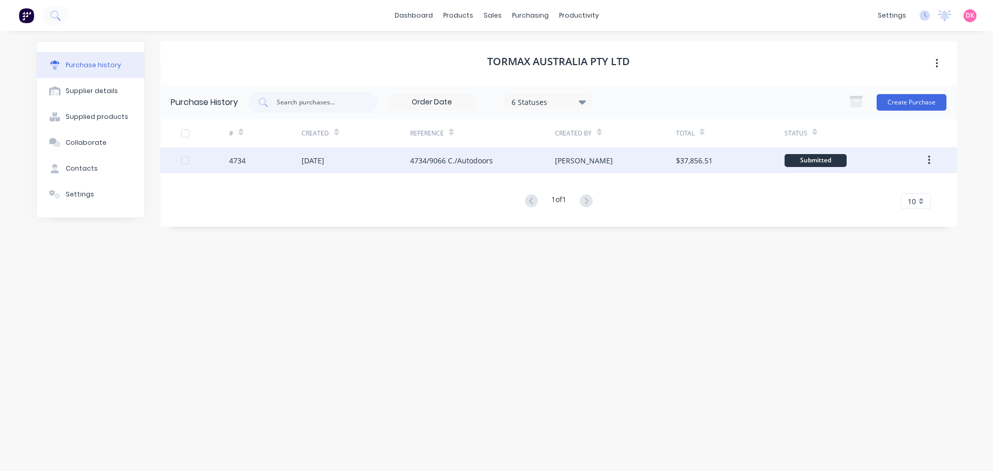
click at [680, 169] on div "$37,856.51" at bounding box center [730, 160] width 109 height 26
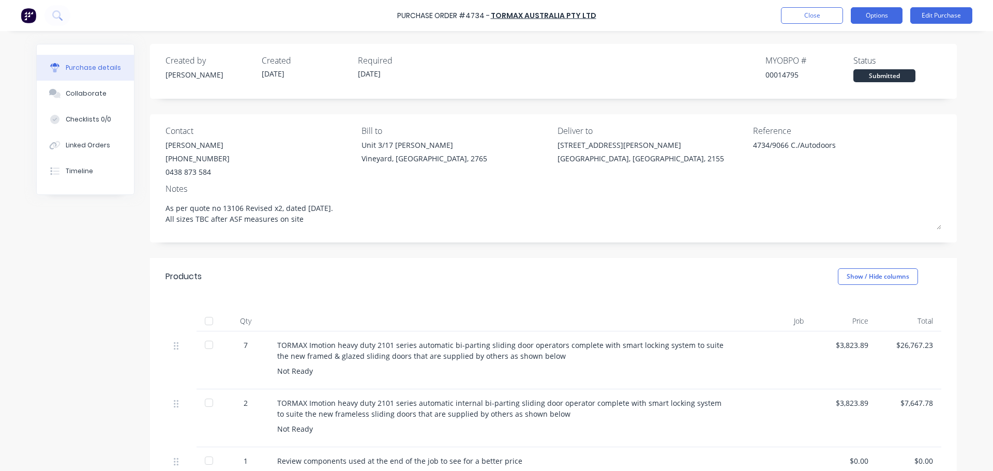
click at [894, 19] on button "Options" at bounding box center [877, 15] width 52 height 17
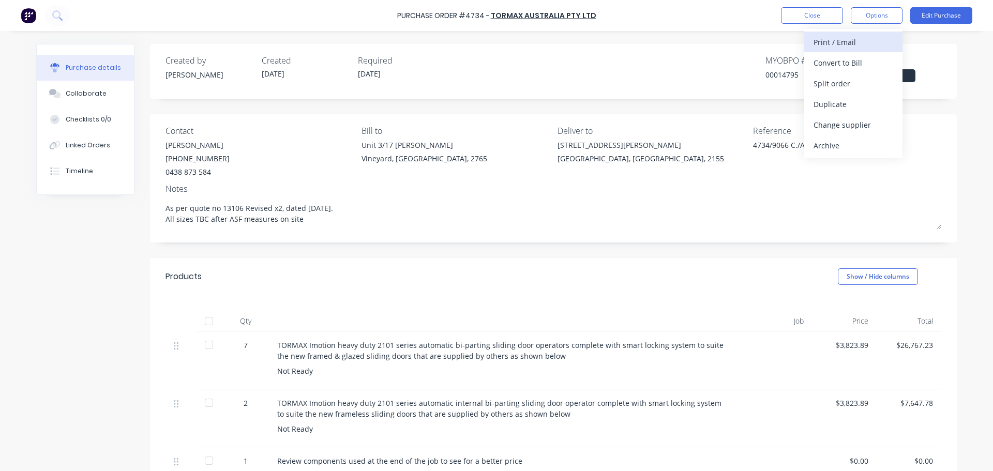
click at [835, 40] on div "Print / Email" at bounding box center [853, 42] width 80 height 15
click at [855, 67] on div "With pricing" at bounding box center [853, 62] width 80 height 15
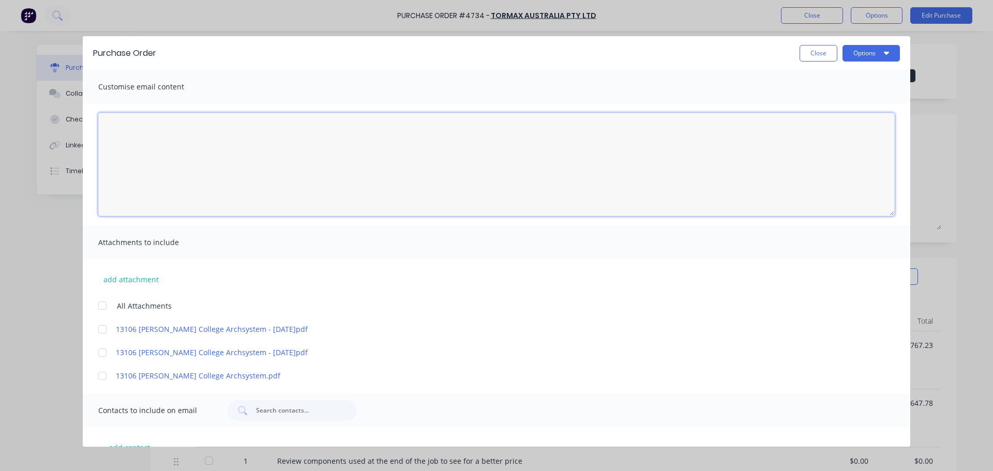
click at [140, 141] on textarea "[DATE]" at bounding box center [496, 164] width 796 height 103
click at [824, 54] on button "Close" at bounding box center [818, 53] width 38 height 17
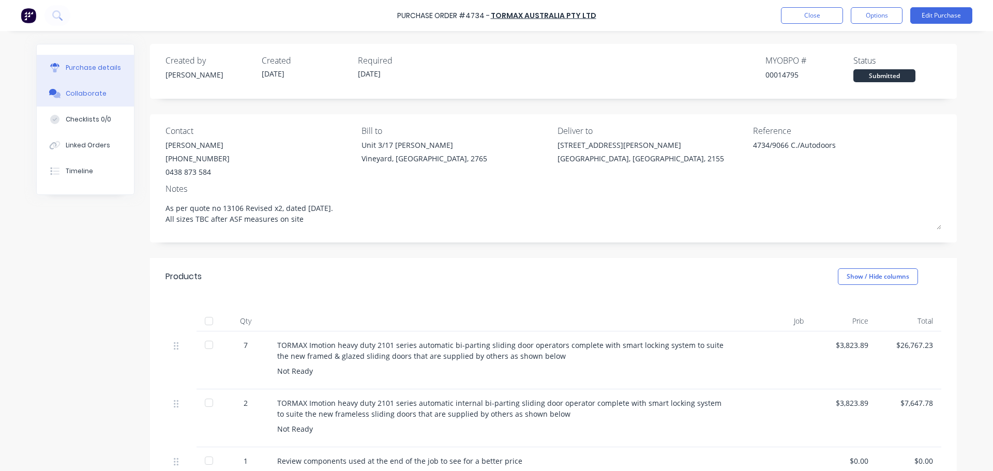
click at [82, 93] on div "Collaborate" at bounding box center [86, 93] width 41 height 9
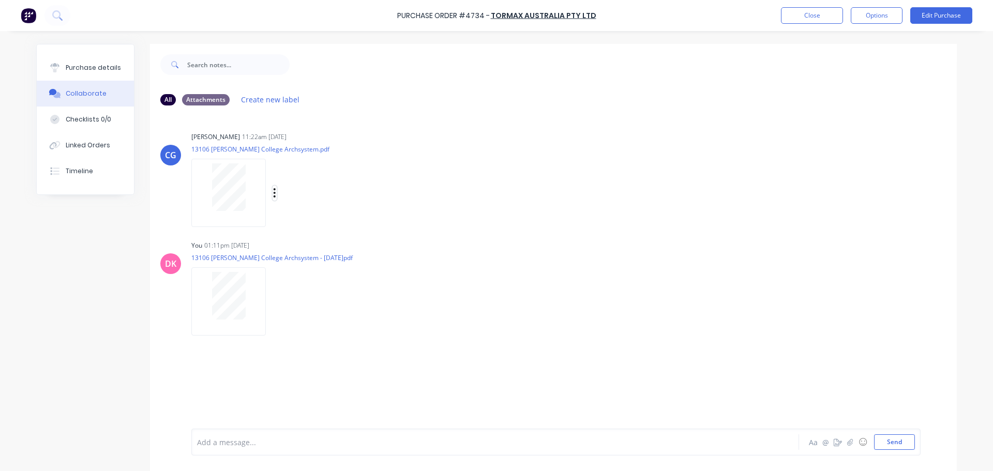
click at [273, 192] on icon "button" at bounding box center [274, 193] width 3 height 12
click at [306, 240] on button "Delete" at bounding box center [342, 243] width 116 height 23
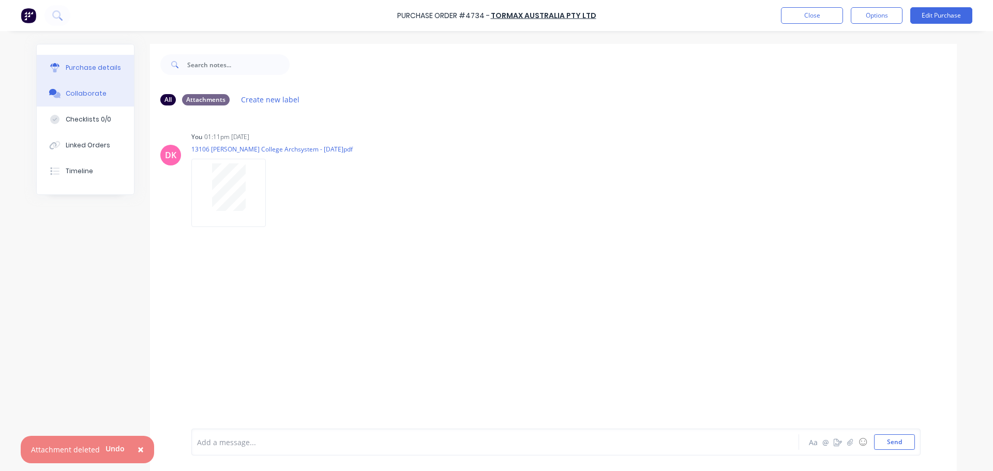
click at [89, 74] on button "Purchase details" at bounding box center [85, 68] width 97 height 26
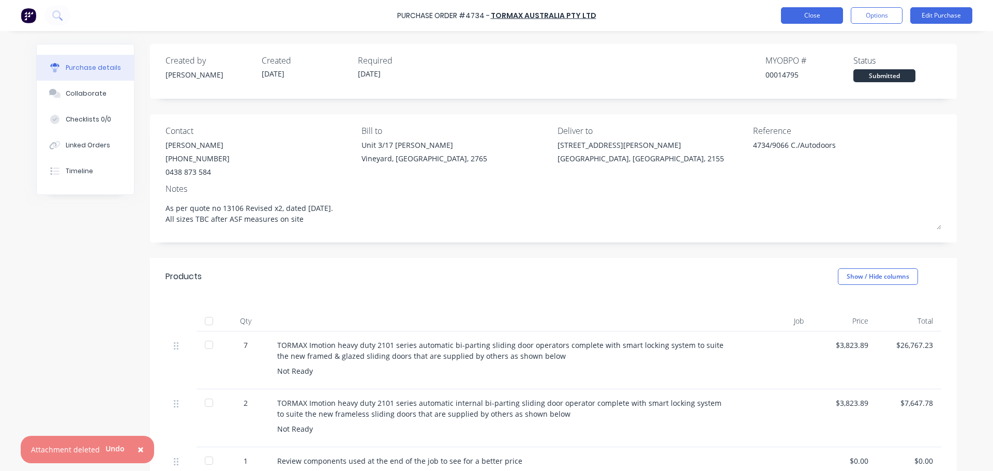
click at [796, 13] on button "Close" at bounding box center [812, 15] width 62 height 17
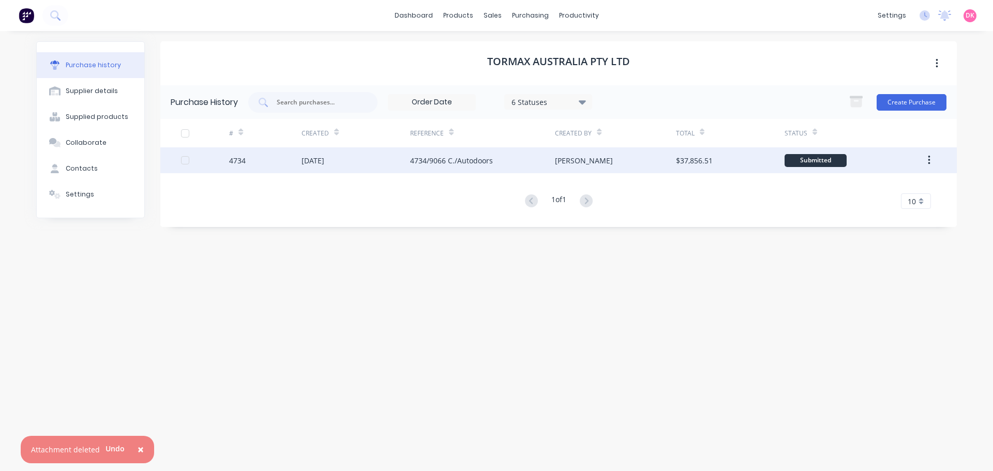
click at [397, 164] on div "[DATE]" at bounding box center [355, 160] width 109 height 26
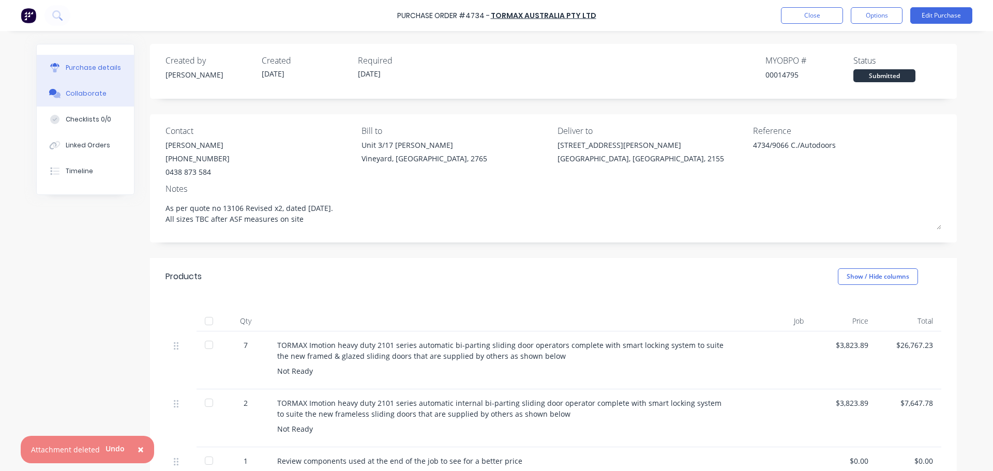
click at [93, 101] on button "Collaborate" at bounding box center [85, 94] width 97 height 26
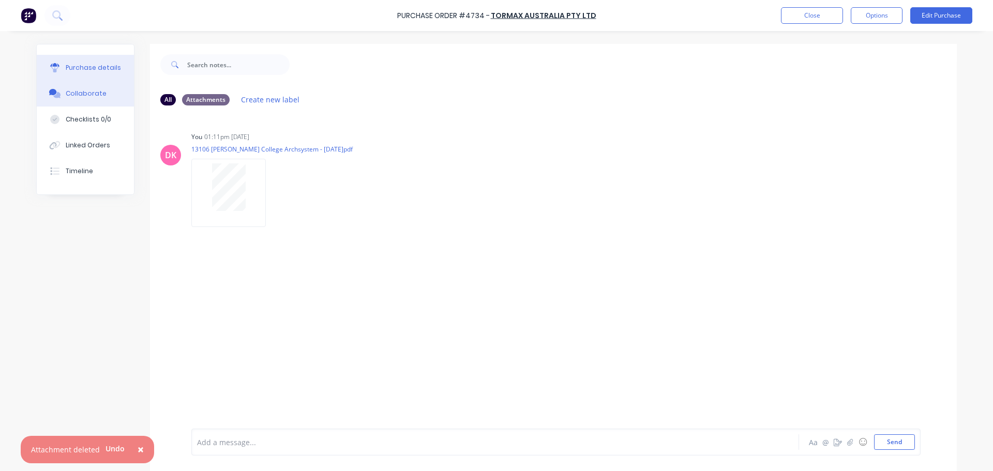
click at [93, 68] on div "Purchase details" at bounding box center [93, 67] width 55 height 9
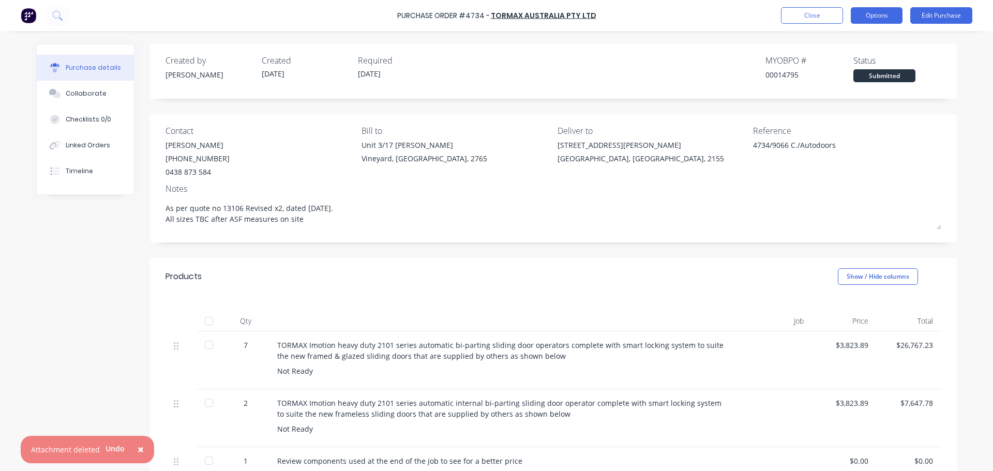
click at [888, 16] on button "Options" at bounding box center [877, 15] width 52 height 17
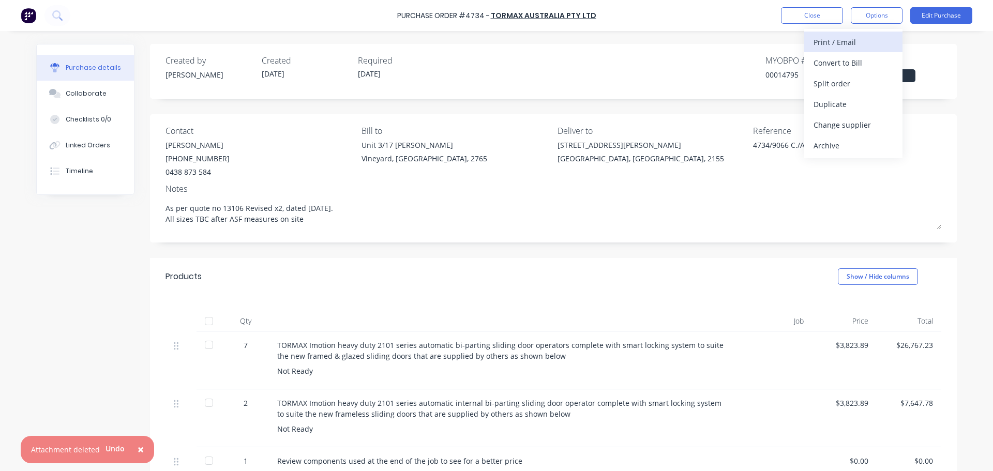
click at [834, 42] on div "Print / Email" at bounding box center [853, 42] width 80 height 15
click at [841, 65] on div "With pricing" at bounding box center [853, 62] width 80 height 15
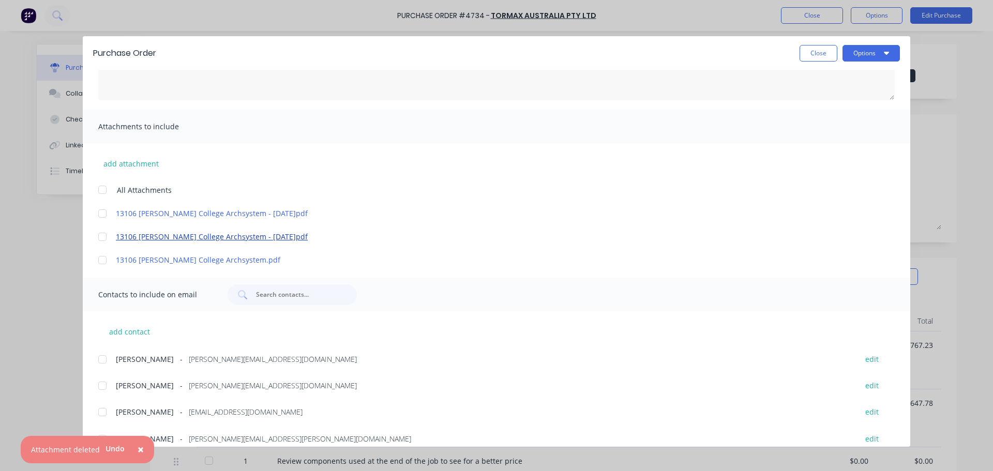
scroll to position [127, 0]
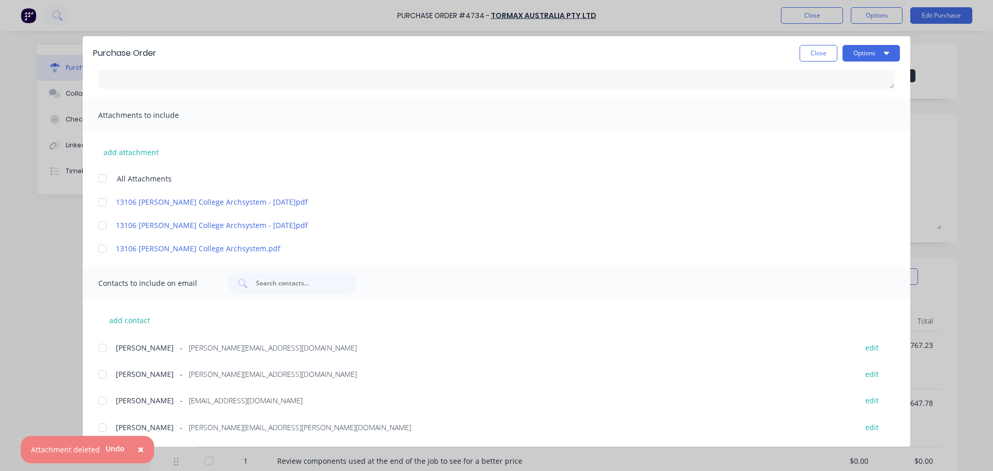
click at [101, 205] on div at bounding box center [102, 202] width 21 height 21
click at [103, 428] on div at bounding box center [102, 427] width 21 height 21
click at [105, 376] on div at bounding box center [102, 374] width 21 height 21
click at [99, 372] on div at bounding box center [102, 374] width 21 height 21
click at [101, 349] on div at bounding box center [102, 348] width 21 height 21
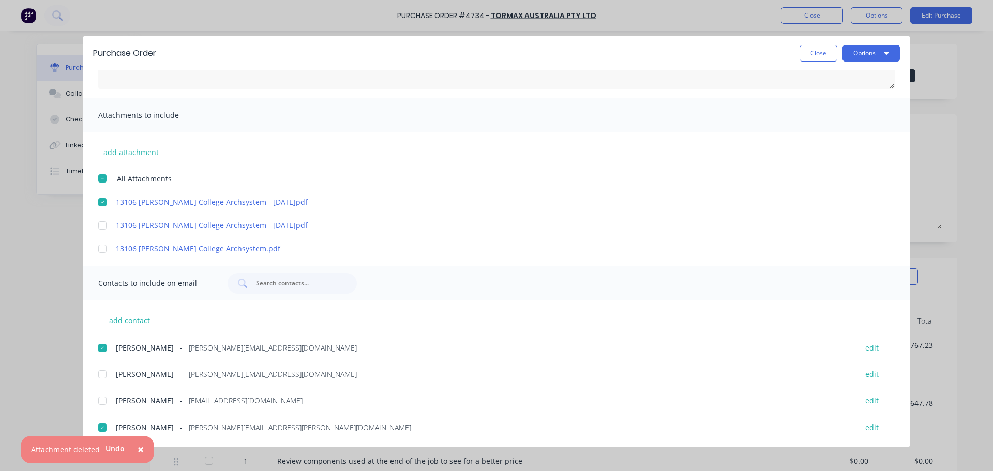
scroll to position [0, 0]
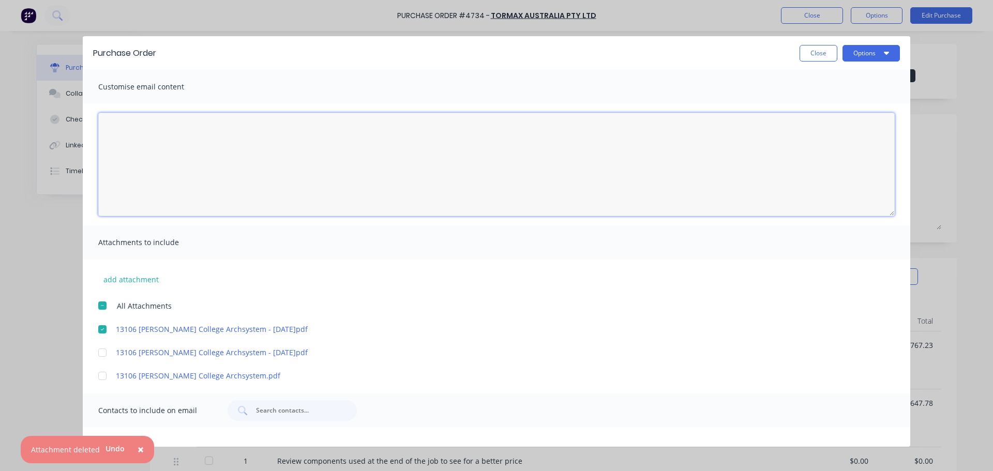
click at [121, 130] on textarea "[DATE]" at bounding box center [496, 164] width 796 height 103
click at [364, 148] on textarea "Hi [PERSON_NAME], Please see the PO - 4734 and also the attached corresponding …" at bounding box center [496, 164] width 796 height 103
paste textarea "13106 Revised x2"
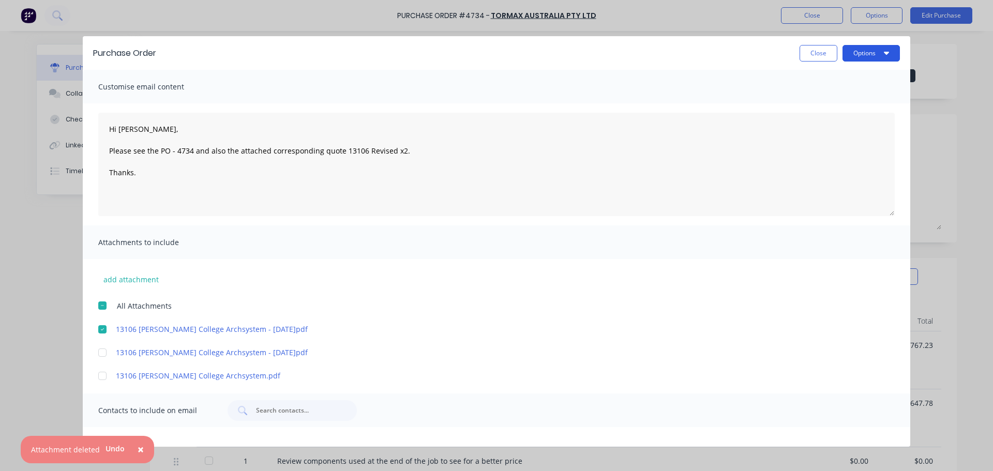
click at [872, 53] on button "Options" at bounding box center [870, 53] width 57 height 17
click at [850, 120] on div "Email" at bounding box center [851, 120] width 80 height 15
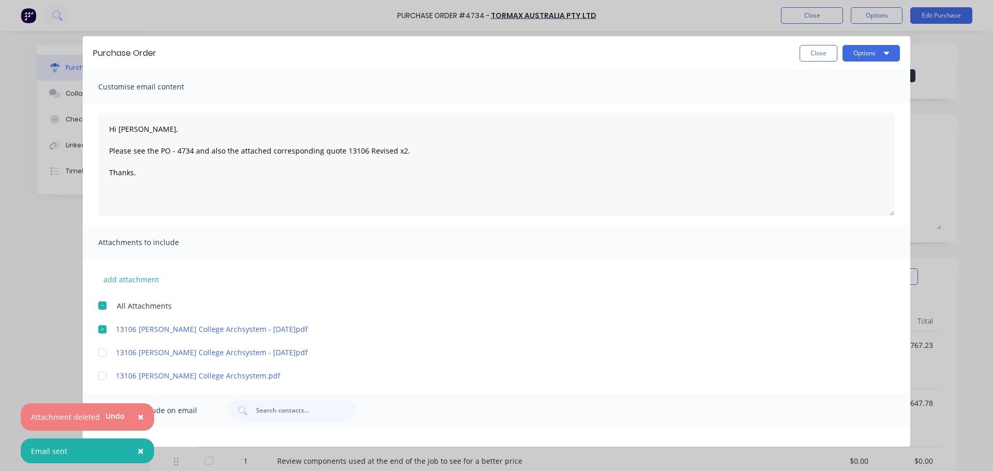
click at [142, 415] on button "×" at bounding box center [140, 417] width 27 height 25
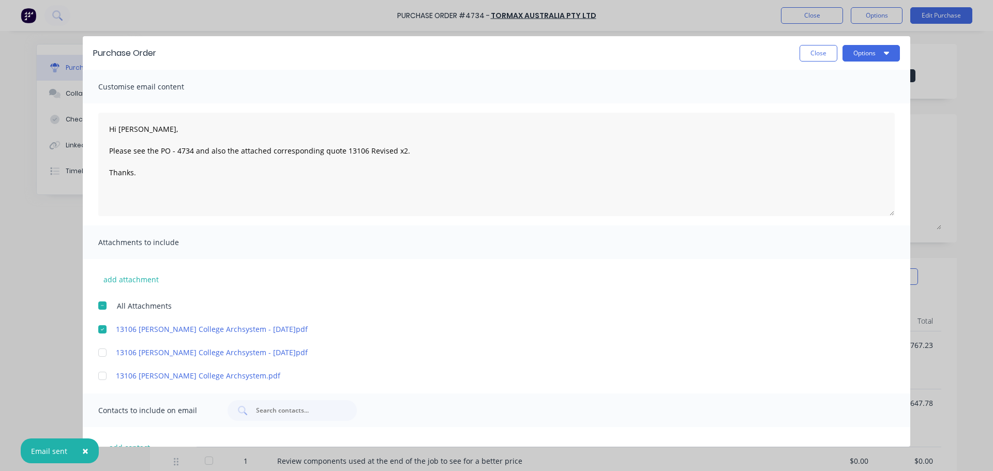
click at [83, 454] on span "×" at bounding box center [85, 451] width 6 height 14
click at [894, 50] on button "Options" at bounding box center [870, 53] width 57 height 17
click at [822, 52] on button "Close" at bounding box center [818, 53] width 38 height 17
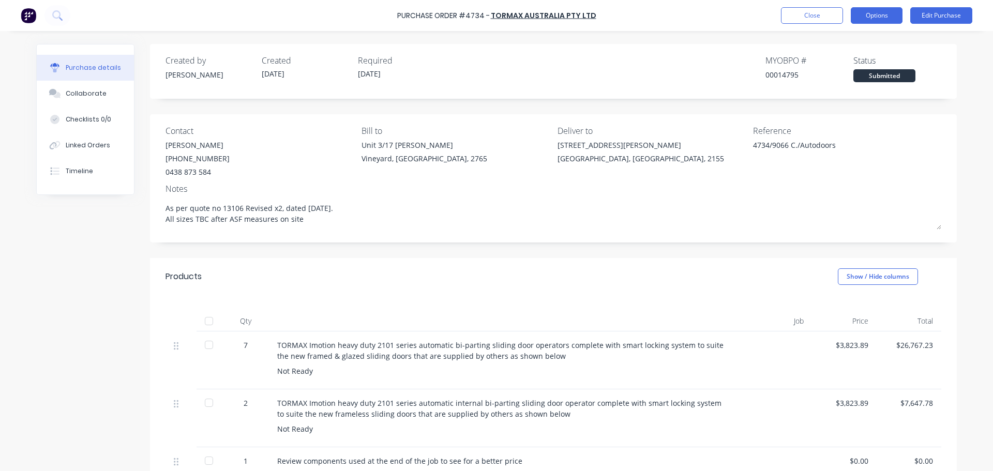
click at [892, 22] on button "Options" at bounding box center [877, 15] width 52 height 17
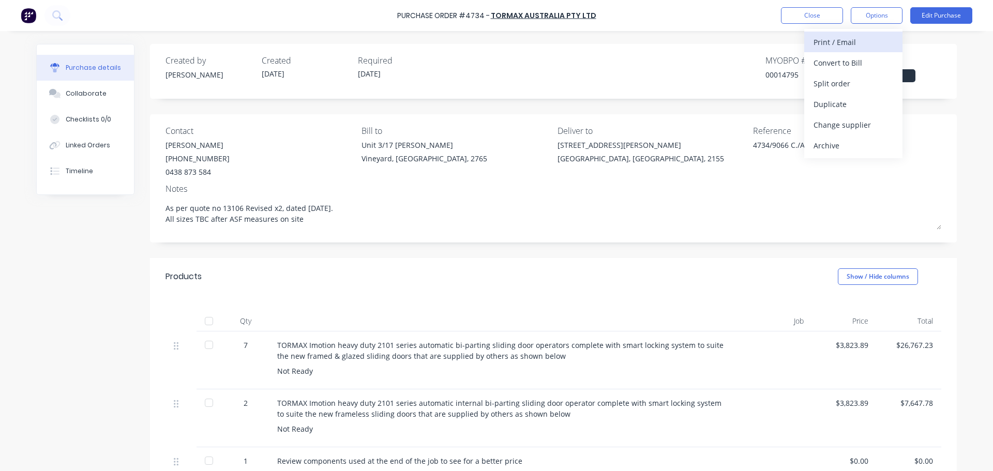
click at [843, 43] on div "Print / Email" at bounding box center [853, 42] width 80 height 15
click at [884, 62] on div "With pricing" at bounding box center [853, 62] width 80 height 15
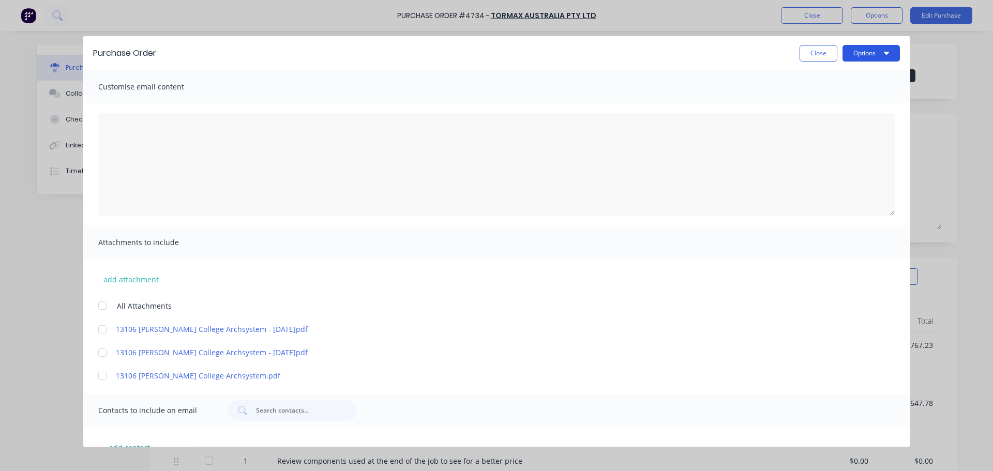
click at [870, 47] on button "Options" at bounding box center [870, 53] width 57 height 17
click at [861, 105] on div "Print" at bounding box center [851, 100] width 80 height 15
click at [810, 49] on button "Close" at bounding box center [818, 53] width 38 height 17
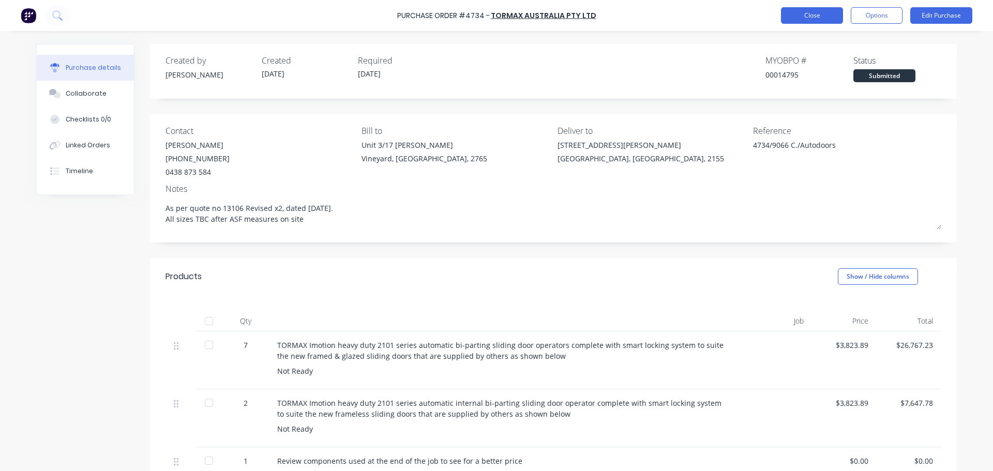
click at [815, 17] on button "Close" at bounding box center [812, 15] width 62 height 17
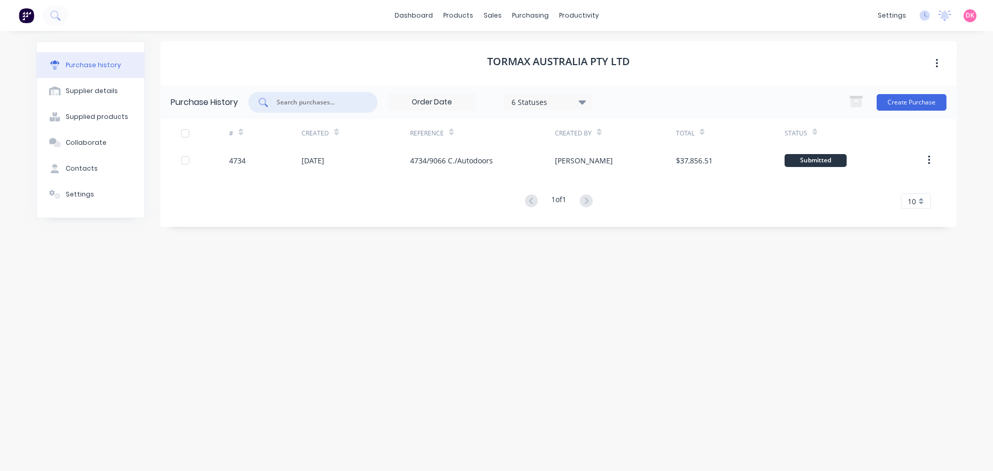
click at [313, 106] on input "text" at bounding box center [319, 102] width 86 height 10
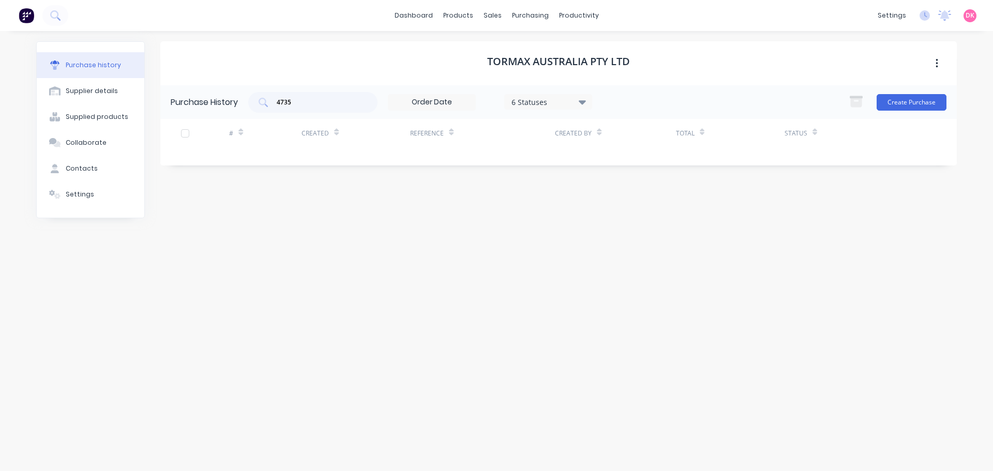
click at [384, 210] on div "Tormax Australia Pty Ltd Purchase History 4735 6 Statuses 6 Statuses Create Pur…" at bounding box center [558, 245] width 796 height 409
drag, startPoint x: 314, startPoint y: 105, endPoint x: 266, endPoint y: 101, distance: 48.8
click at [266, 101] on div "4735" at bounding box center [312, 102] width 129 height 21
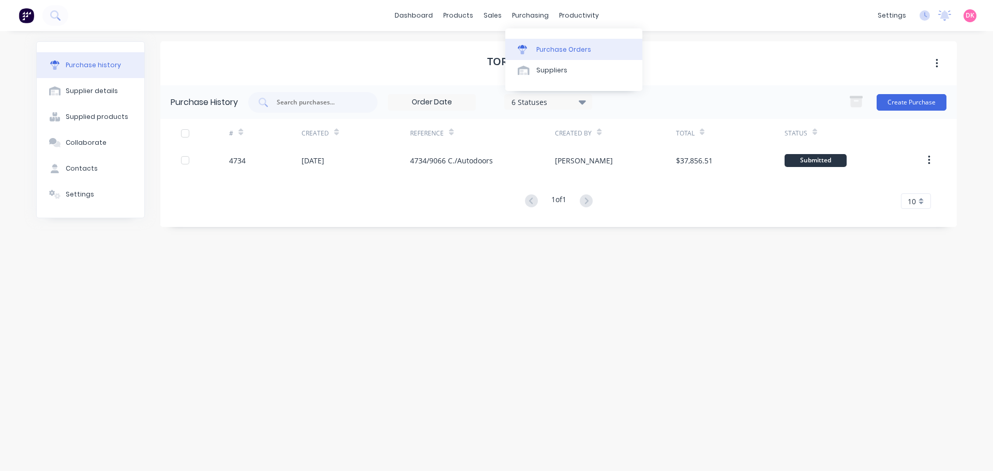
click at [553, 48] on div "Purchase Orders" at bounding box center [563, 49] width 55 height 9
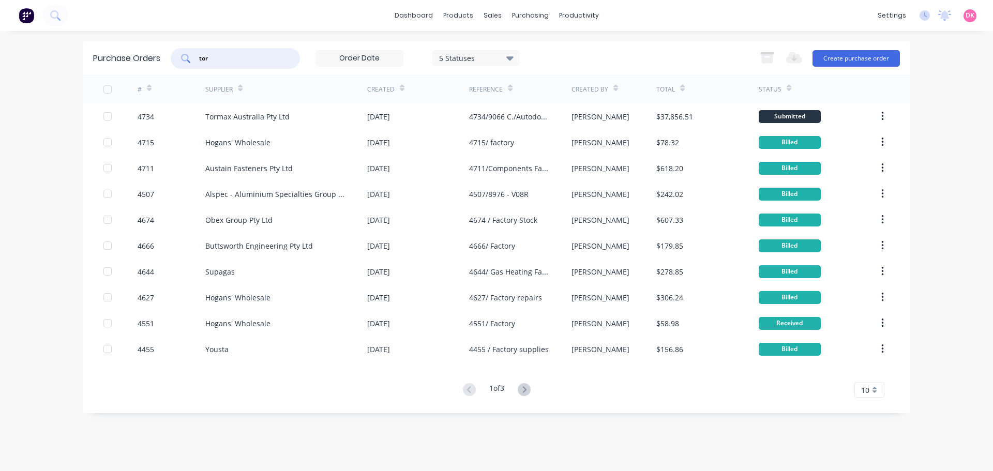
drag, startPoint x: 222, startPoint y: 56, endPoint x: 179, endPoint y: 48, distance: 44.1
click at [179, 48] on div "tor" at bounding box center [235, 58] width 129 height 21
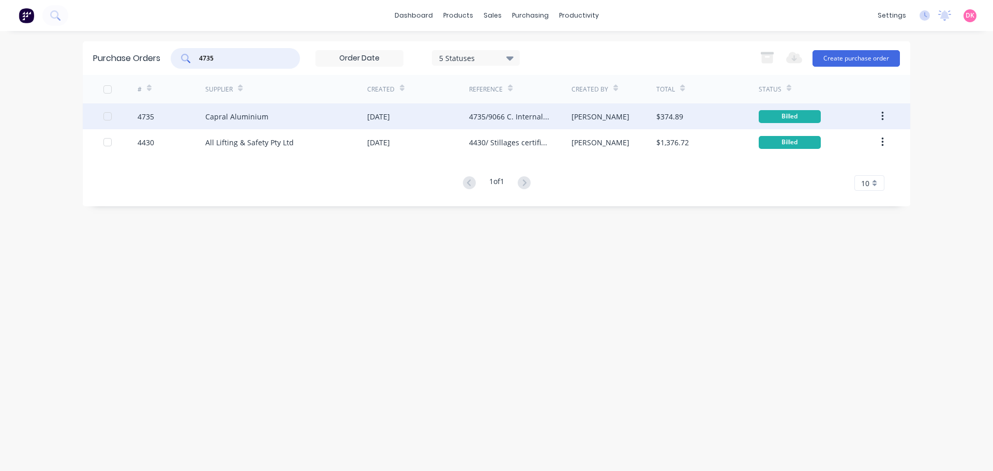
click at [303, 116] on div "Capral Aluminium" at bounding box center [286, 116] width 162 height 26
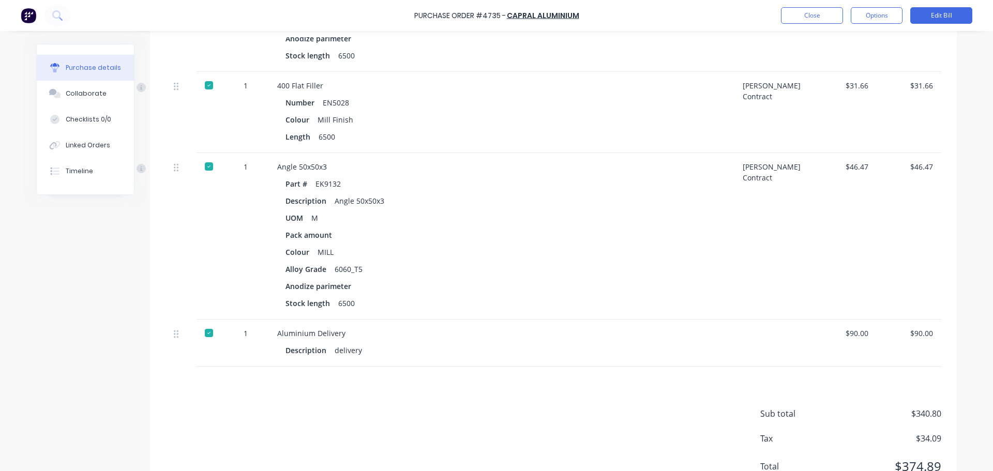
scroll to position [672, 0]
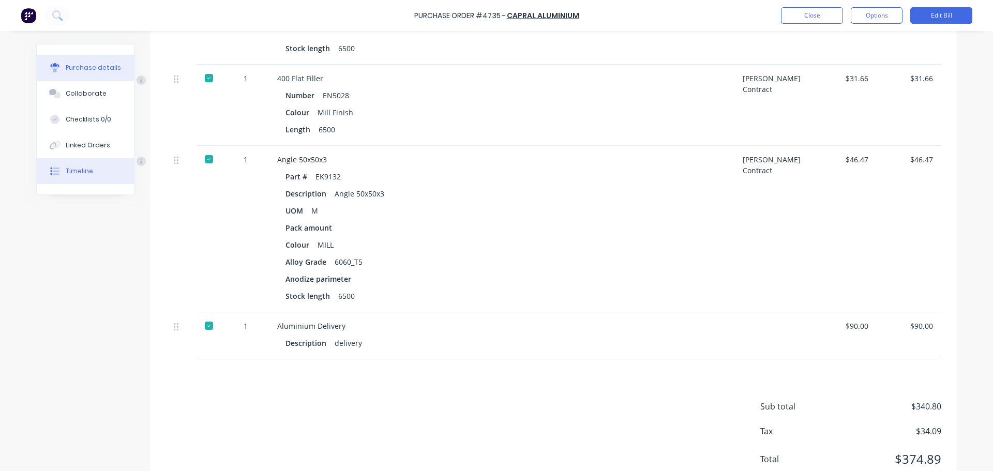
click at [66, 172] on div "Timeline" at bounding box center [79, 171] width 27 height 9
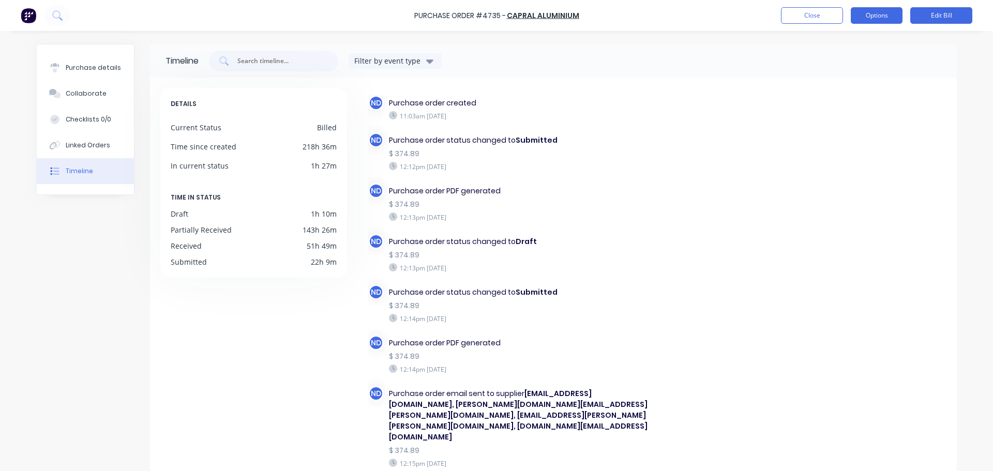
click at [887, 12] on button "Options" at bounding box center [877, 15] width 52 height 17
click at [683, 17] on div "Purchase Order #4735 - Capral Aluminium Close Options Print / Email Convert to …" at bounding box center [496, 15] width 993 height 31
click at [72, 62] on button "Purchase details" at bounding box center [85, 68] width 97 height 26
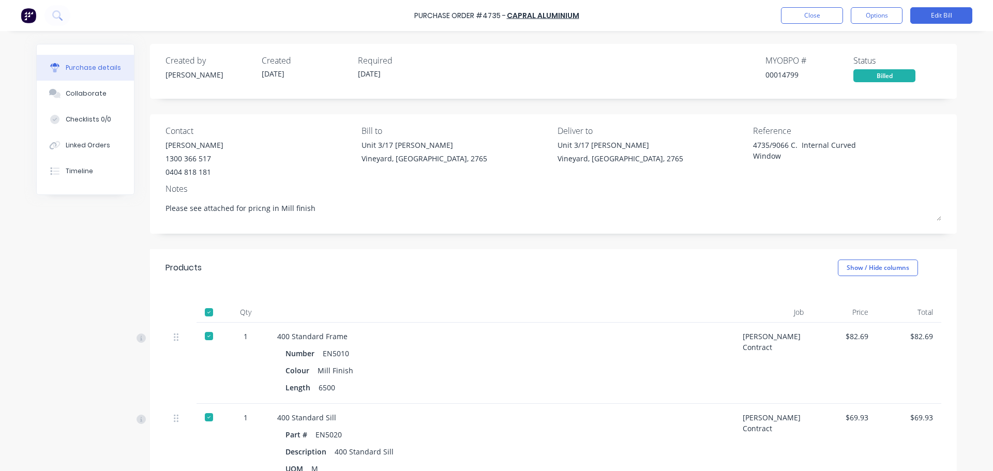
click at [72, 62] on button "Purchase details" at bounding box center [85, 68] width 97 height 26
click at [811, 25] on div "Purchase Order #4735 - Capral Aluminium Close Options Edit Bill" at bounding box center [496, 15] width 993 height 31
click at [821, 19] on button "Close" at bounding box center [812, 15] width 62 height 17
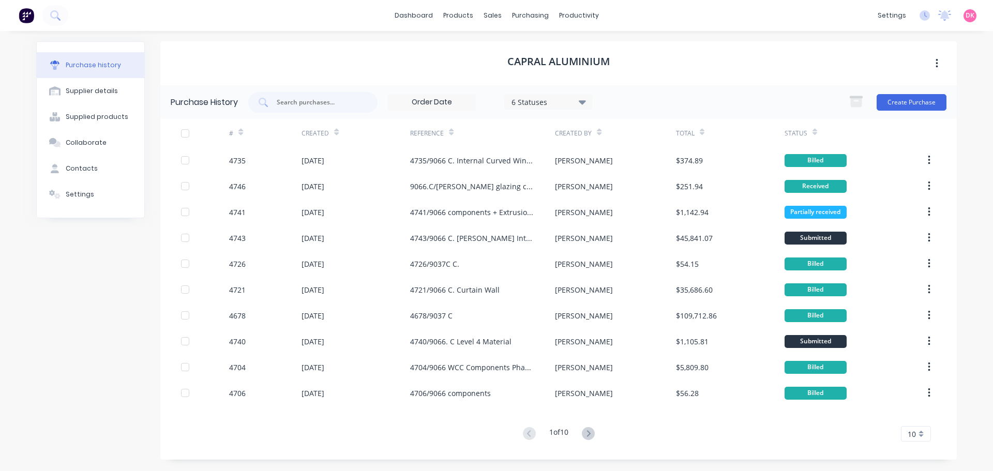
click at [334, 129] on icon at bounding box center [336, 132] width 5 height 8
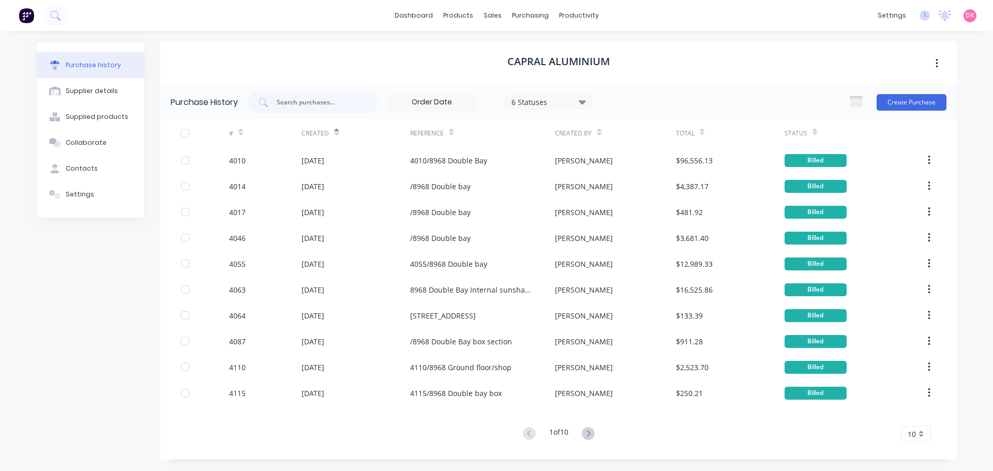
click at [337, 135] on icon at bounding box center [336, 132] width 5 height 8
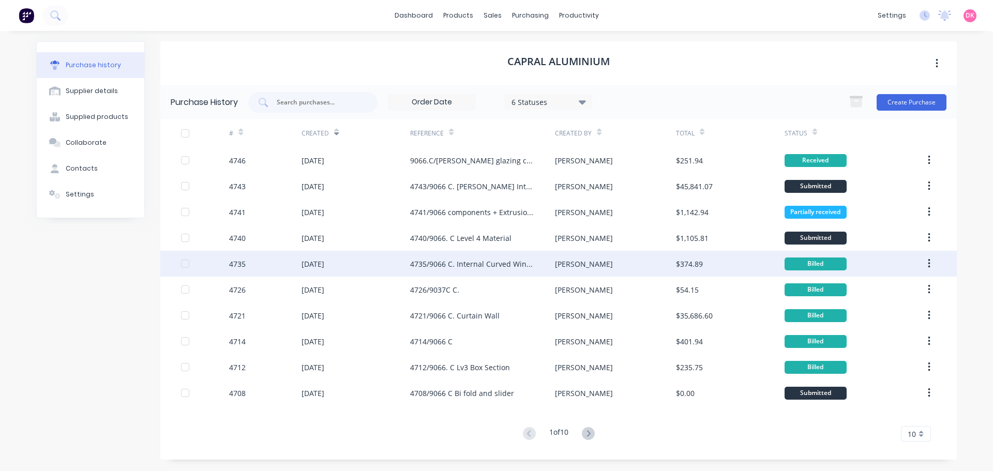
click at [435, 268] on div "4735/9066 C. Internal Curved Window" at bounding box center [472, 264] width 124 height 11
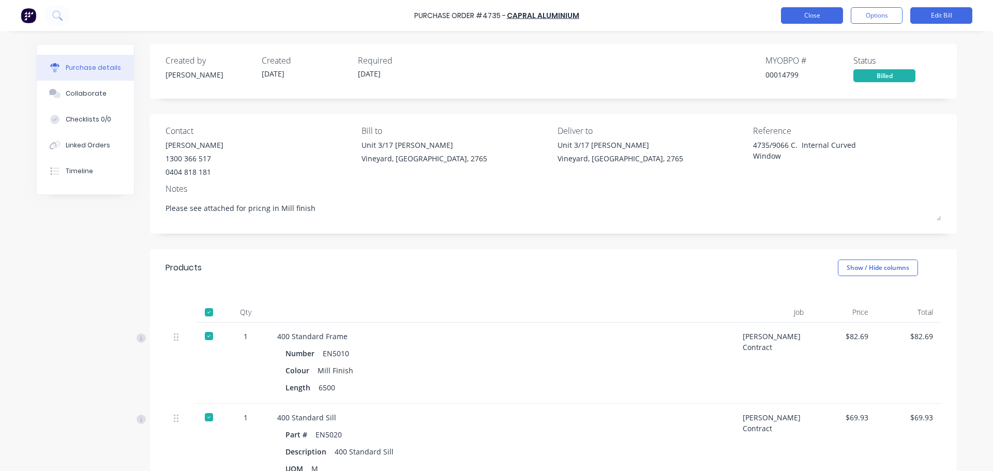
click at [812, 19] on button "Close" at bounding box center [812, 15] width 62 height 17
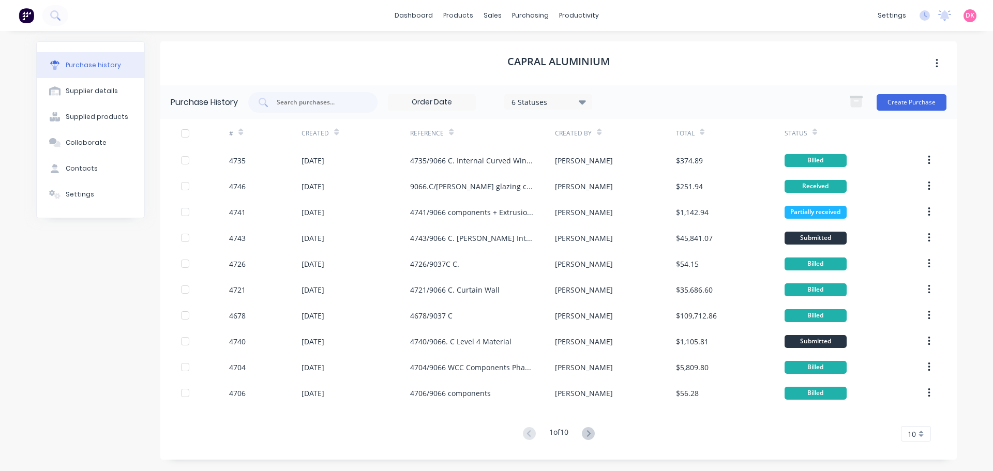
click at [332, 133] on div "Created" at bounding box center [319, 133] width 37 height 18
click at [338, 133] on icon at bounding box center [336, 133] width 5 height 3
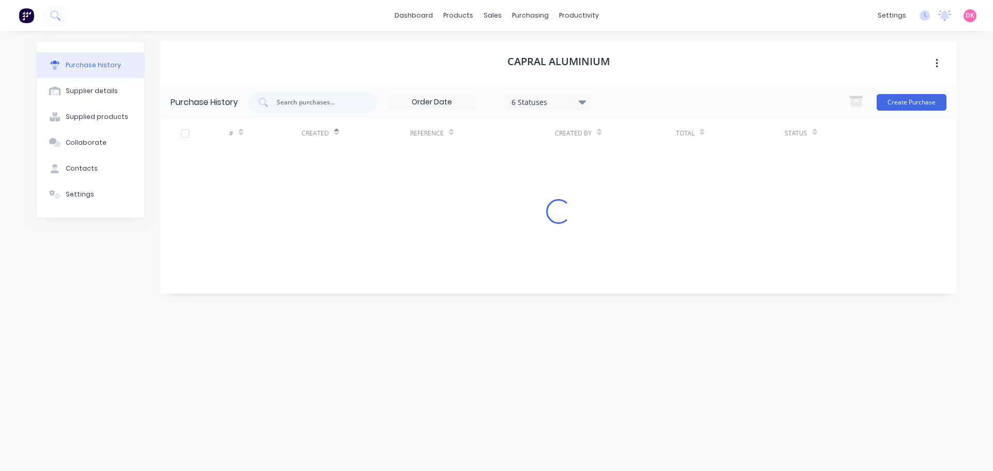
click at [332, 134] on div "Created" at bounding box center [319, 133] width 37 height 18
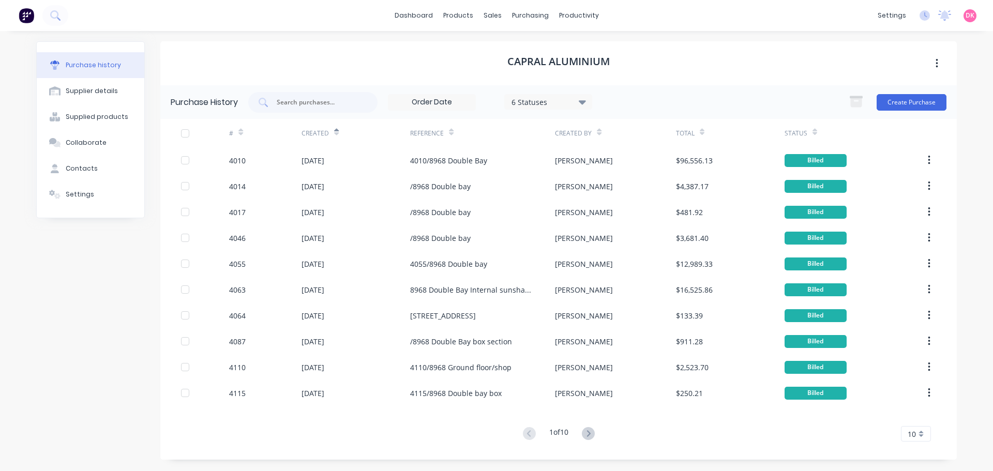
click at [336, 134] on icon at bounding box center [336, 133] width 5 height 3
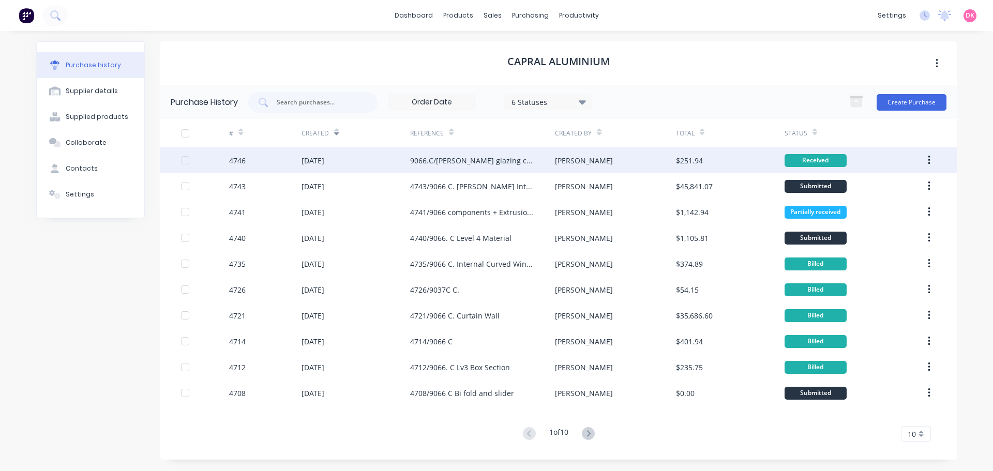
click at [438, 162] on div "9066.C/[PERSON_NAME] glazing component" at bounding box center [472, 160] width 124 height 11
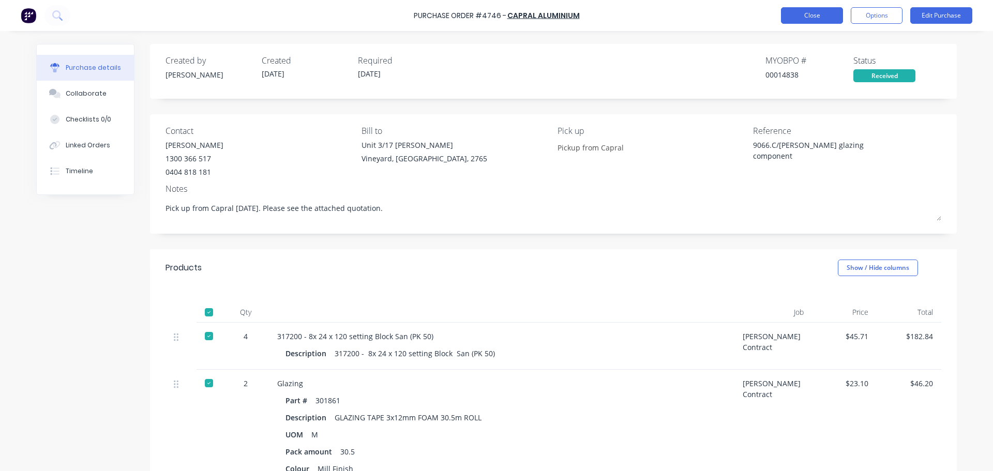
click at [825, 9] on button "Close" at bounding box center [812, 15] width 62 height 17
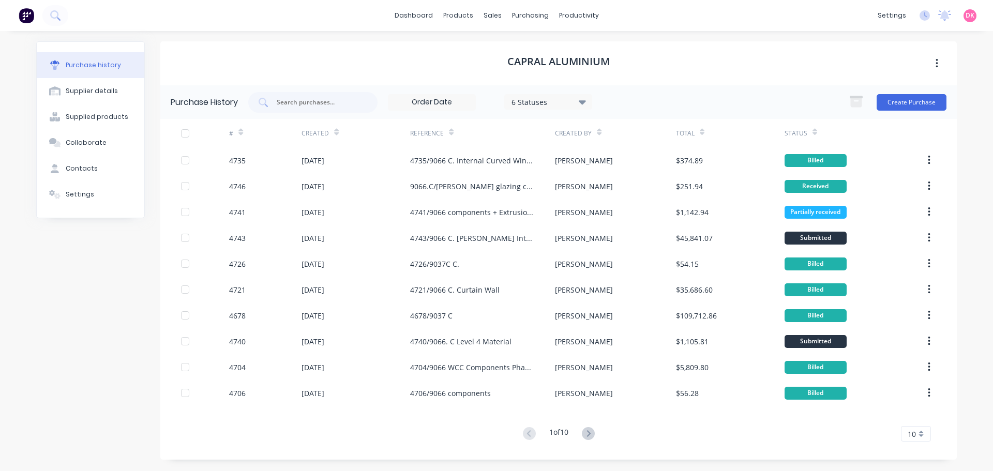
click at [240, 132] on icon at bounding box center [240, 132] width 5 height 8
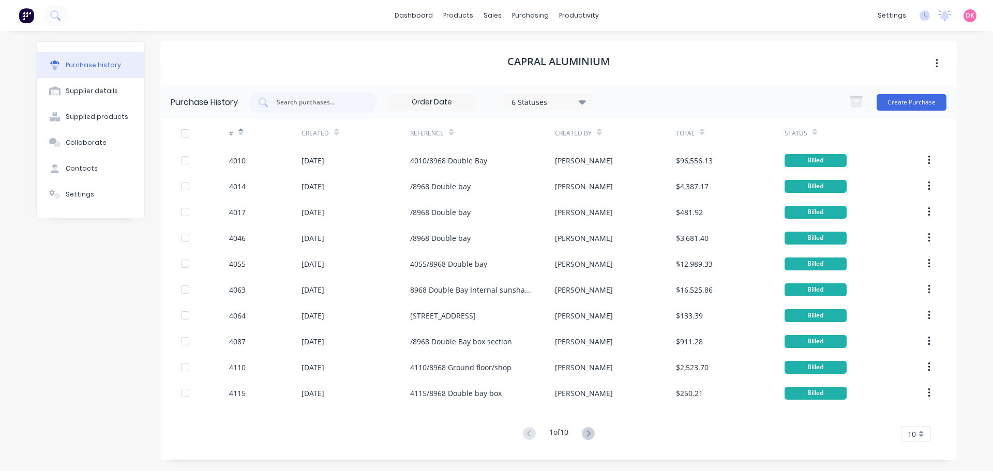
click at [242, 135] on icon at bounding box center [240, 132] width 5 height 8
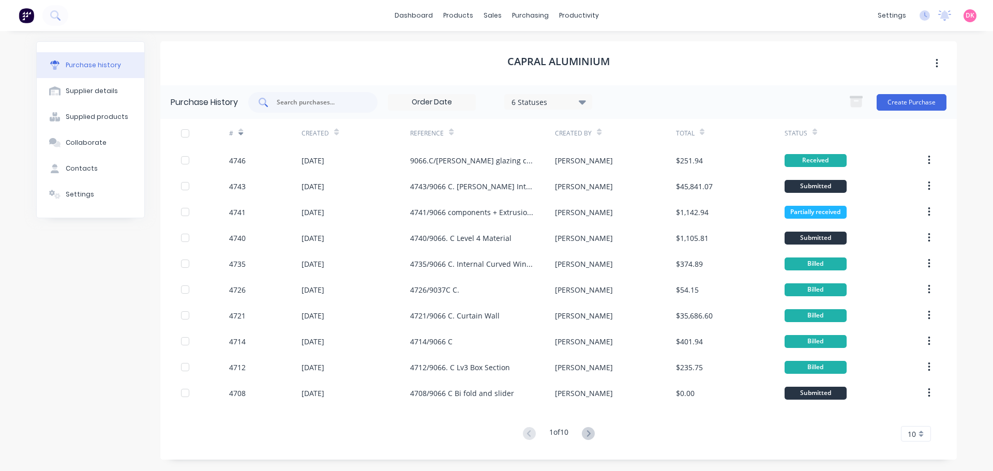
click at [301, 101] on input "text" at bounding box center [319, 102] width 86 height 10
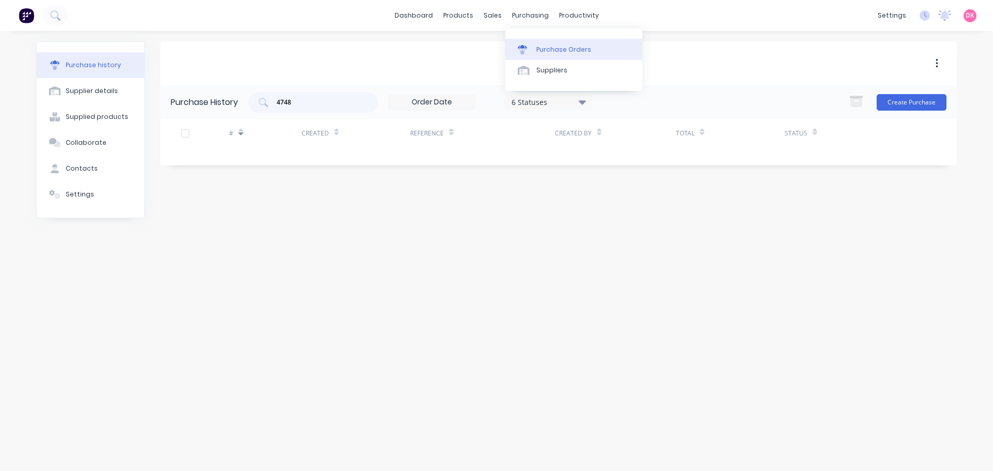
click at [554, 46] on div "Purchase Orders" at bounding box center [563, 49] width 55 height 9
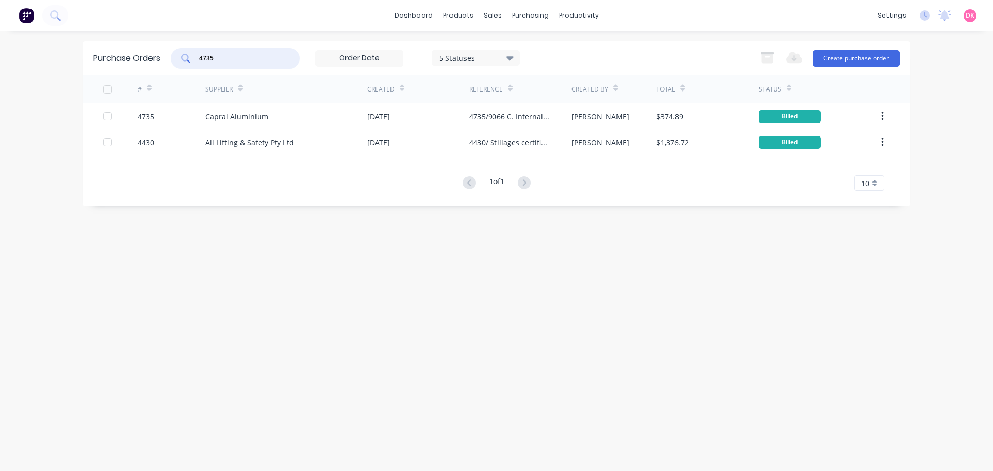
drag, startPoint x: 262, startPoint y: 55, endPoint x: 85, endPoint y: 53, distance: 176.9
click at [85, 53] on div "Purchase Orders 4735 5 Statuses 5 Statuses Export to Excel (XLSX) Create purcha…" at bounding box center [496, 58] width 827 height 34
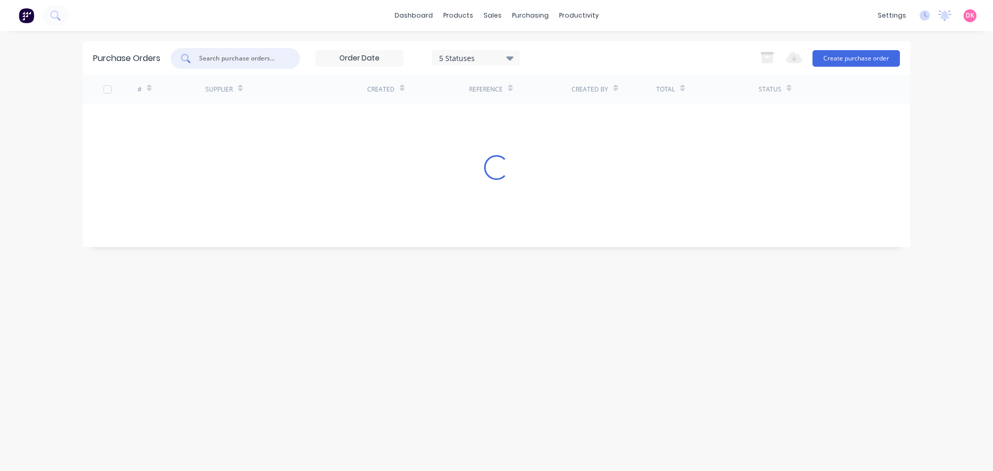
click at [221, 63] on input "text" at bounding box center [241, 58] width 86 height 10
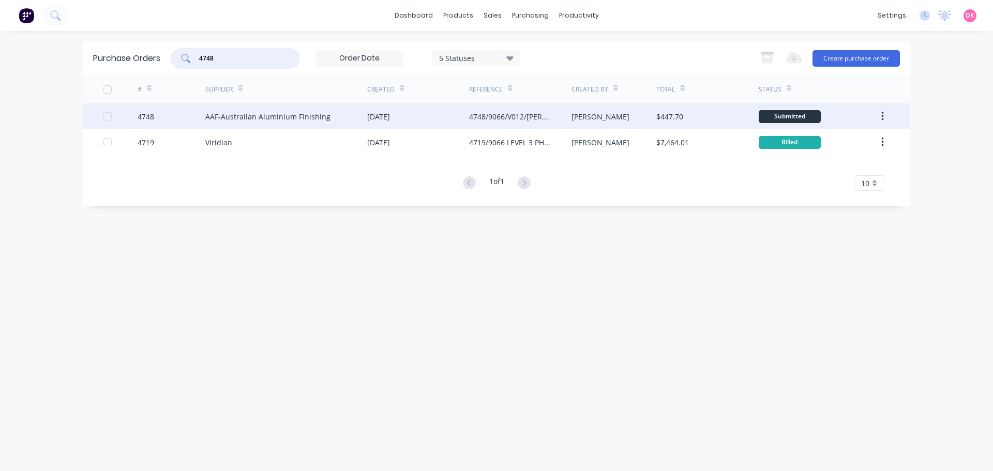
click at [276, 112] on div "AAF-Australian Aluminium Finishing" at bounding box center [267, 116] width 125 height 11
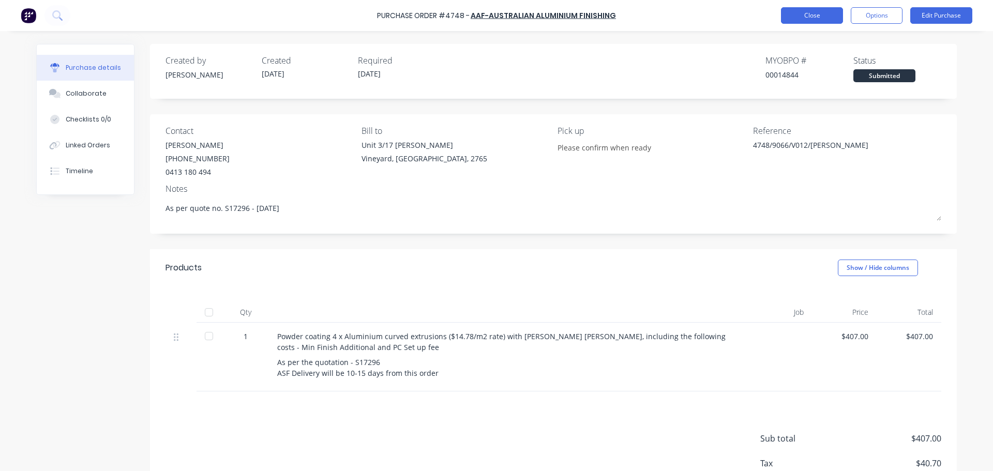
click at [813, 12] on button "Close" at bounding box center [812, 15] width 62 height 17
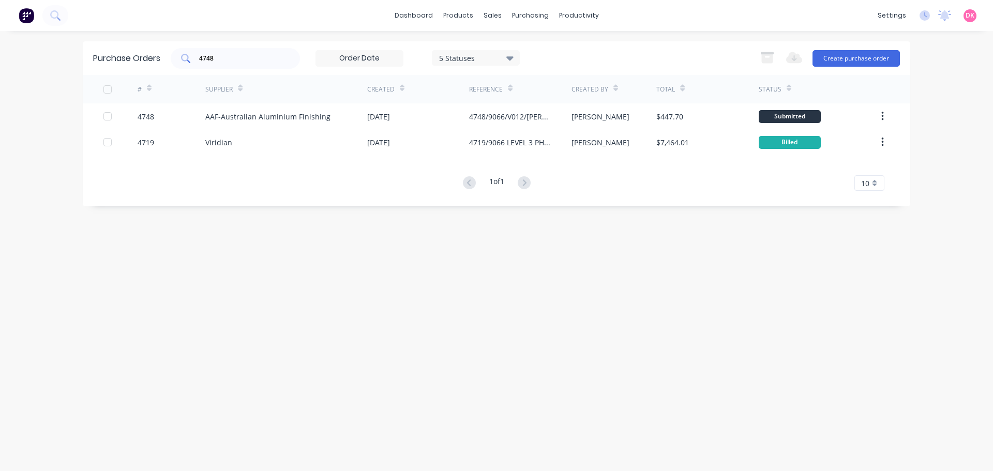
click at [270, 51] on div "4748" at bounding box center [235, 58] width 129 height 21
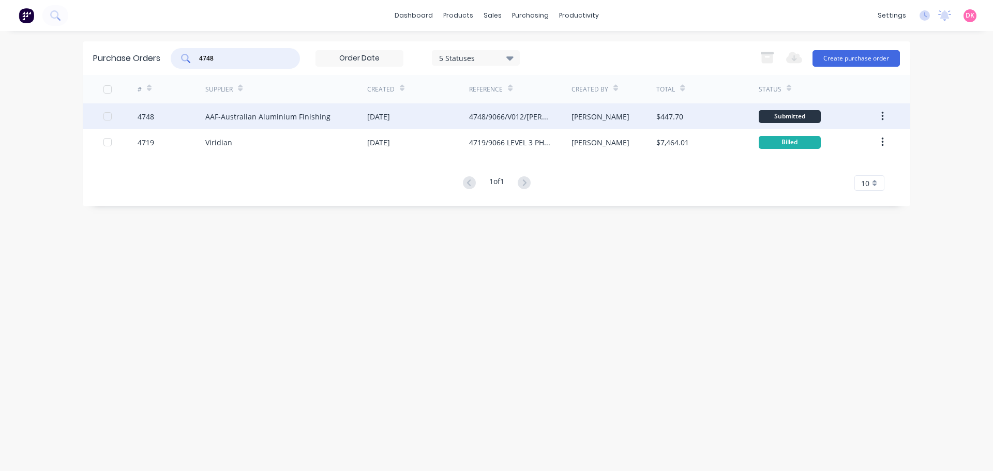
click at [299, 124] on div "AAF-Australian Aluminium Finishing" at bounding box center [286, 116] width 162 height 26
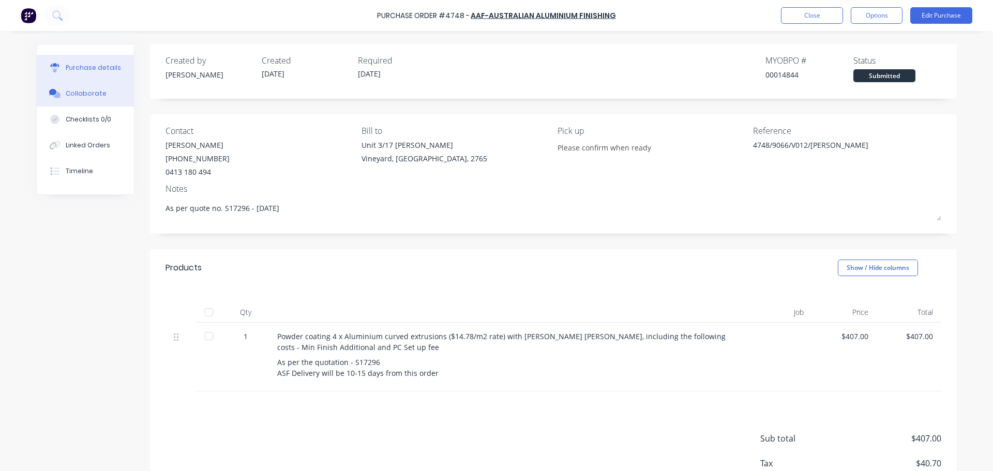
click at [106, 98] on button "Collaborate" at bounding box center [85, 94] width 97 height 26
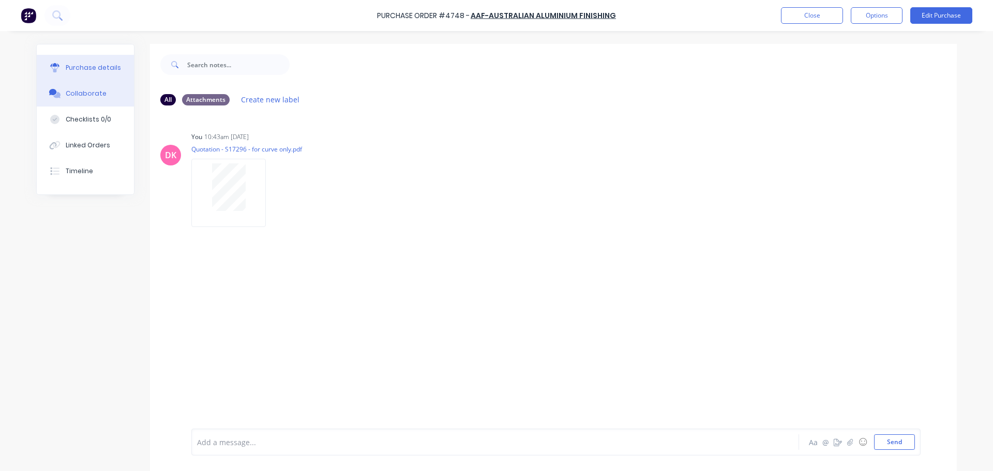
click at [85, 68] on div "Purchase details" at bounding box center [93, 67] width 55 height 9
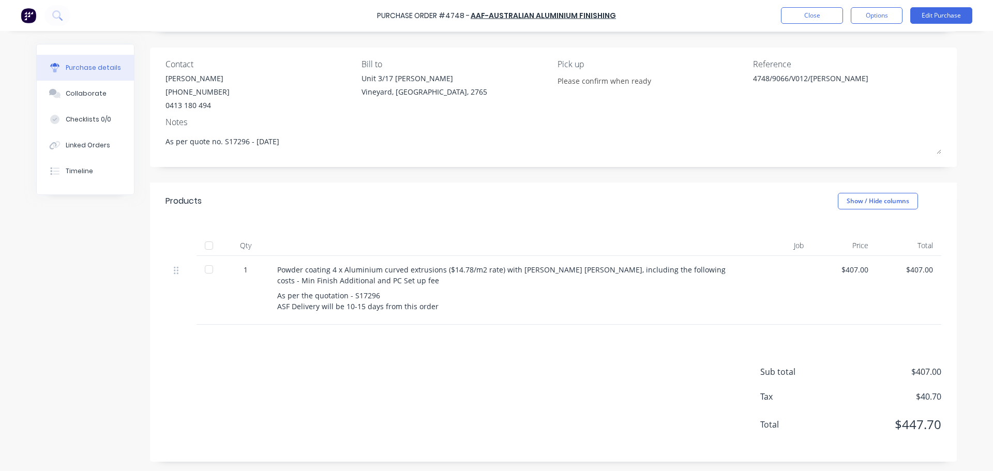
scroll to position [68, 0]
click at [77, 86] on button "Collaborate" at bounding box center [85, 94] width 97 height 26
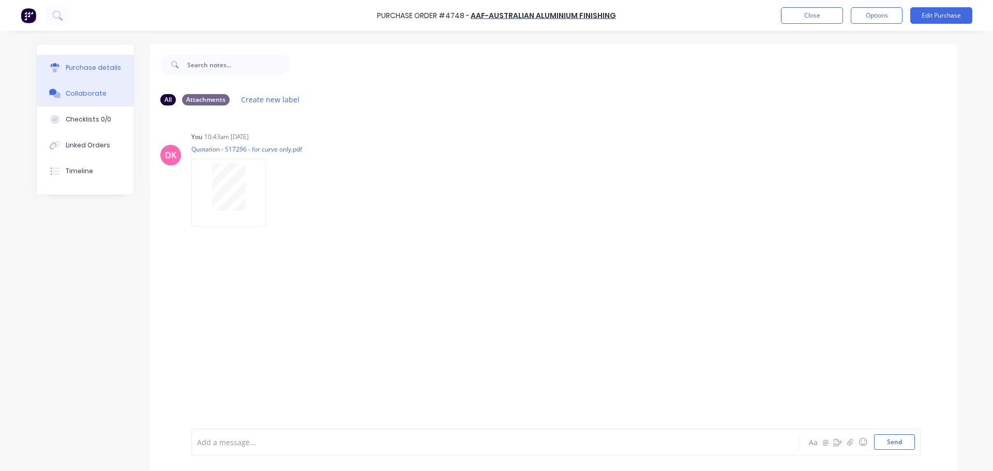
click at [66, 68] on div "Purchase details" at bounding box center [93, 67] width 55 height 9
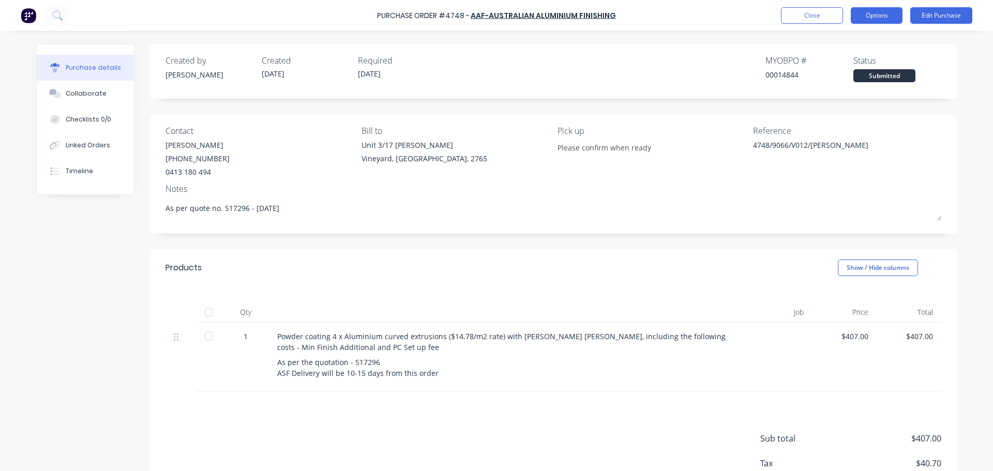
click at [874, 18] on button "Options" at bounding box center [877, 15] width 52 height 17
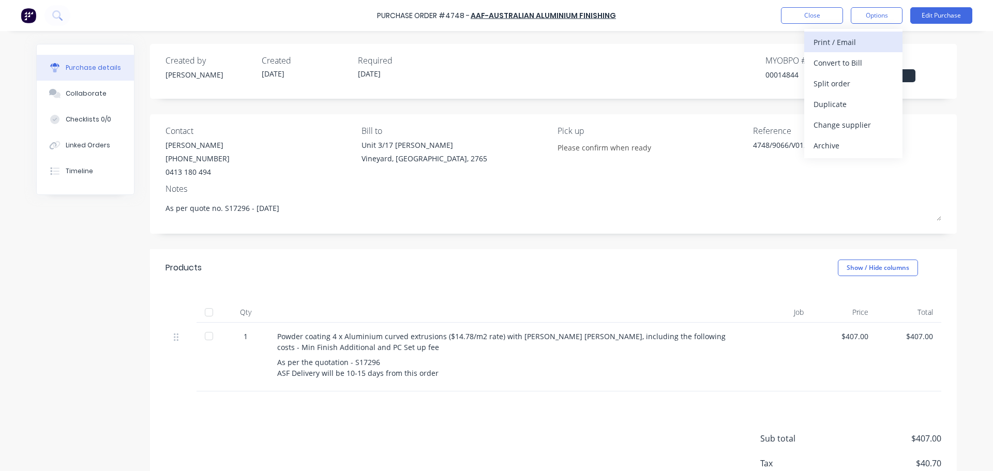
click at [857, 44] on div "Print / Email" at bounding box center [853, 42] width 80 height 15
click at [856, 59] on div "With pricing" at bounding box center [853, 62] width 80 height 15
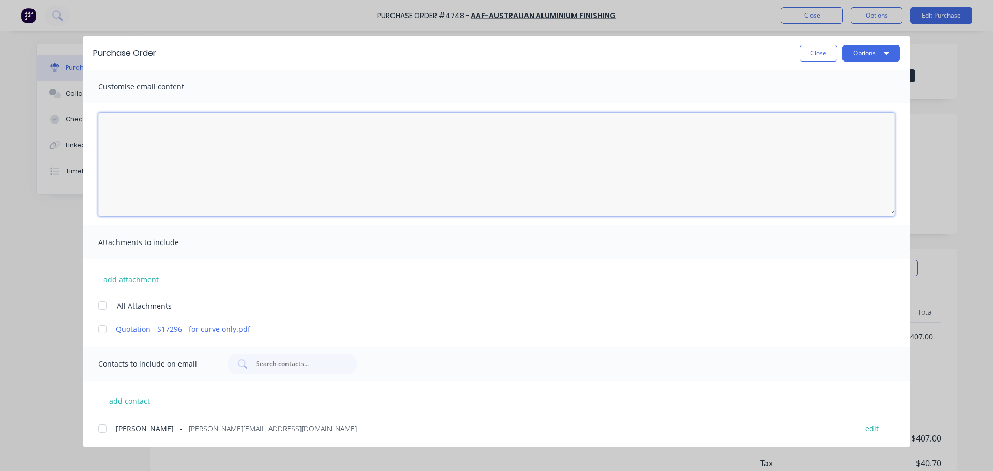
click at [205, 136] on textarea "[DATE]" at bounding box center [496, 164] width 796 height 103
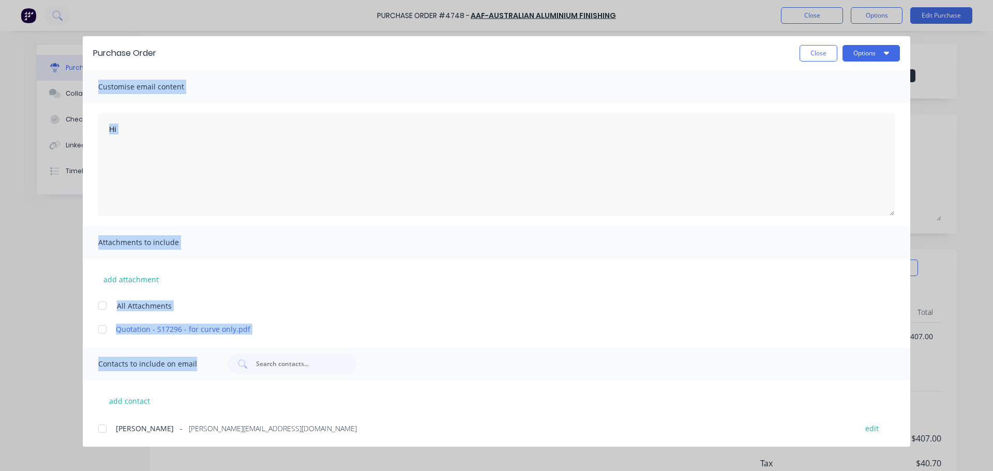
drag, startPoint x: 422, startPoint y: 50, endPoint x: 508, endPoint y: 321, distance: 284.1
click at [510, 331] on div "Purchase Order Close Options Customise email content Hi Attachments to include …" at bounding box center [496, 241] width 827 height 411
click at [814, 53] on button "Close" at bounding box center [818, 53] width 38 height 17
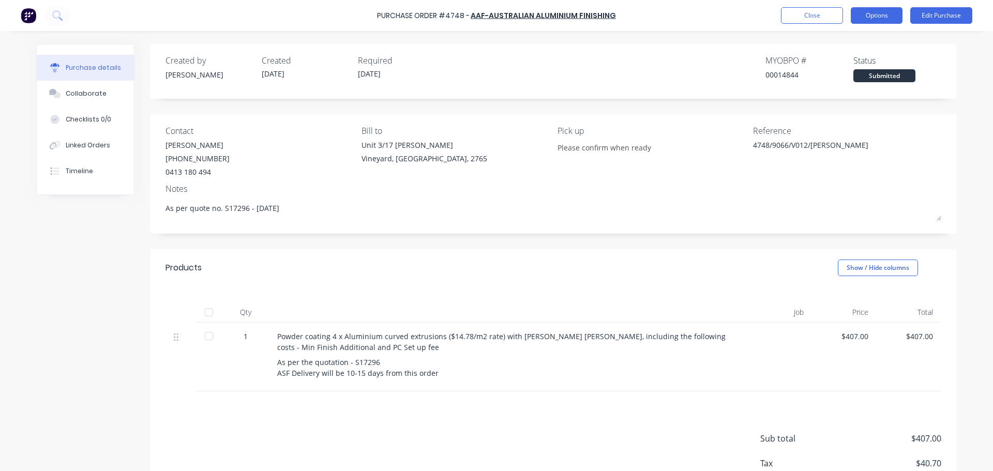
click at [873, 19] on button "Options" at bounding box center [877, 15] width 52 height 17
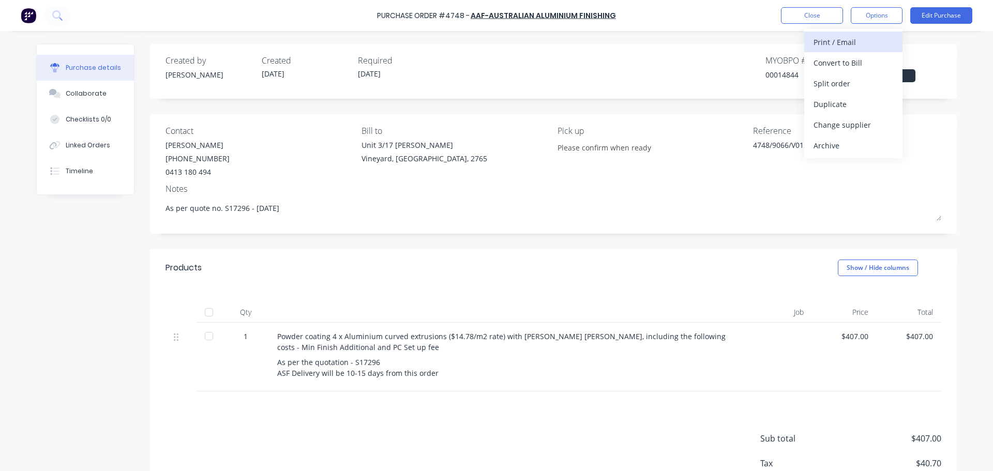
click at [854, 44] on div "Print / Email" at bounding box center [853, 42] width 80 height 15
click at [847, 64] on div "With pricing" at bounding box center [853, 62] width 80 height 15
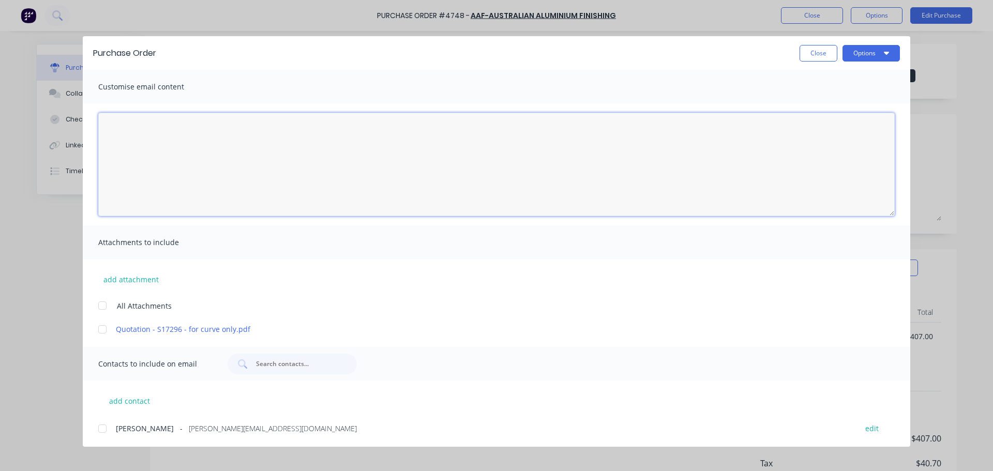
click at [197, 157] on textarea "[DATE]" at bounding box center [496, 164] width 796 height 103
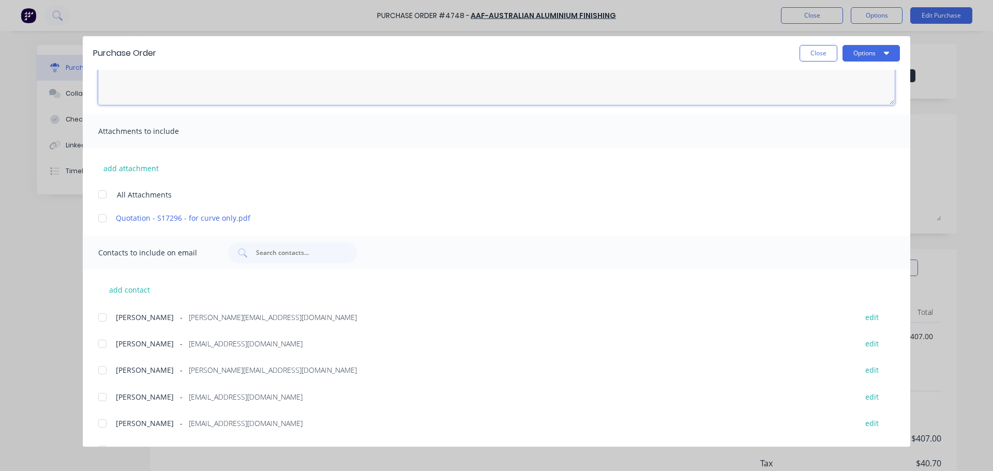
scroll to position [155, 0]
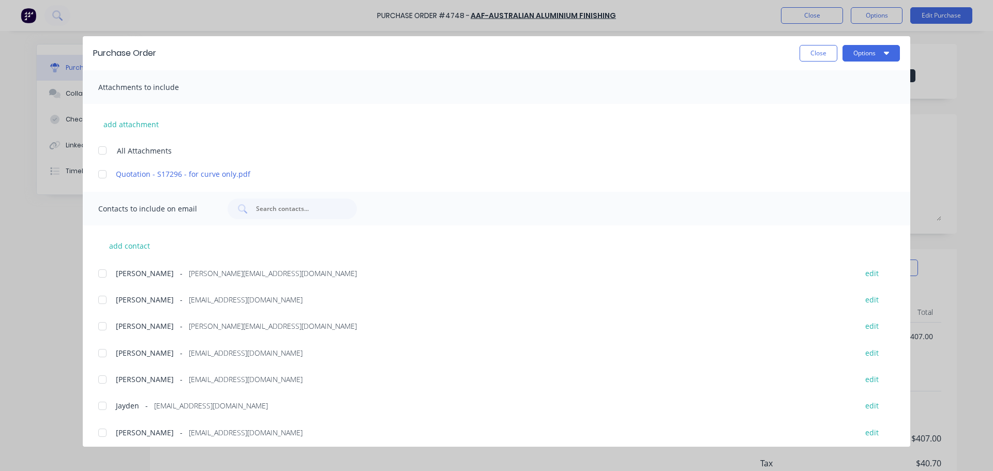
click at [102, 153] on div at bounding box center [102, 150] width 21 height 21
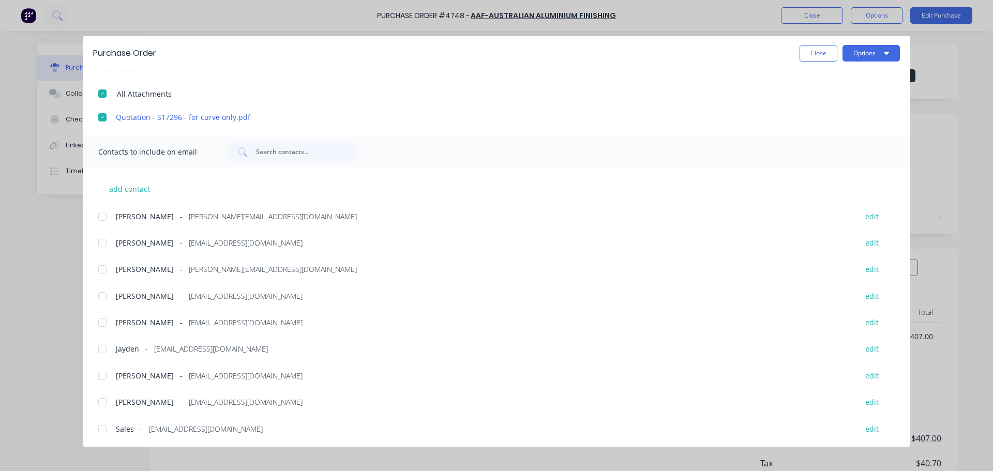
scroll to position [213, 0]
click at [101, 402] on div at bounding box center [102, 401] width 21 height 21
click at [104, 428] on div at bounding box center [102, 428] width 21 height 21
click at [104, 376] on div at bounding box center [102, 375] width 21 height 21
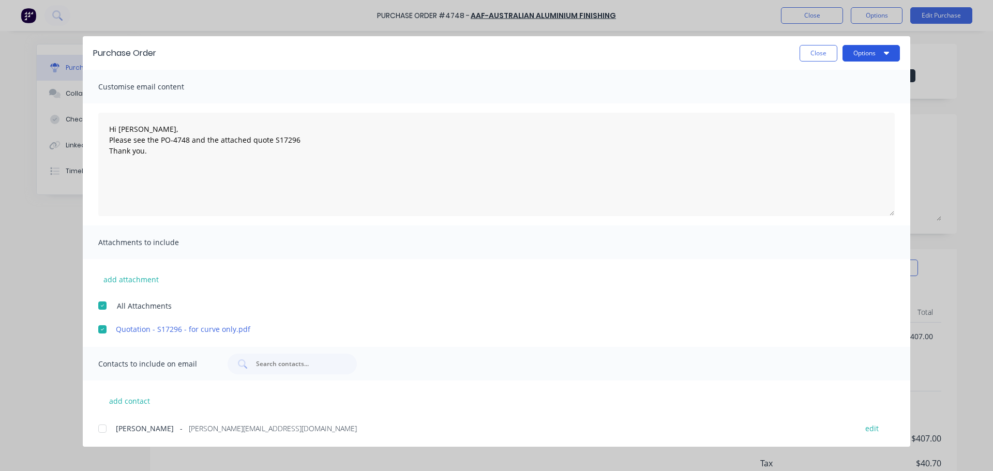
click at [863, 52] on button "Options" at bounding box center [870, 53] width 57 height 17
click at [834, 119] on div "Email" at bounding box center [851, 120] width 80 height 15
click at [821, 55] on button "Close" at bounding box center [818, 53] width 38 height 17
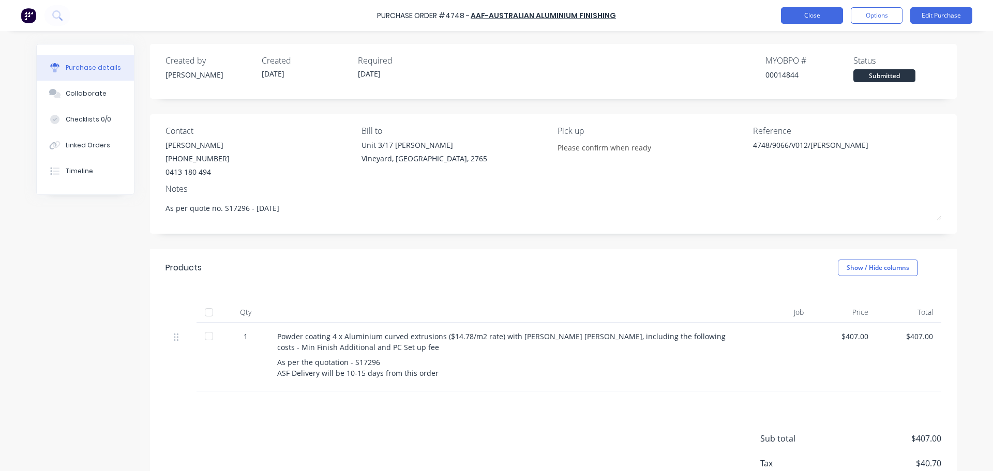
click at [816, 19] on button "Close" at bounding box center [812, 15] width 62 height 17
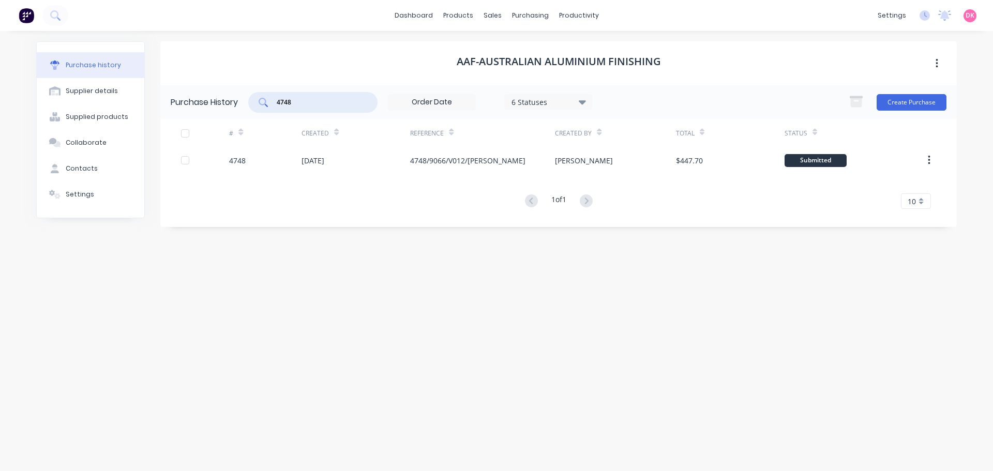
drag, startPoint x: 298, startPoint y: 106, endPoint x: 259, endPoint y: 97, distance: 40.3
click at [259, 97] on div "4748" at bounding box center [312, 102] width 129 height 21
click at [400, 54] on div "AAF-Australian Aluminium Finishing" at bounding box center [558, 63] width 796 height 44
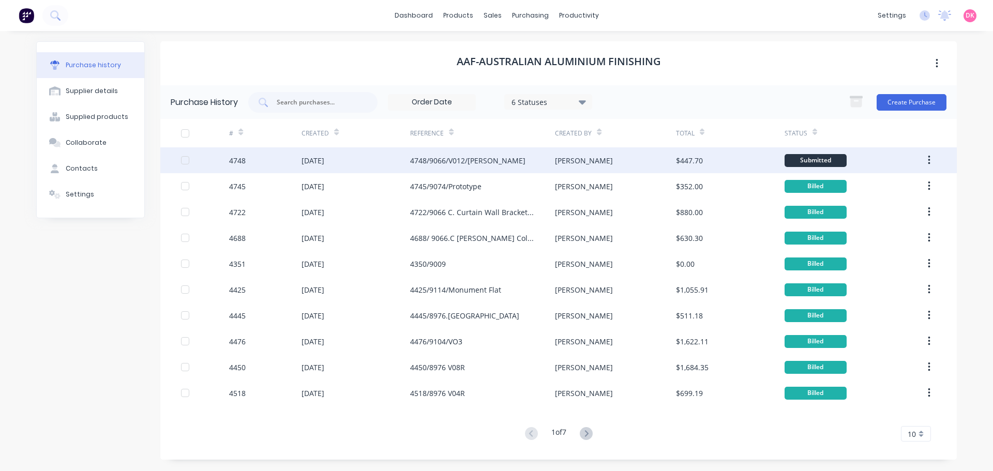
click at [324, 159] on div "[DATE]" at bounding box center [312, 160] width 23 height 11
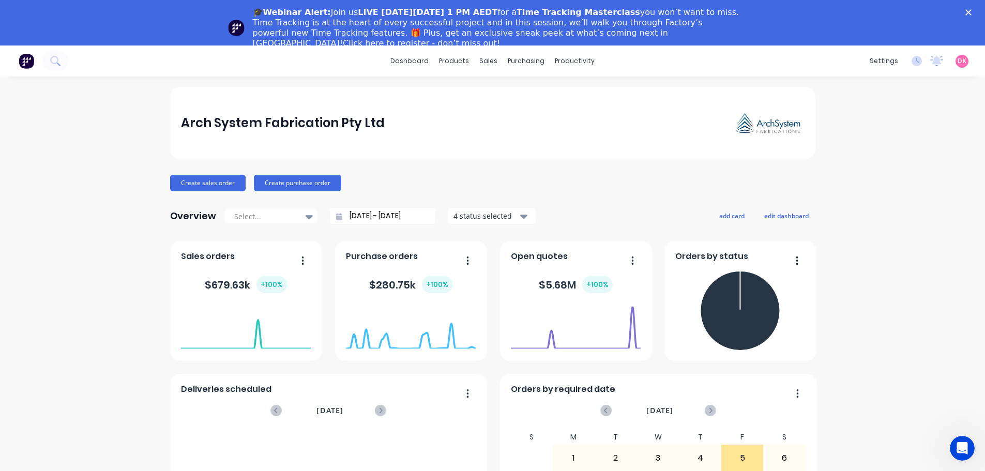
click at [89, 138] on div "Arch System Fabrication Pty Ltd Create sales order Create purchase order Overvi…" at bounding box center [492, 357] width 985 height 540
drag, startPoint x: 971, startPoint y: 0, endPoint x: 687, endPoint y: 176, distance: 334.2
click at [687, 176] on div "Create sales order Create purchase order" at bounding box center [492, 183] width 645 height 17
click at [965, 194] on div "Arch System Fabrication Pty Ltd Create sales order Create purchase order Overvi…" at bounding box center [492, 357] width 985 height 540
click at [559, 97] on div "Purchase Orders" at bounding box center [556, 94] width 55 height 9
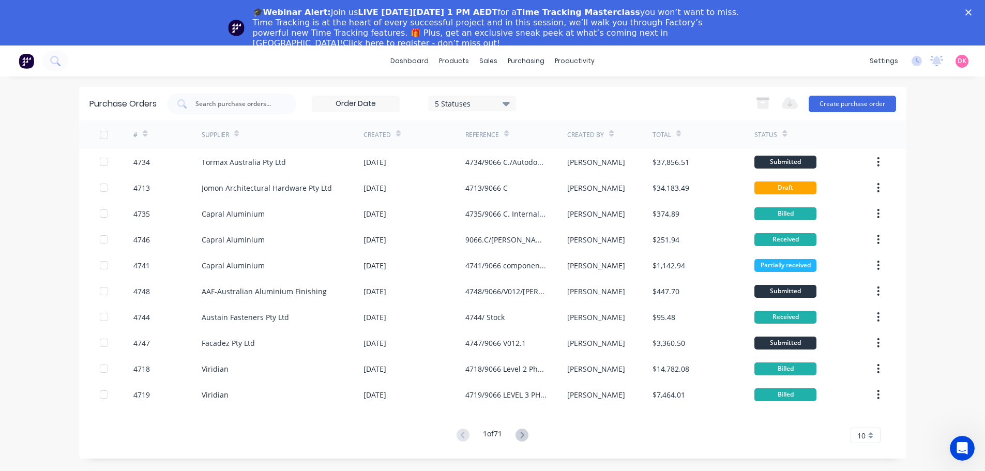
click at [144, 133] on icon at bounding box center [145, 134] width 5 height 8
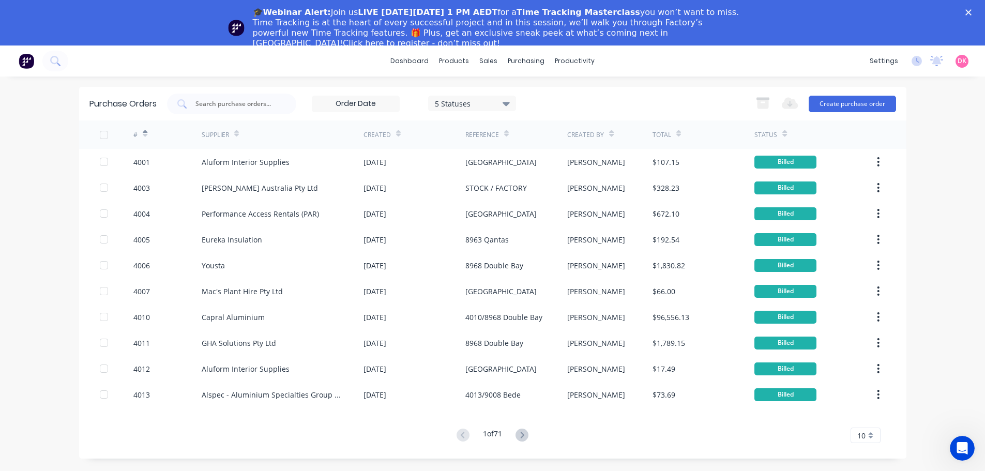
click at [145, 135] on icon at bounding box center [145, 135] width 5 height 3
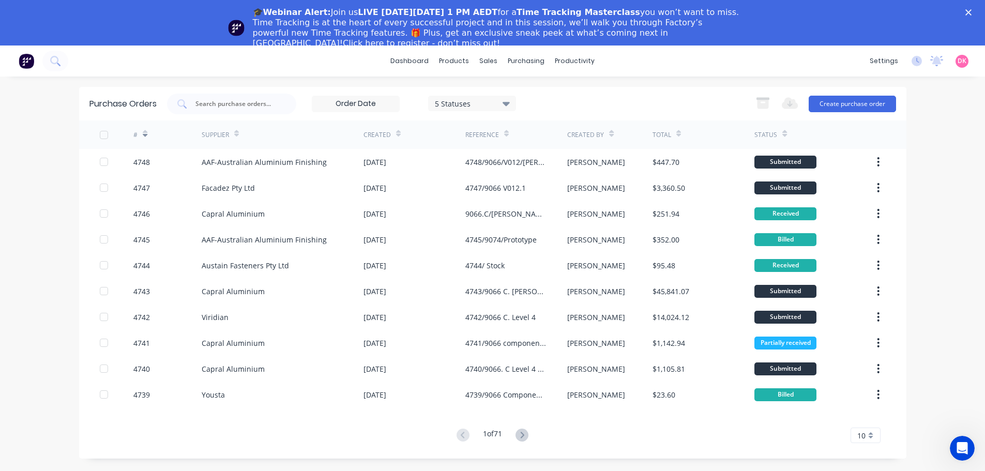
click at [972, 12] on icon "Close" at bounding box center [968, 12] width 6 height 6
